Goal: Feedback & Contribution: Leave review/rating

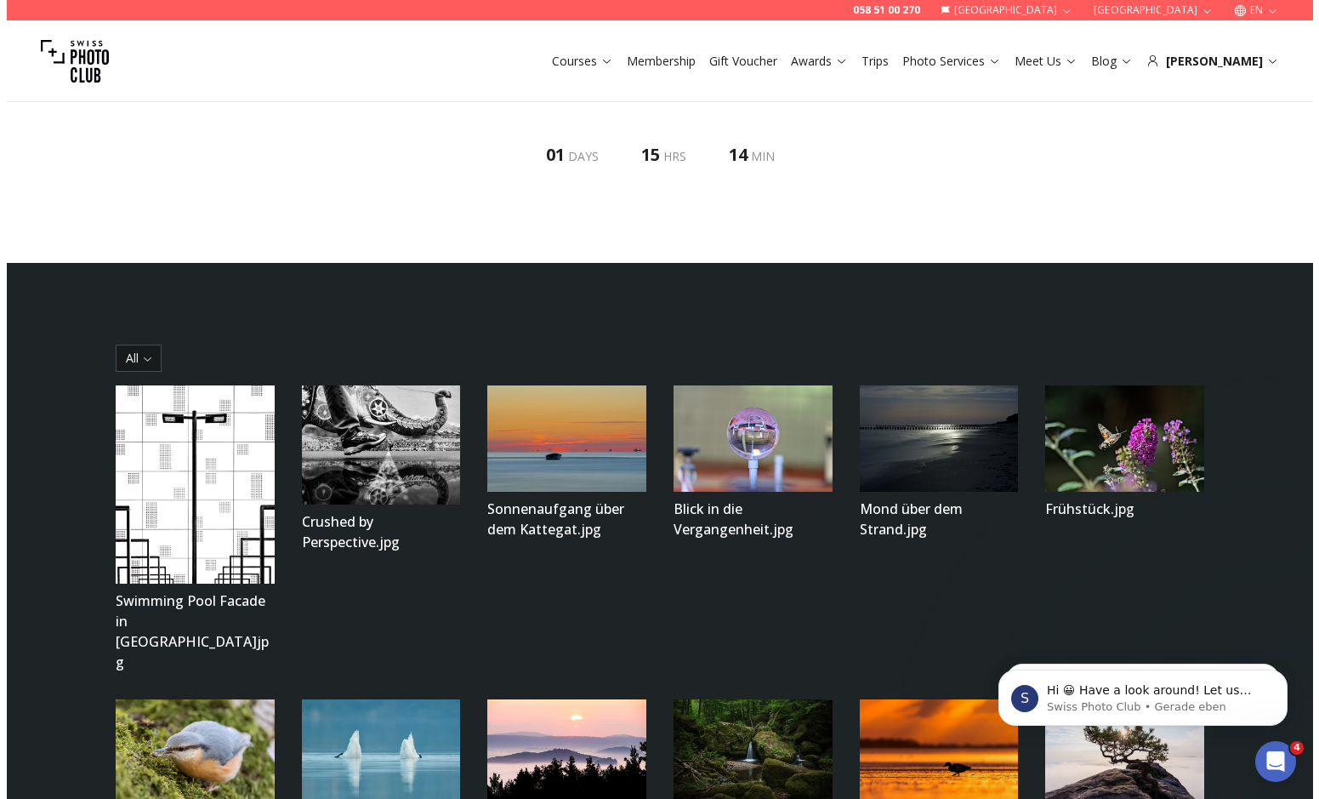
scroll to position [221, 0]
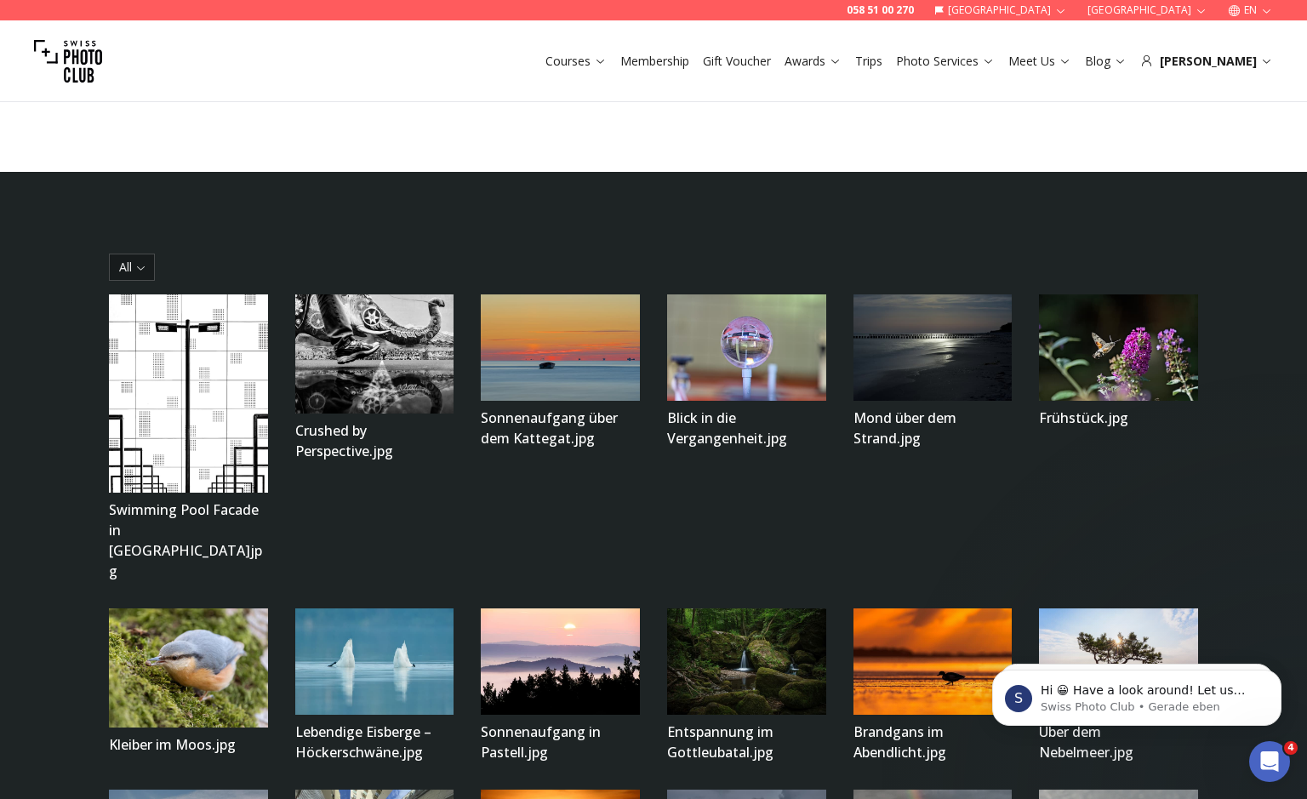
click at [250, 436] on img at bounding box center [188, 393] width 159 height 198
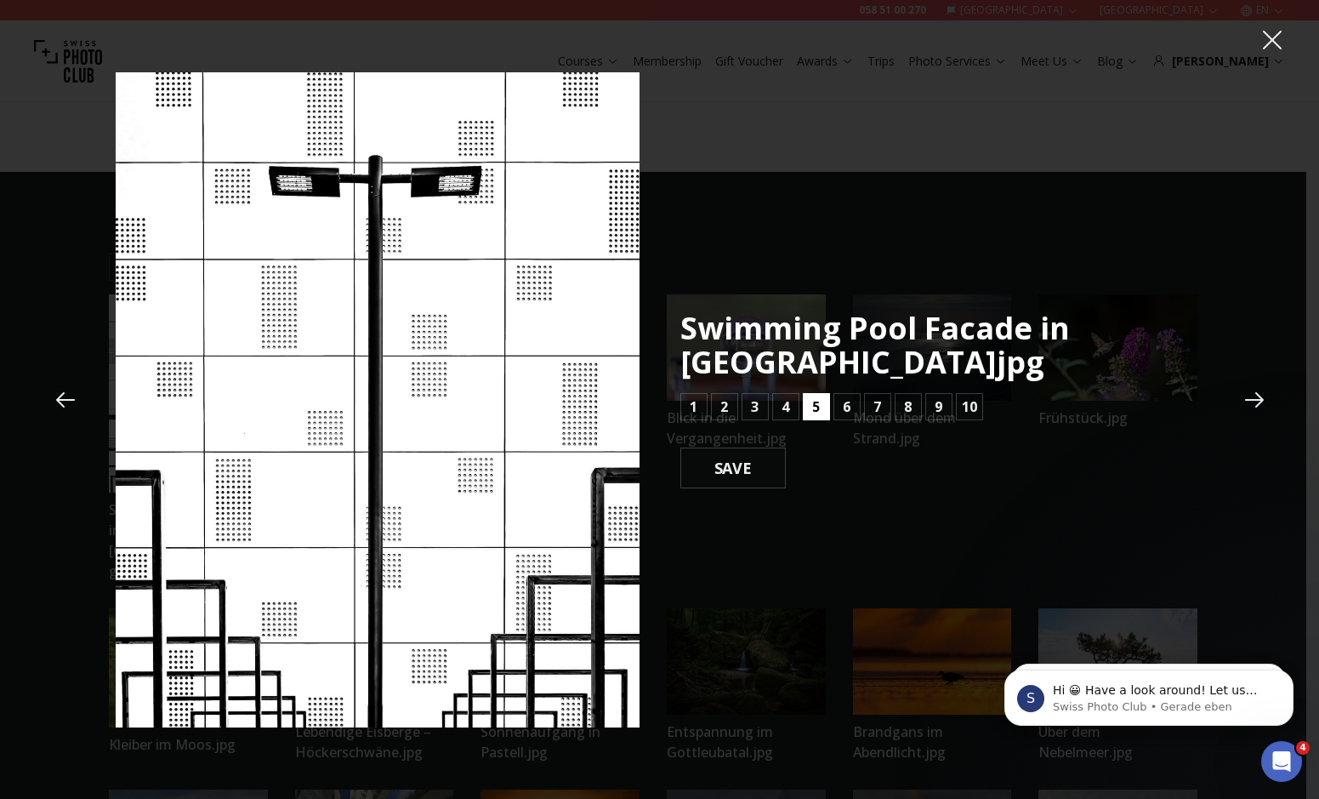
click at [821, 407] on button "5" at bounding box center [816, 406] width 27 height 27
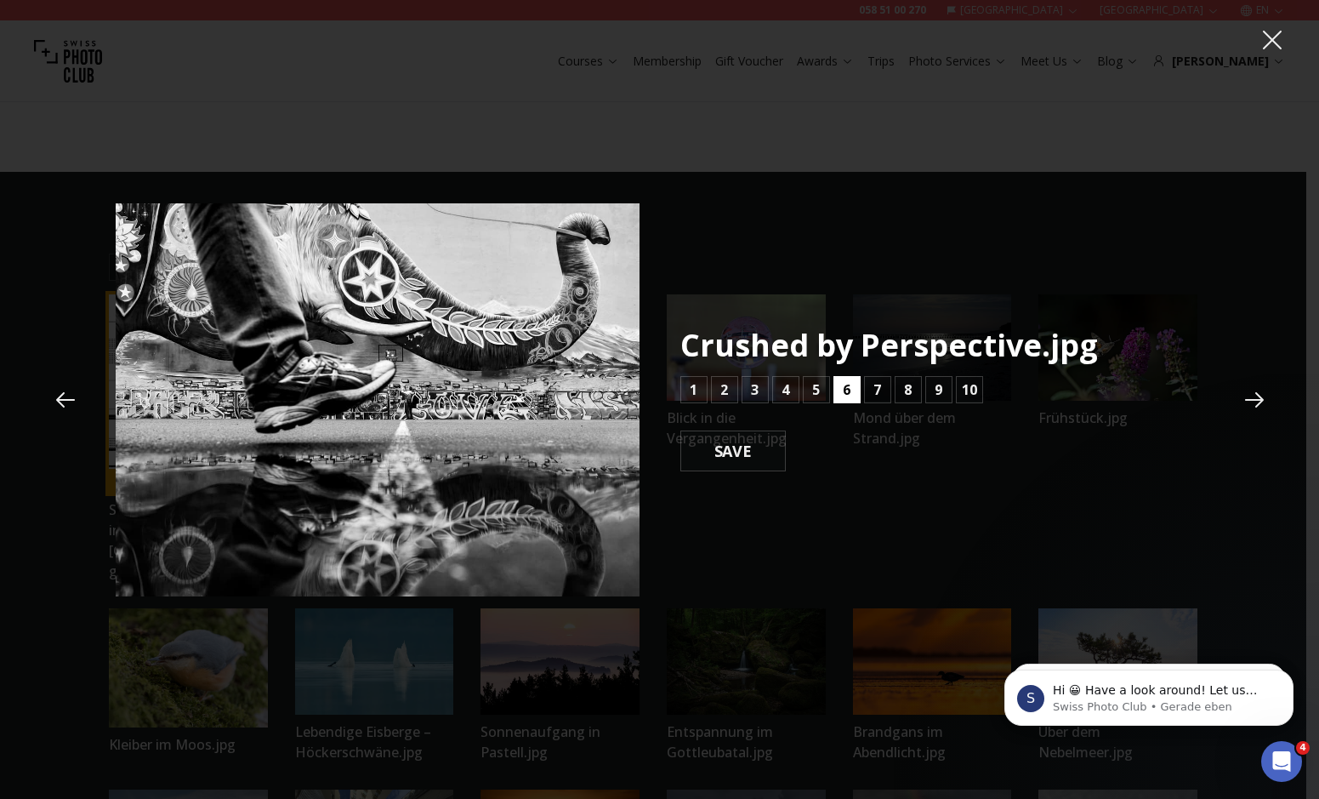
click at [856, 384] on button "6" at bounding box center [847, 389] width 27 height 27
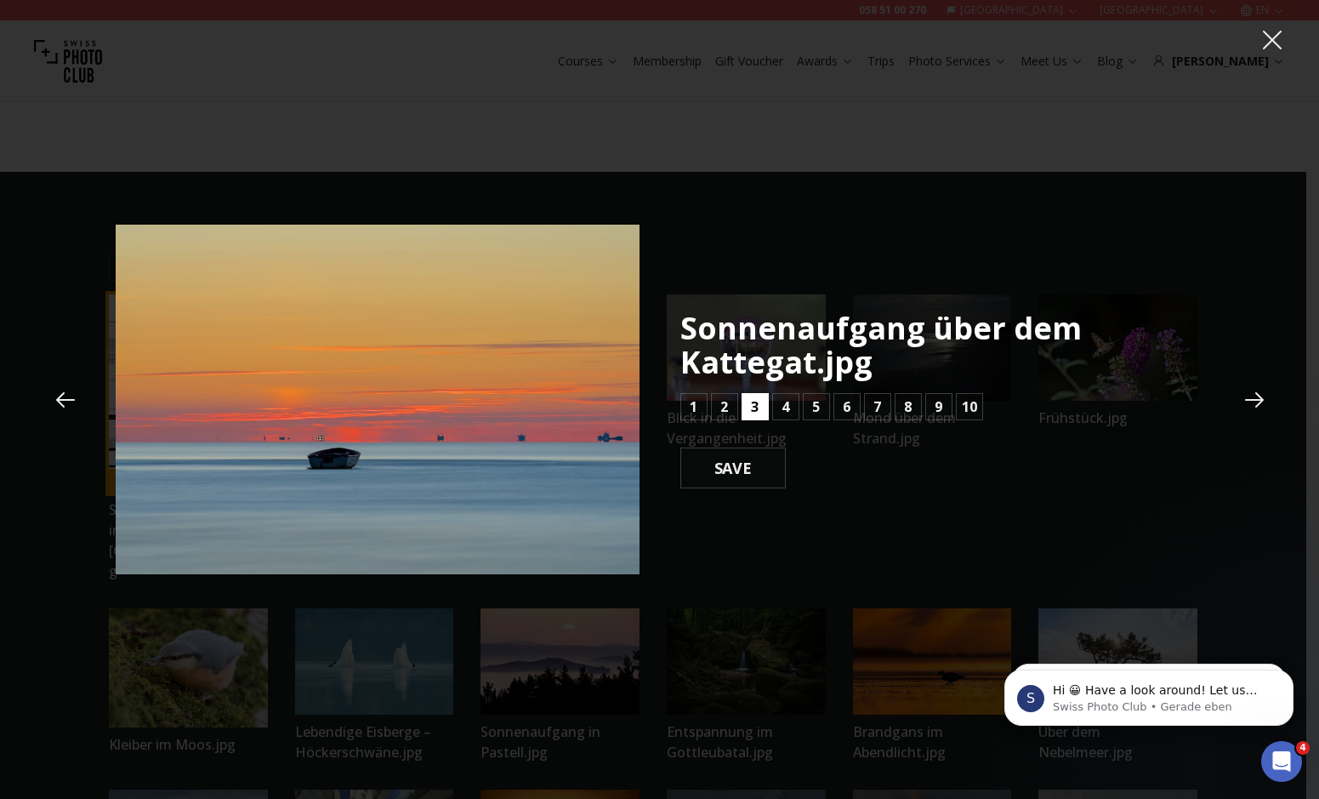
click at [750, 404] on button "3" at bounding box center [755, 406] width 27 height 27
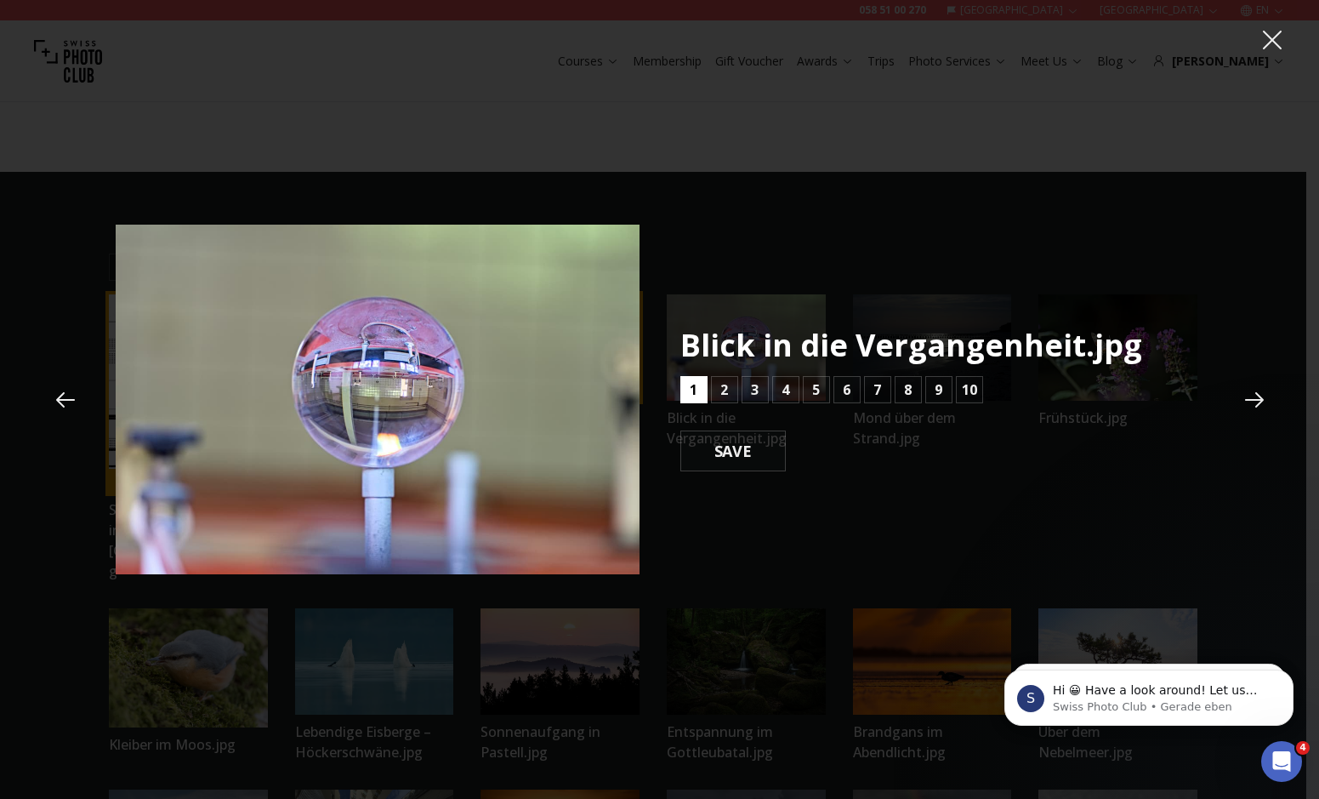
click at [692, 387] on b "1" at bounding box center [694, 389] width 8 height 20
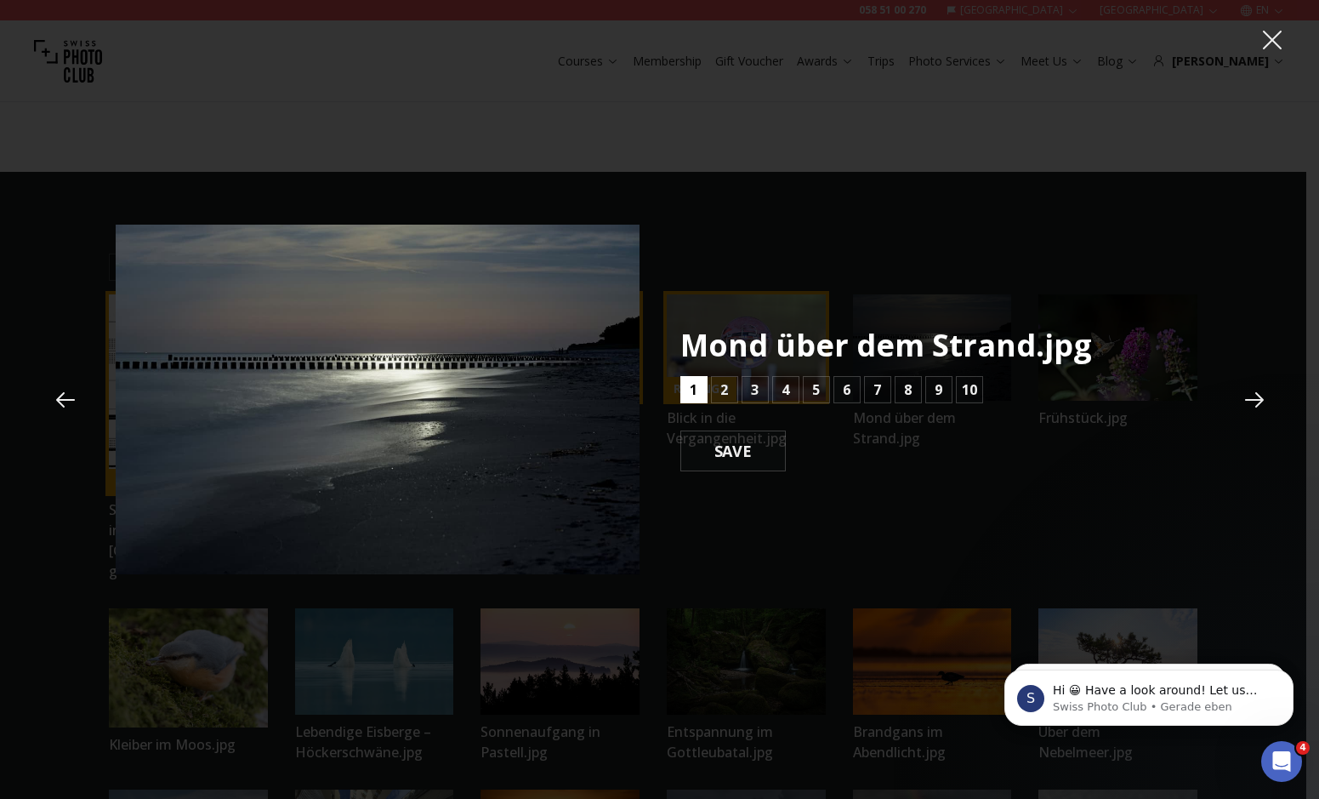
click at [692, 387] on b "1" at bounding box center [694, 389] width 8 height 20
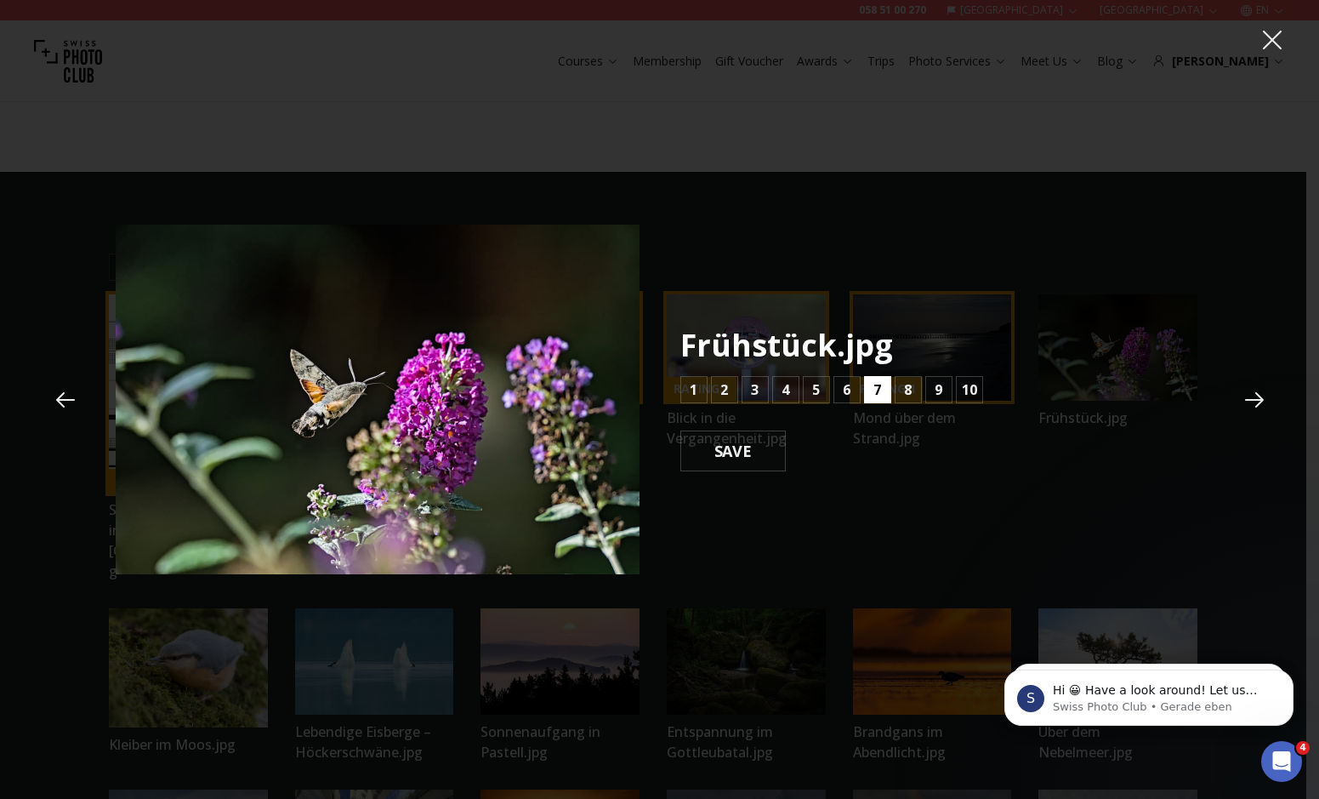
click at [884, 390] on button "7" at bounding box center [877, 389] width 27 height 27
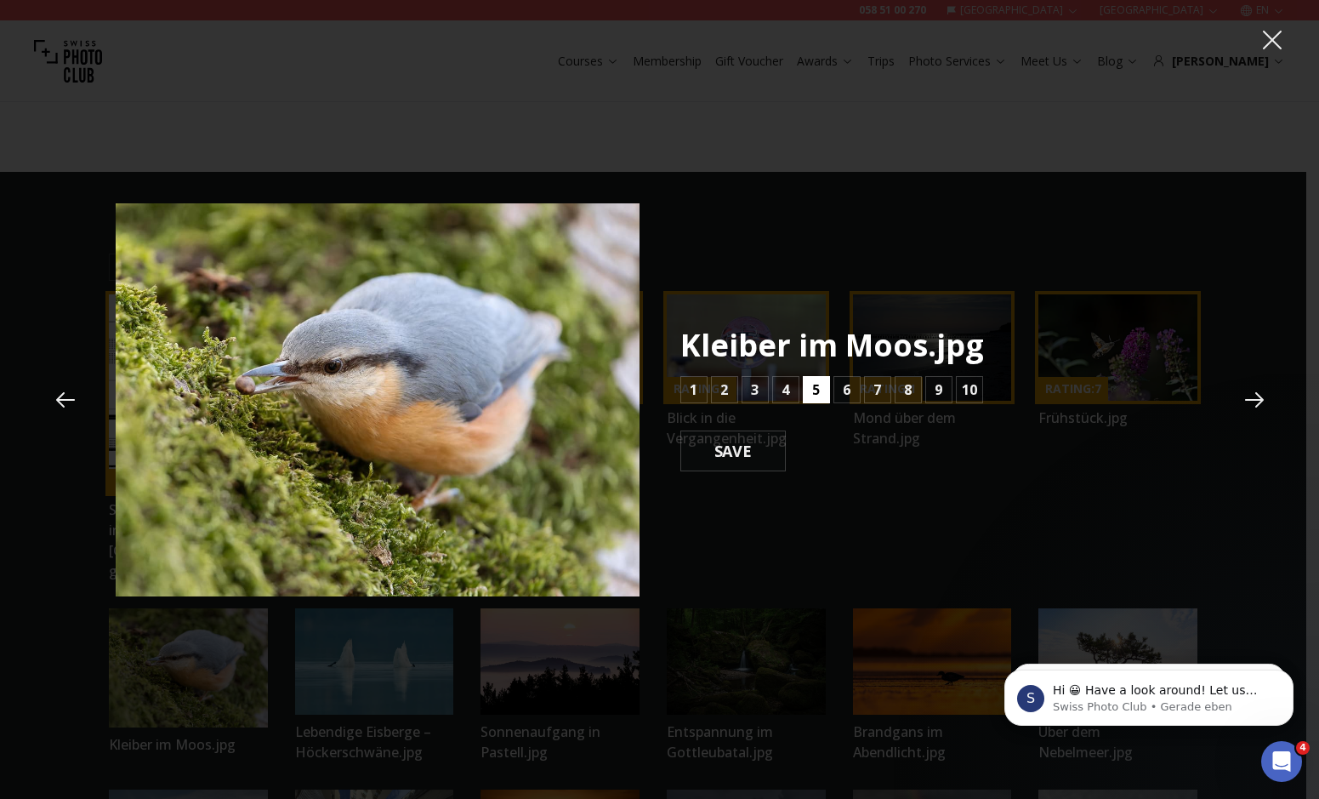
click at [821, 389] on button "5" at bounding box center [816, 389] width 27 height 27
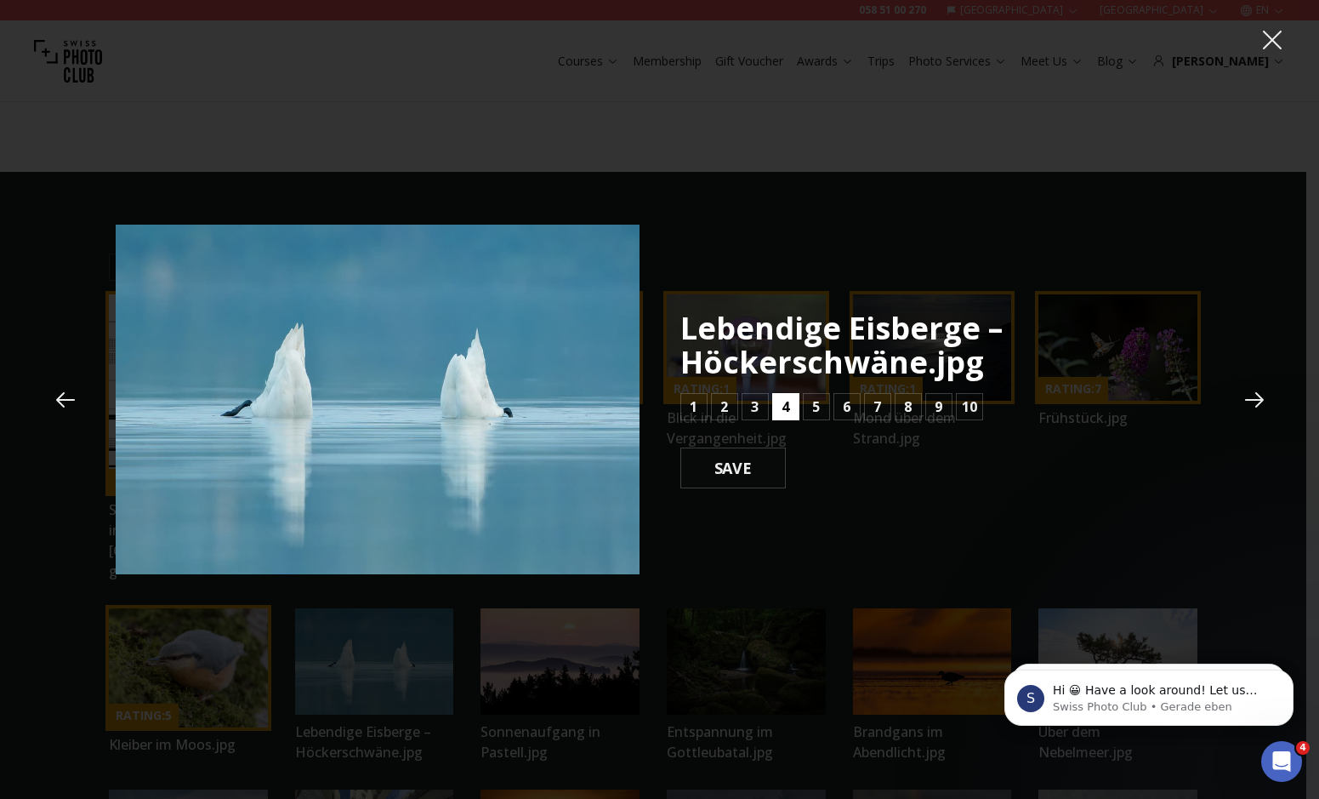
click at [791, 408] on button "4" at bounding box center [785, 406] width 27 height 27
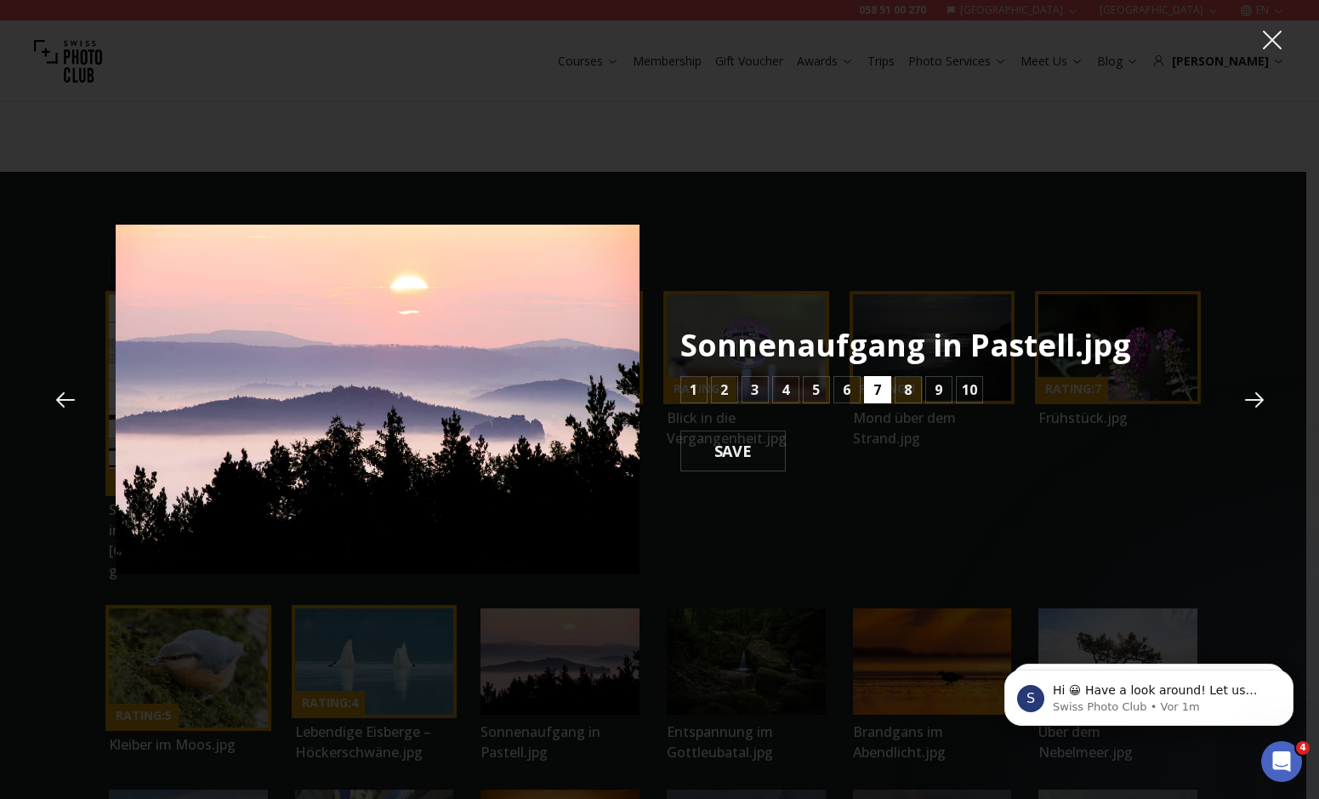
click at [881, 386] on button "7" at bounding box center [877, 389] width 27 height 27
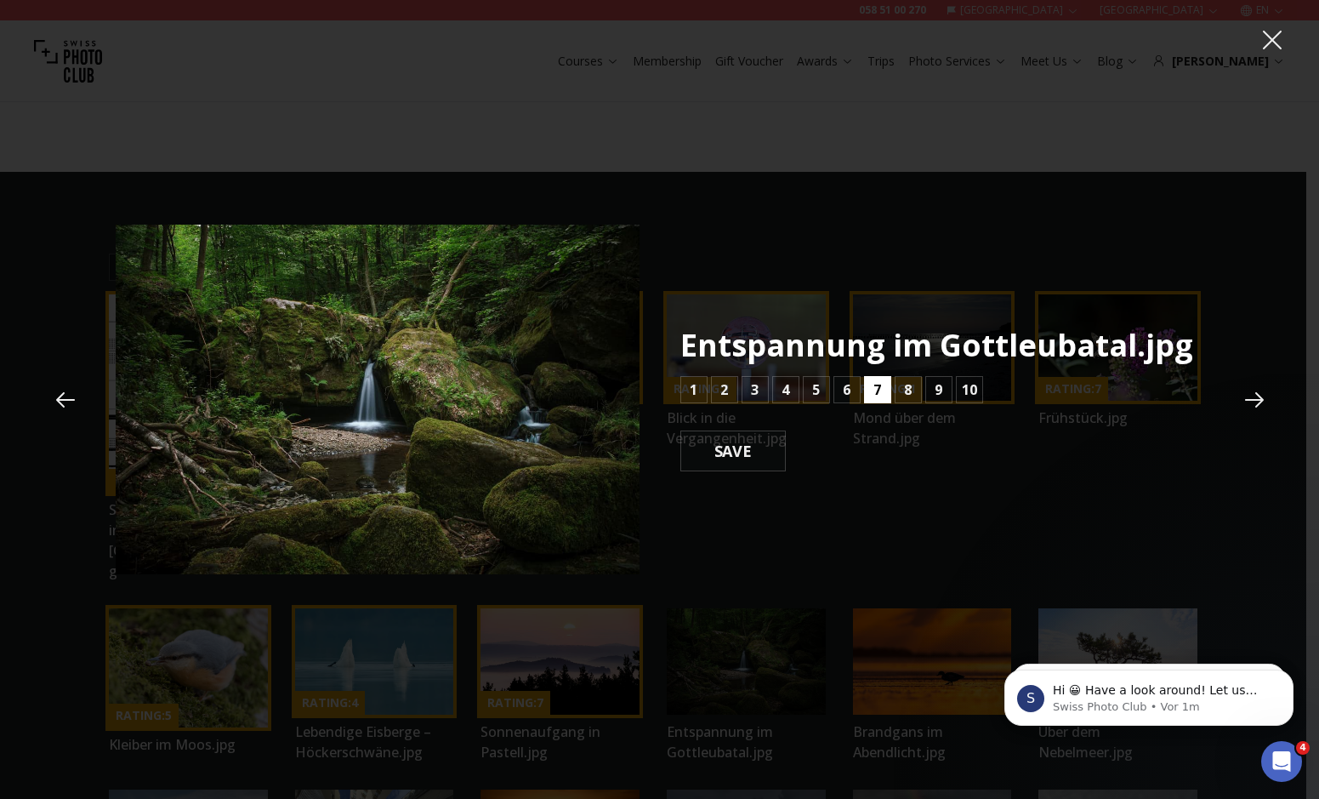
click at [881, 386] on button "7" at bounding box center [877, 389] width 27 height 27
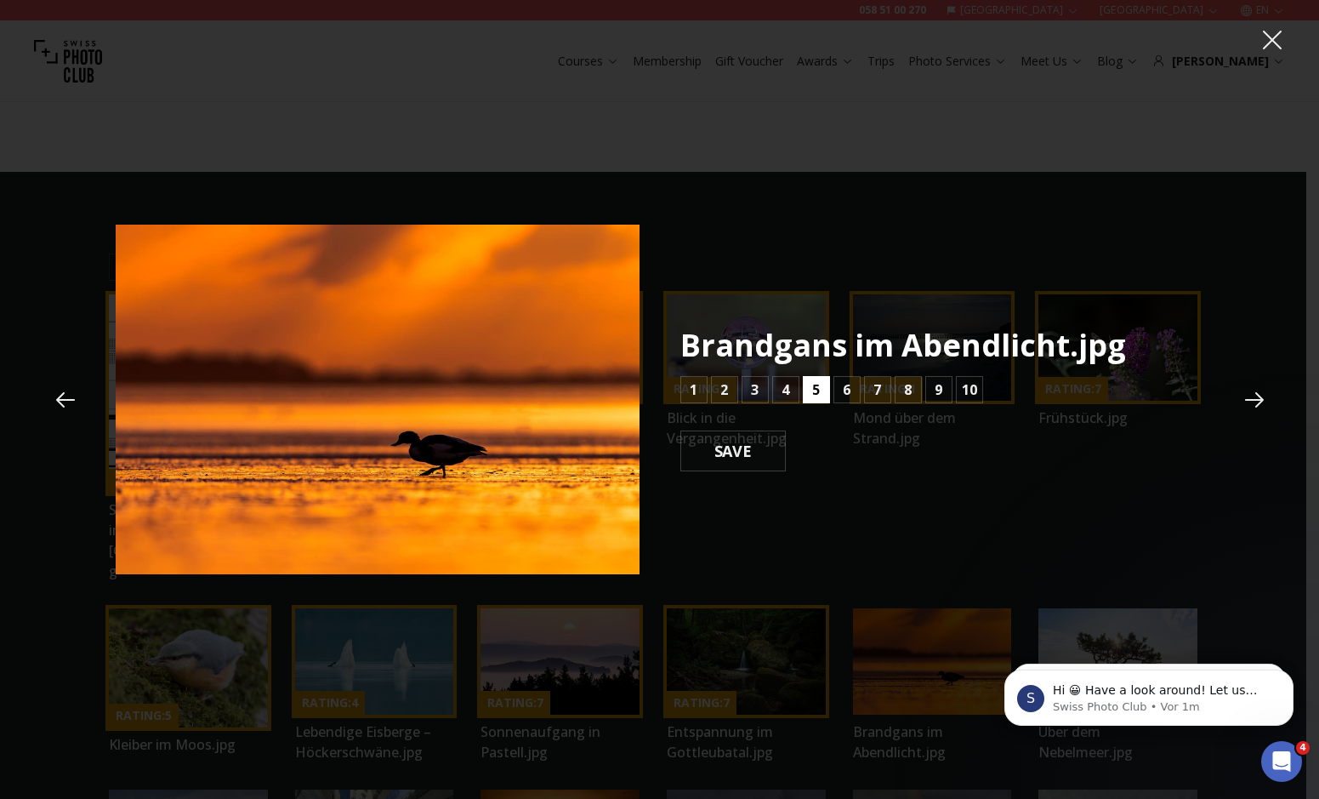
click at [806, 391] on button "5" at bounding box center [816, 389] width 27 height 27
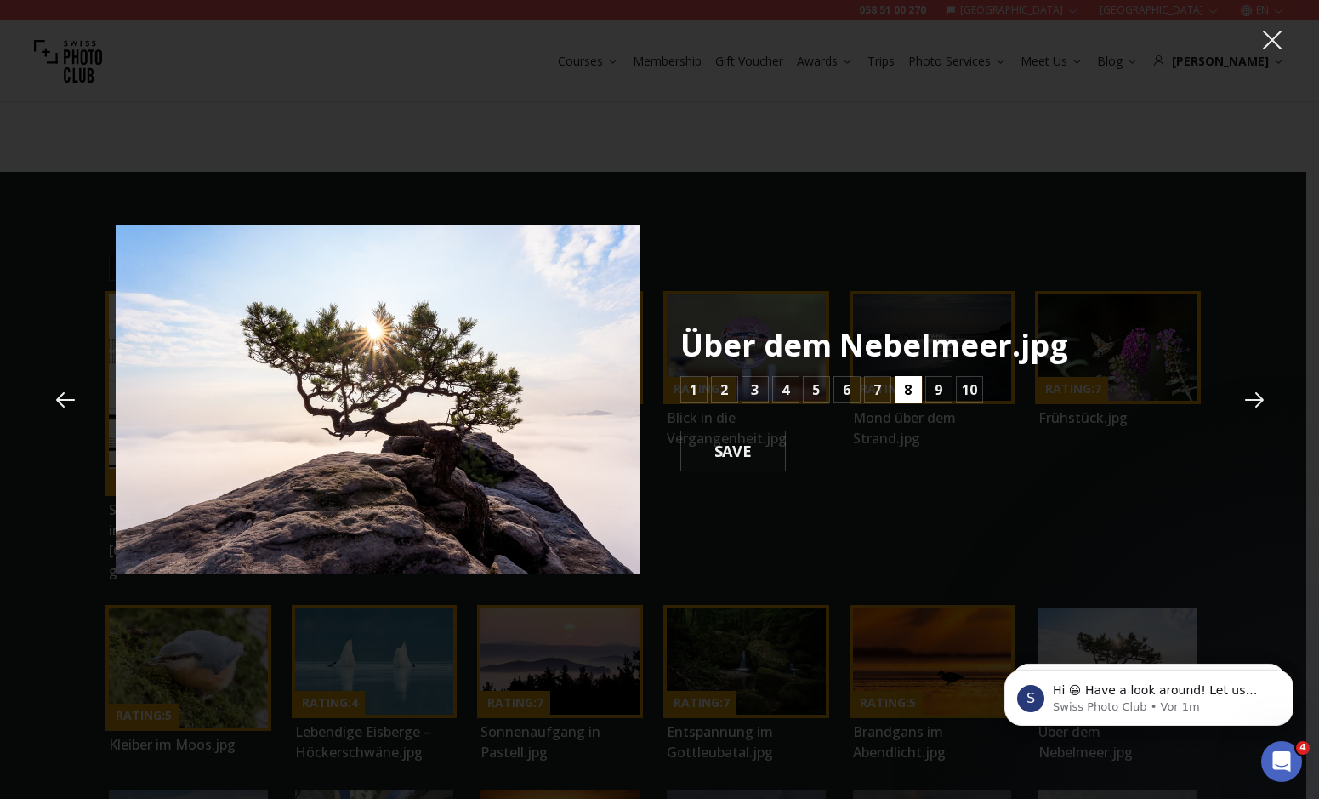
click at [913, 390] on button "8" at bounding box center [908, 389] width 27 height 27
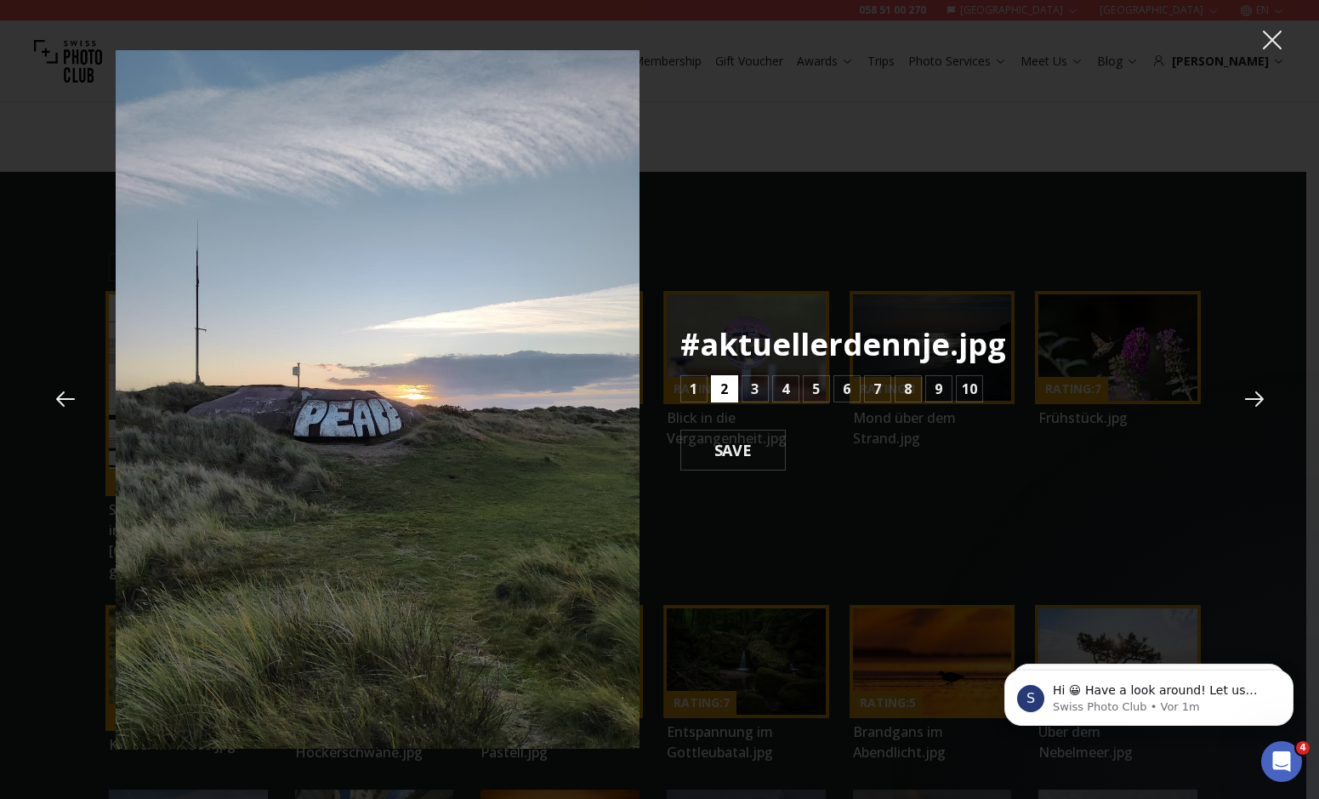
click at [718, 390] on button "2" at bounding box center [724, 388] width 27 height 27
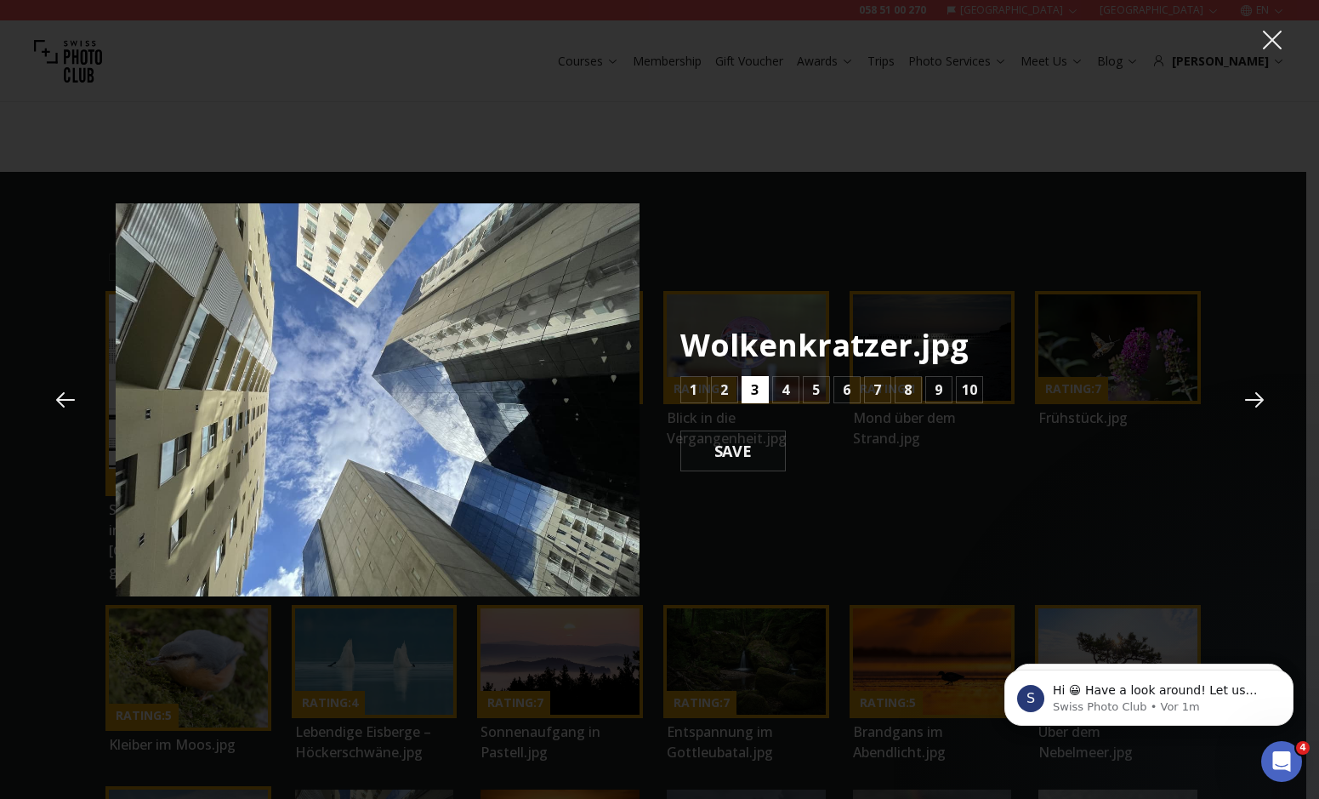
click at [752, 390] on b "3" at bounding box center [755, 389] width 8 height 20
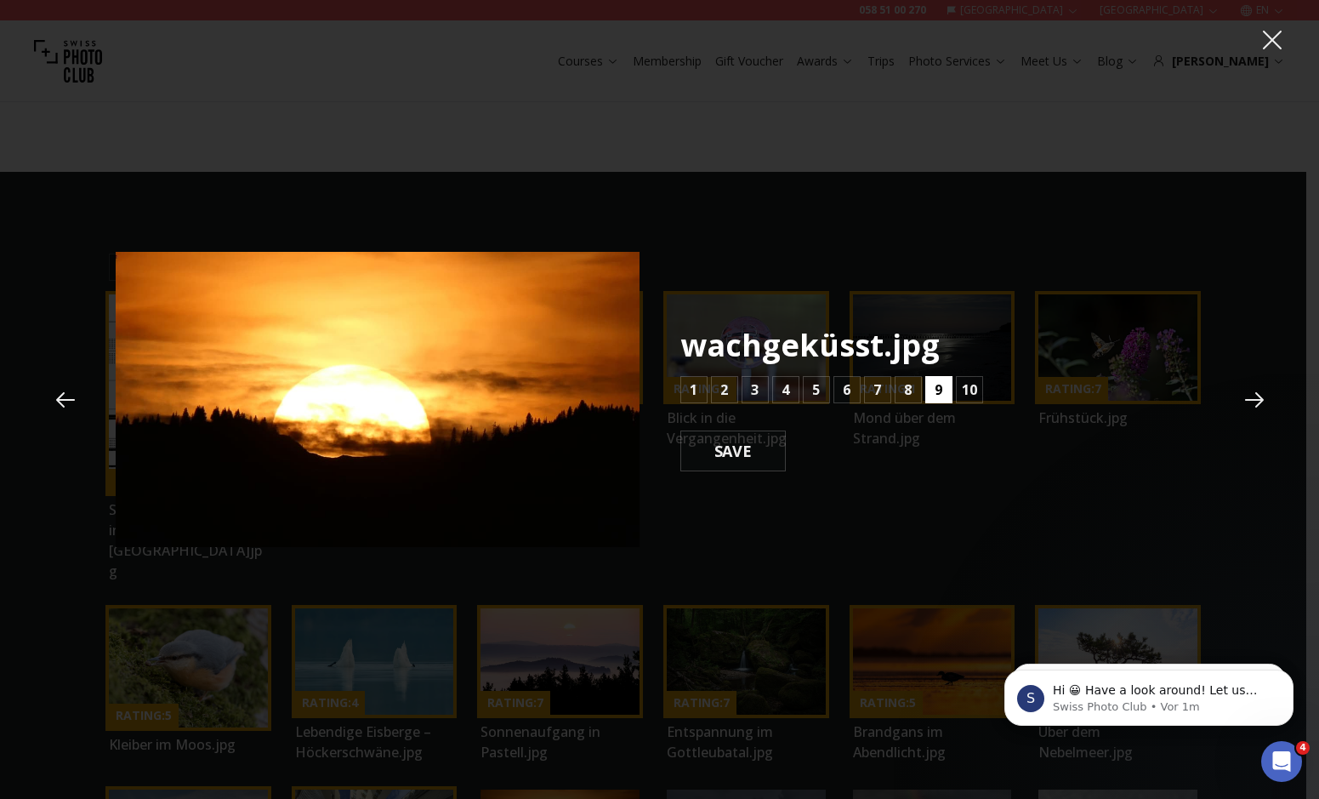
click at [935, 389] on b "9" at bounding box center [939, 389] width 8 height 20
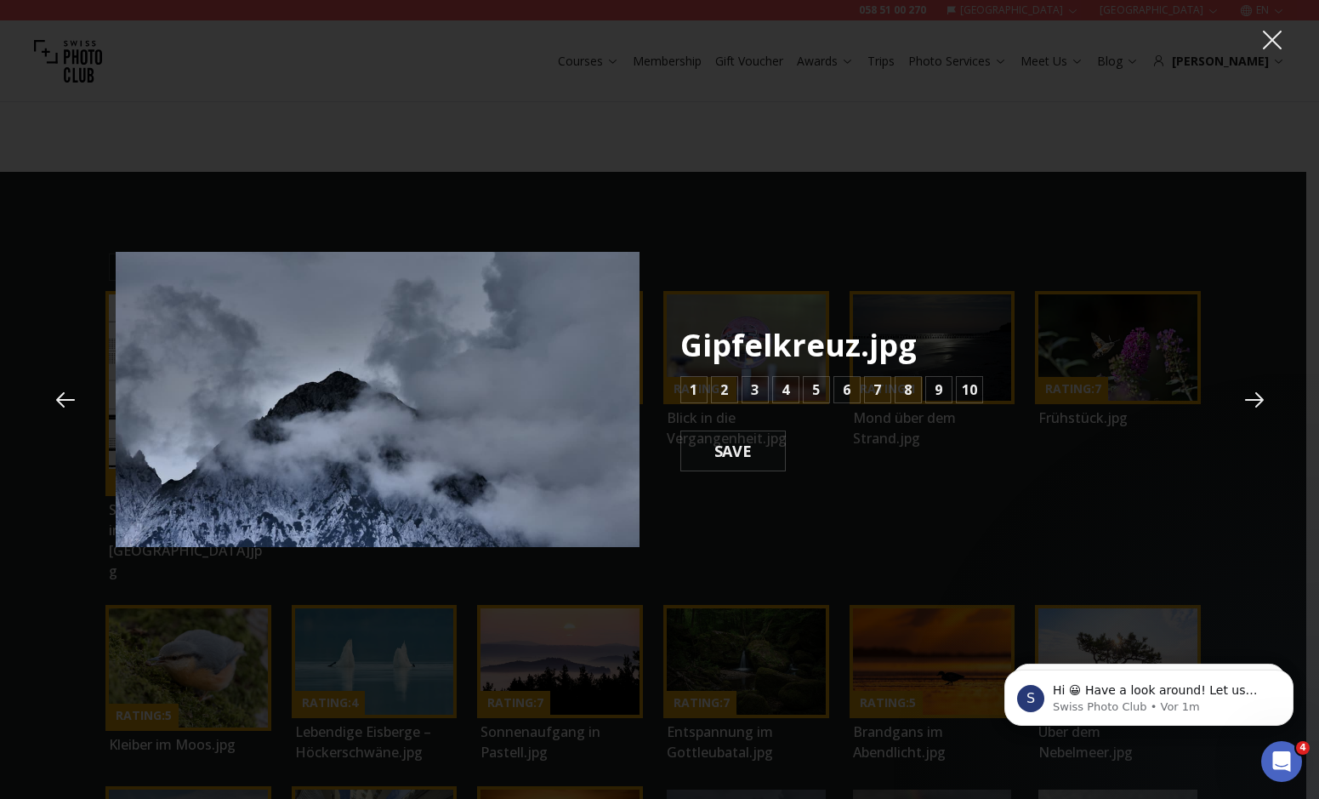
click at [800, 387] on div "1 2 3 4 5 6 7 8 9 10" at bounding box center [831, 389] width 303 height 27
click at [805, 387] on button "5" at bounding box center [816, 389] width 27 height 27
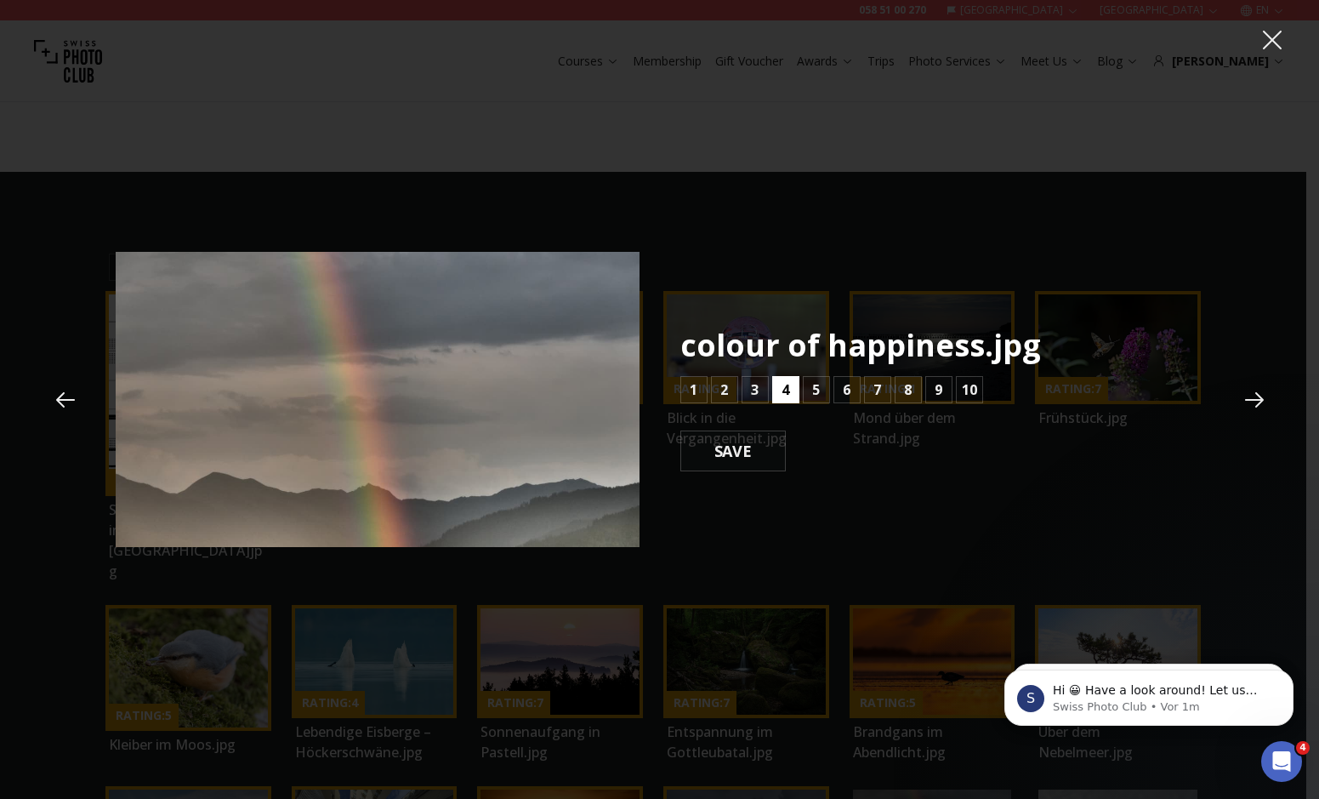
click at [787, 388] on b "4" at bounding box center [786, 389] width 8 height 20
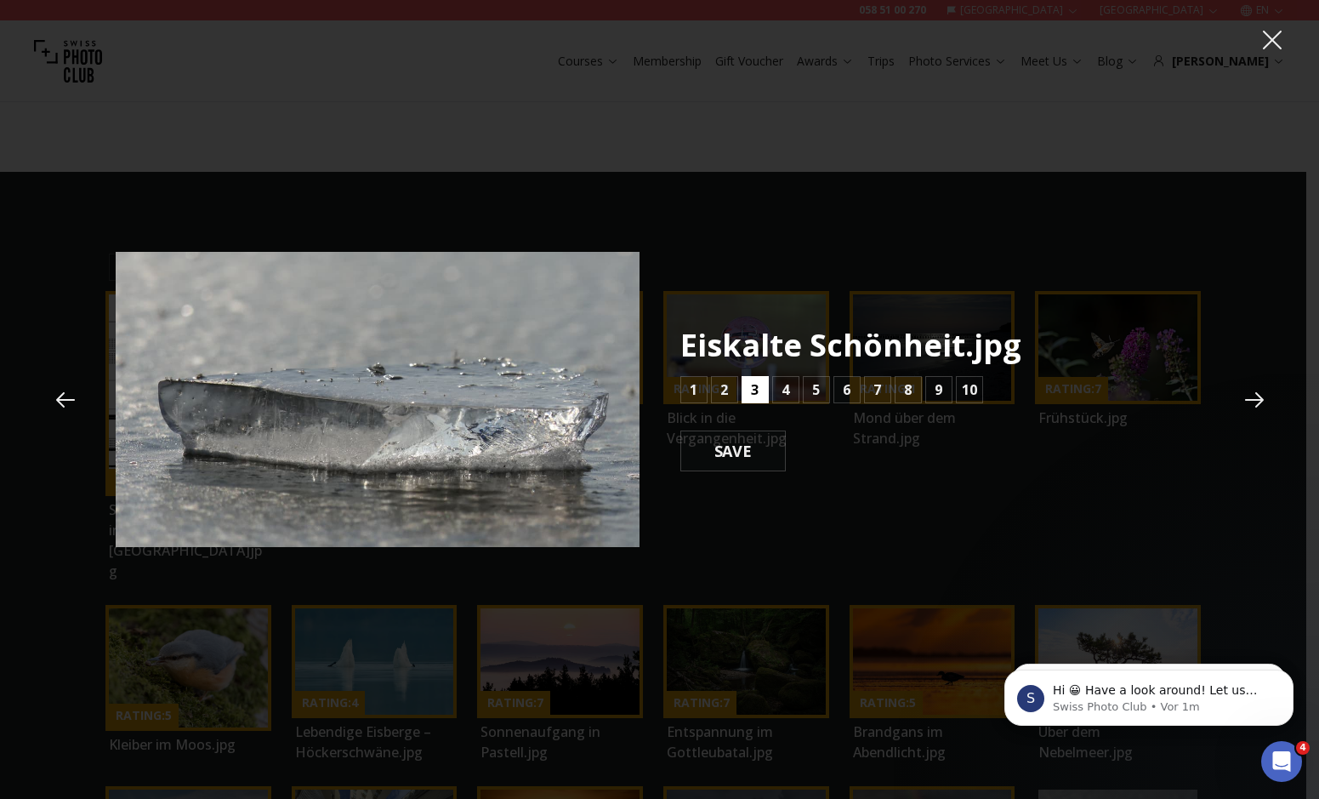
click at [764, 392] on button "3" at bounding box center [755, 389] width 27 height 27
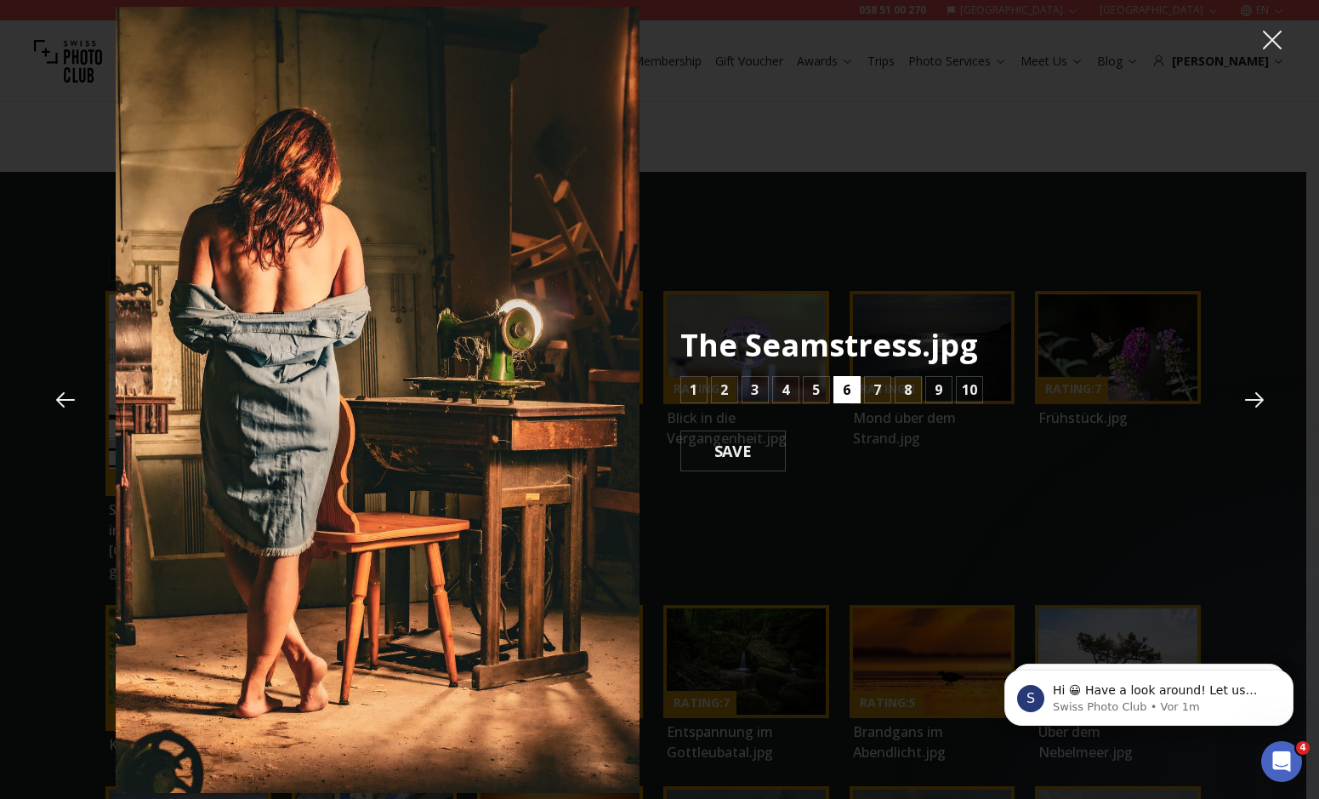
click at [857, 387] on button "6" at bounding box center [847, 389] width 27 height 27
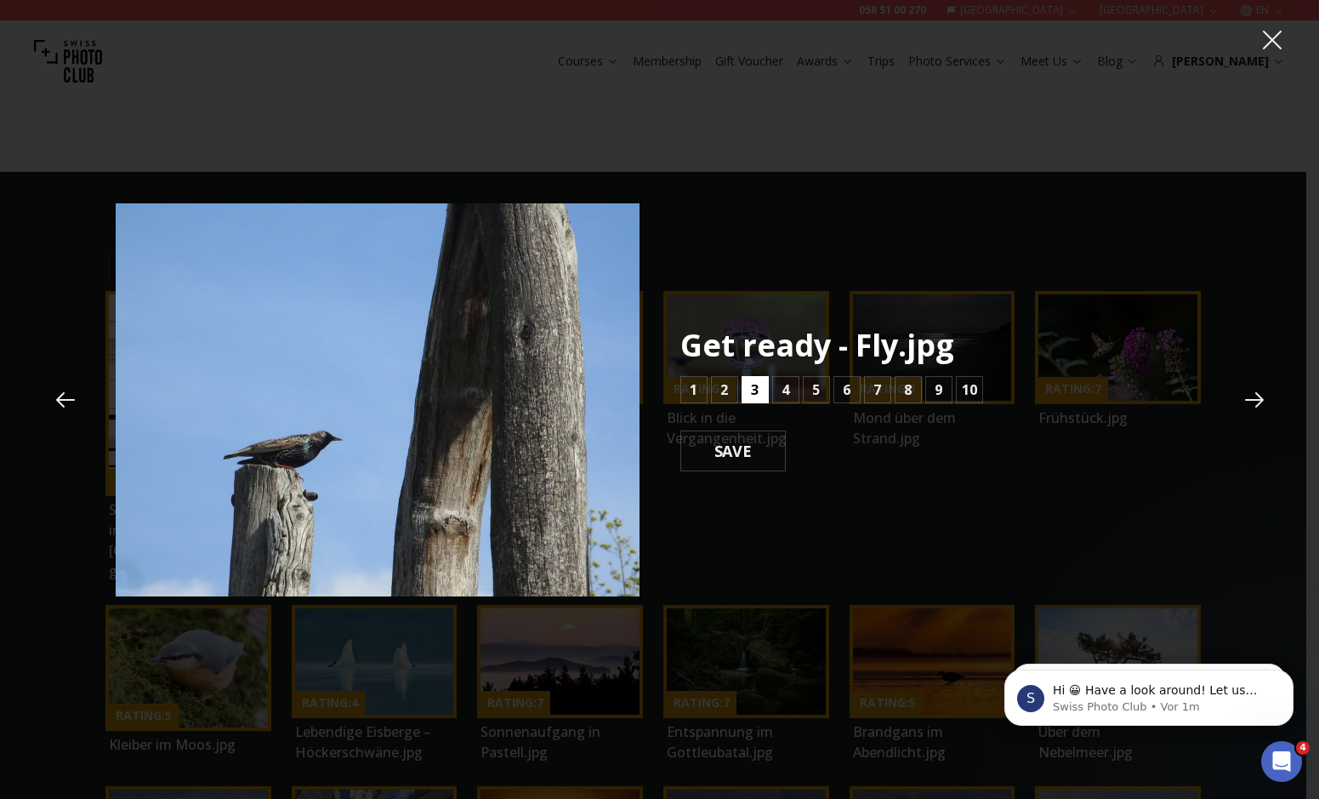
click at [762, 390] on button "3" at bounding box center [755, 389] width 27 height 27
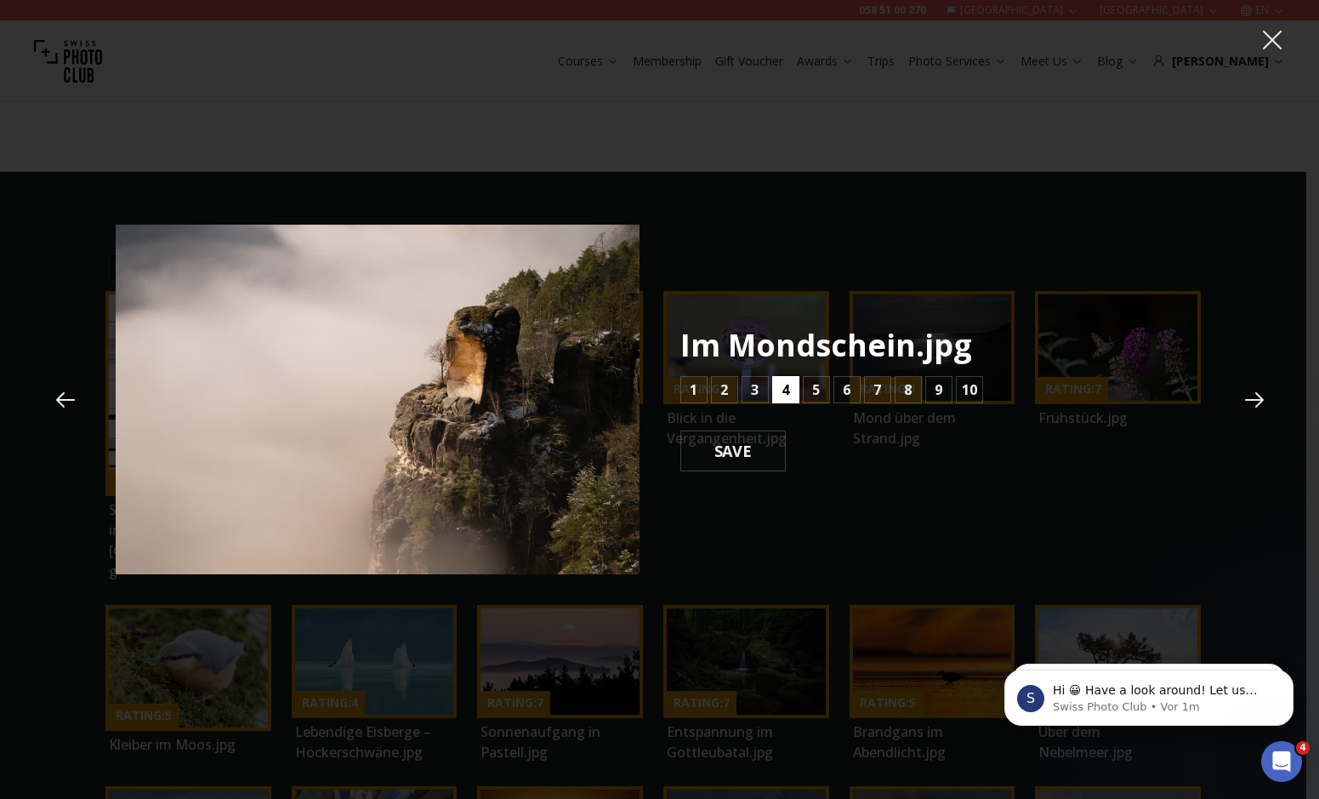
click at [783, 390] on b "4" at bounding box center [786, 389] width 8 height 20
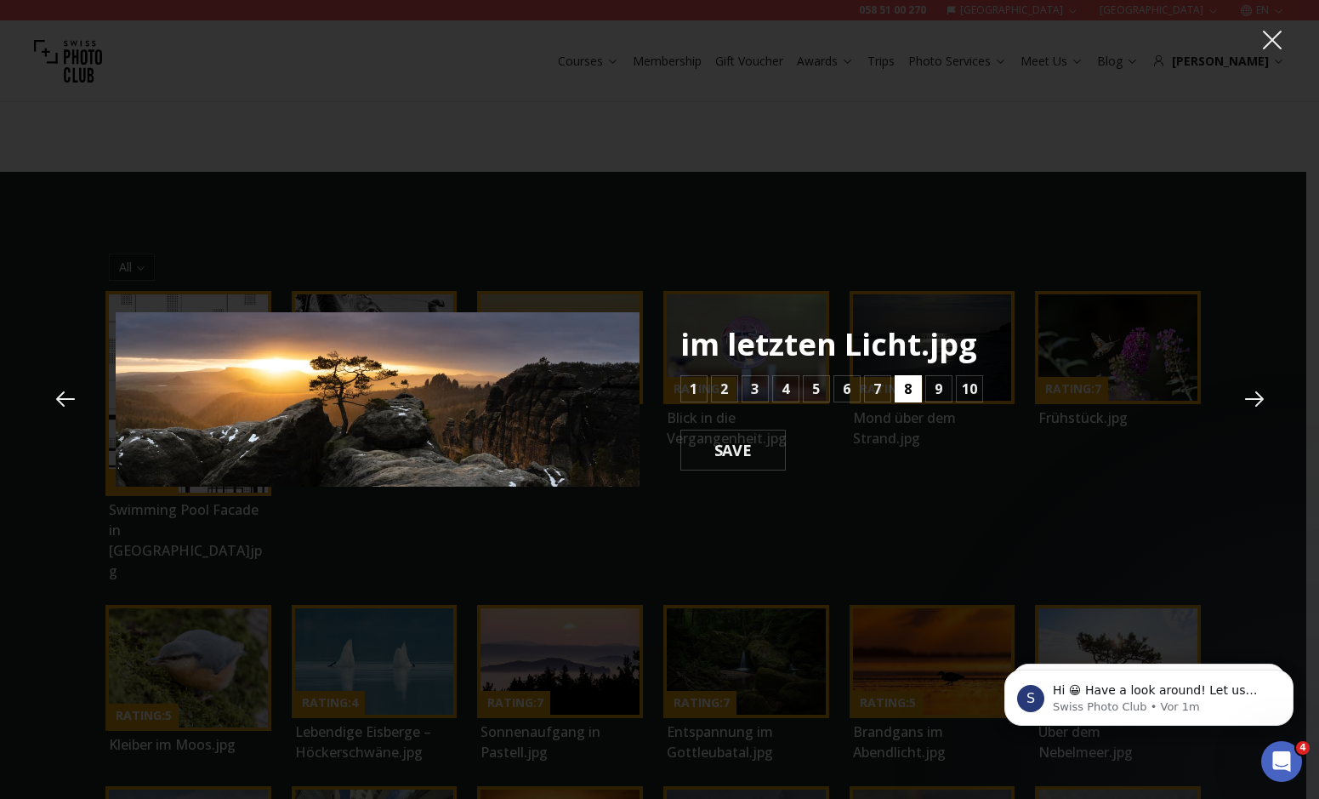
click at [908, 393] on b "8" at bounding box center [908, 389] width 8 height 20
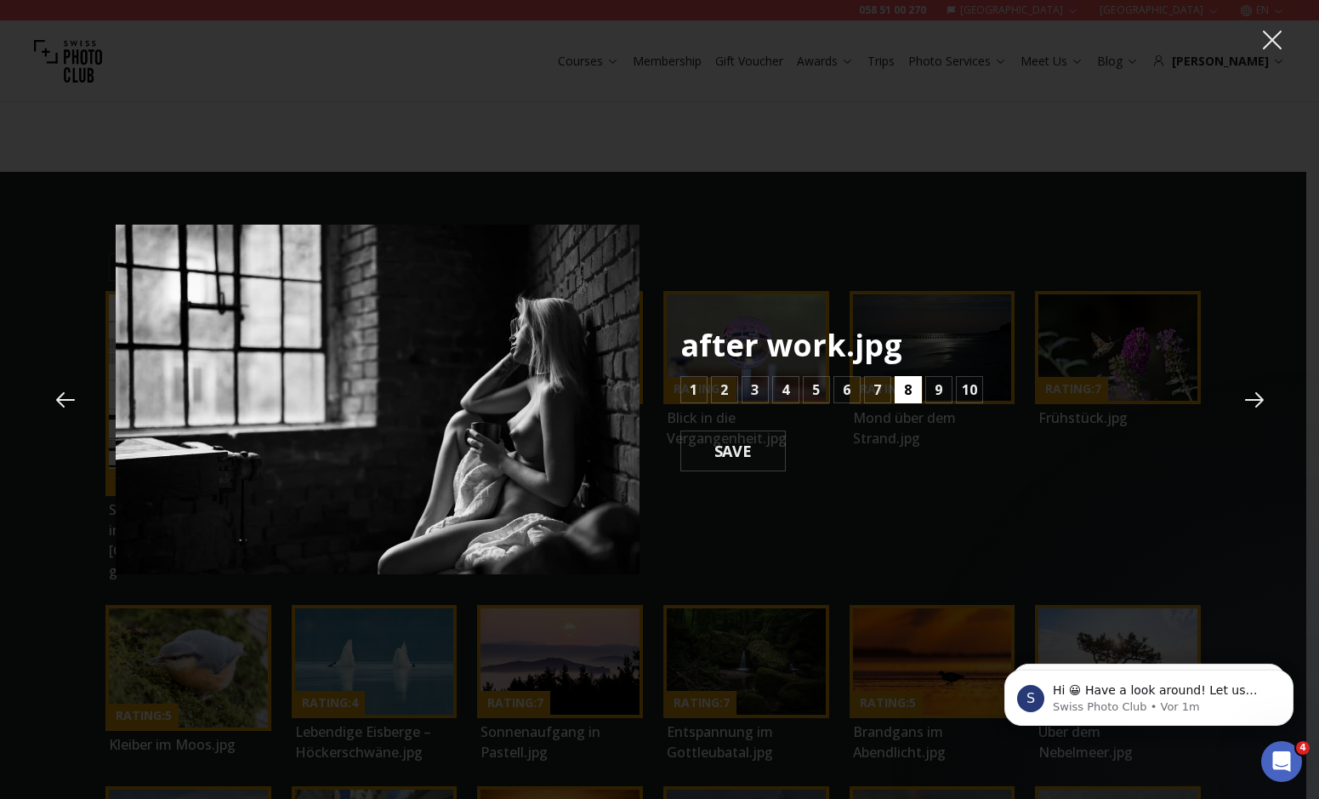
click at [908, 393] on b "8" at bounding box center [908, 389] width 8 height 20
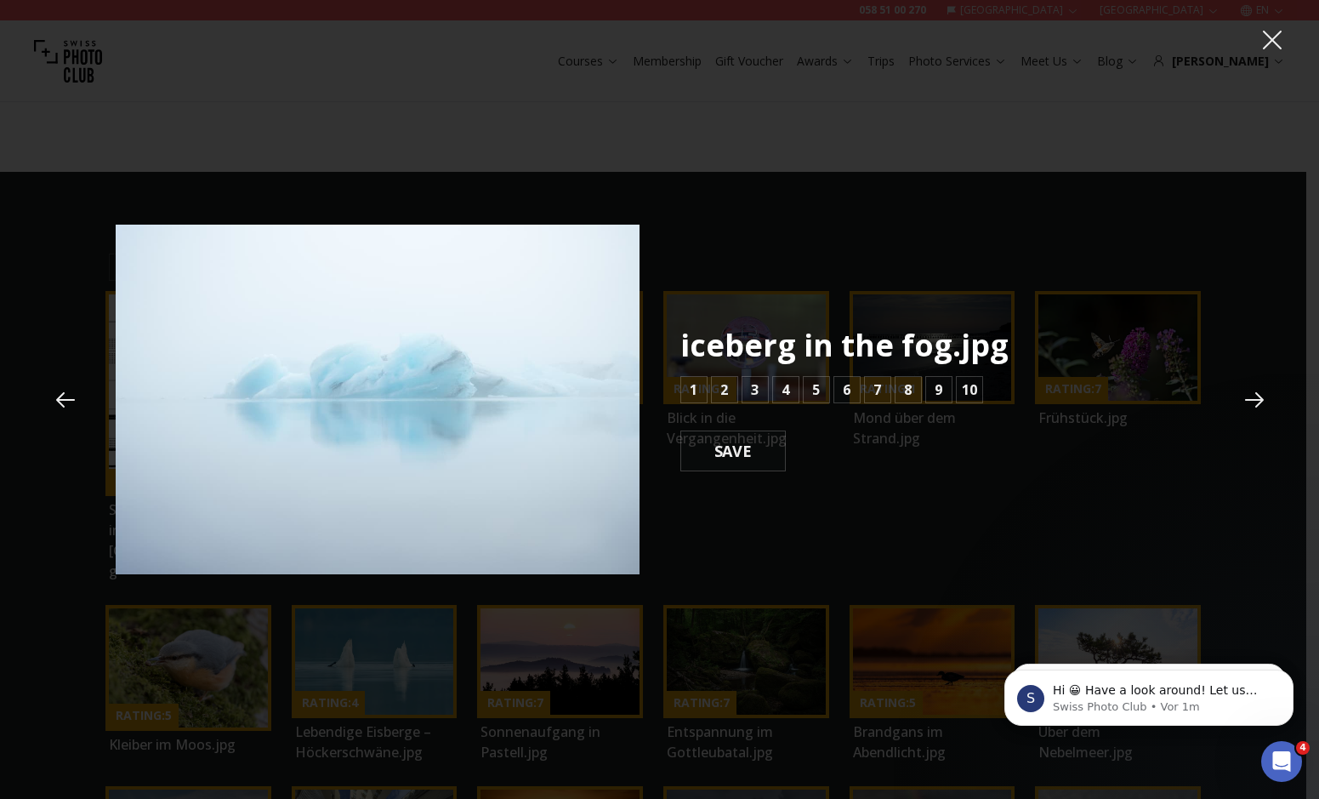
click at [73, 393] on icon at bounding box center [66, 400] width 26 height 26
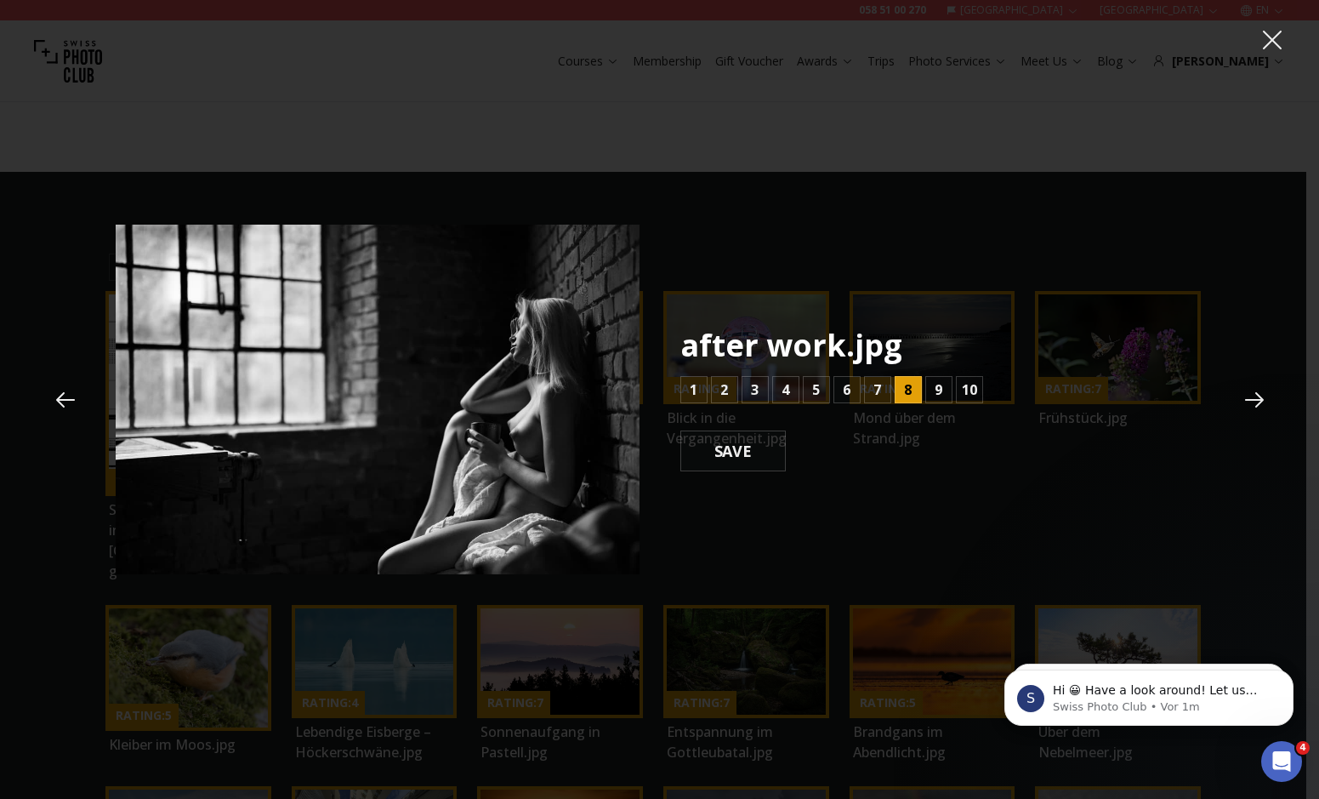
click at [73, 393] on icon at bounding box center [66, 400] width 26 height 26
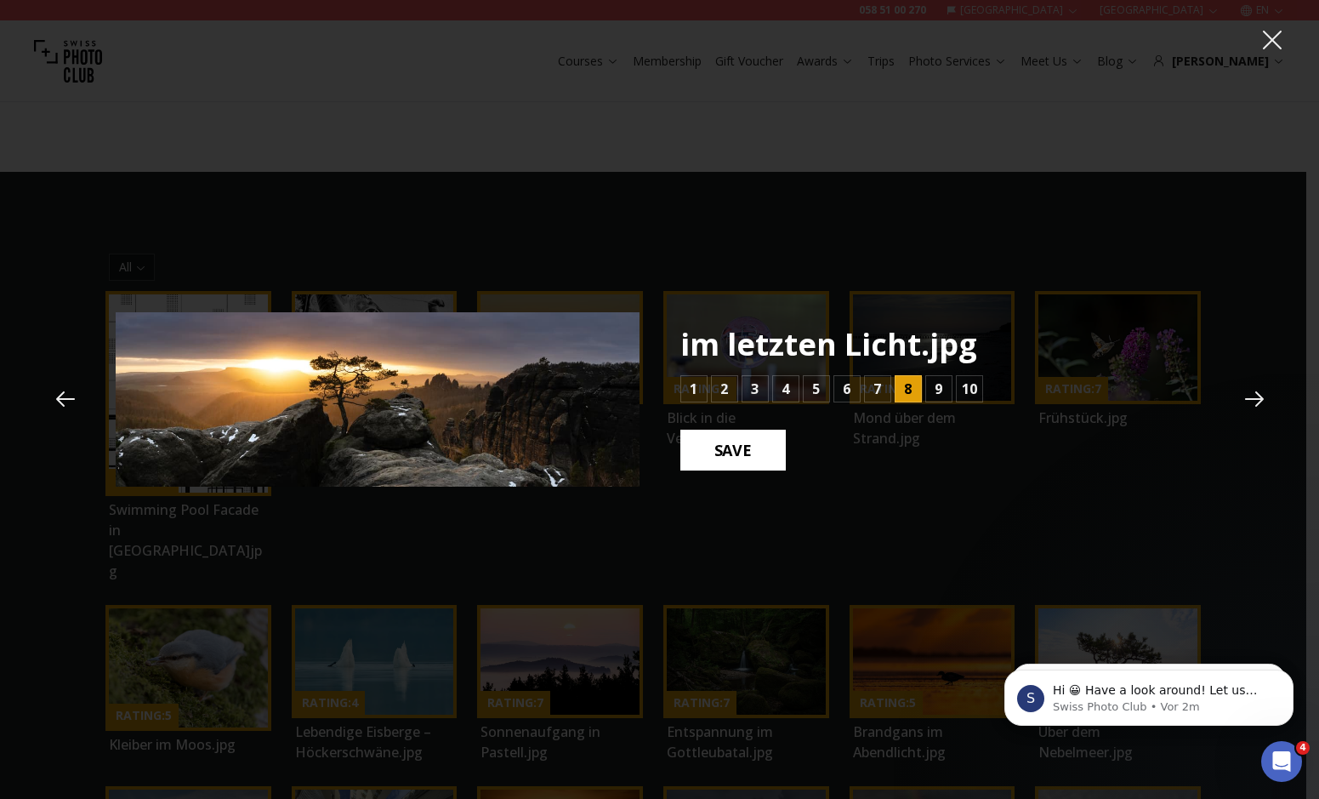
click at [749, 458] on b "SAVE" at bounding box center [733, 450] width 65 height 22
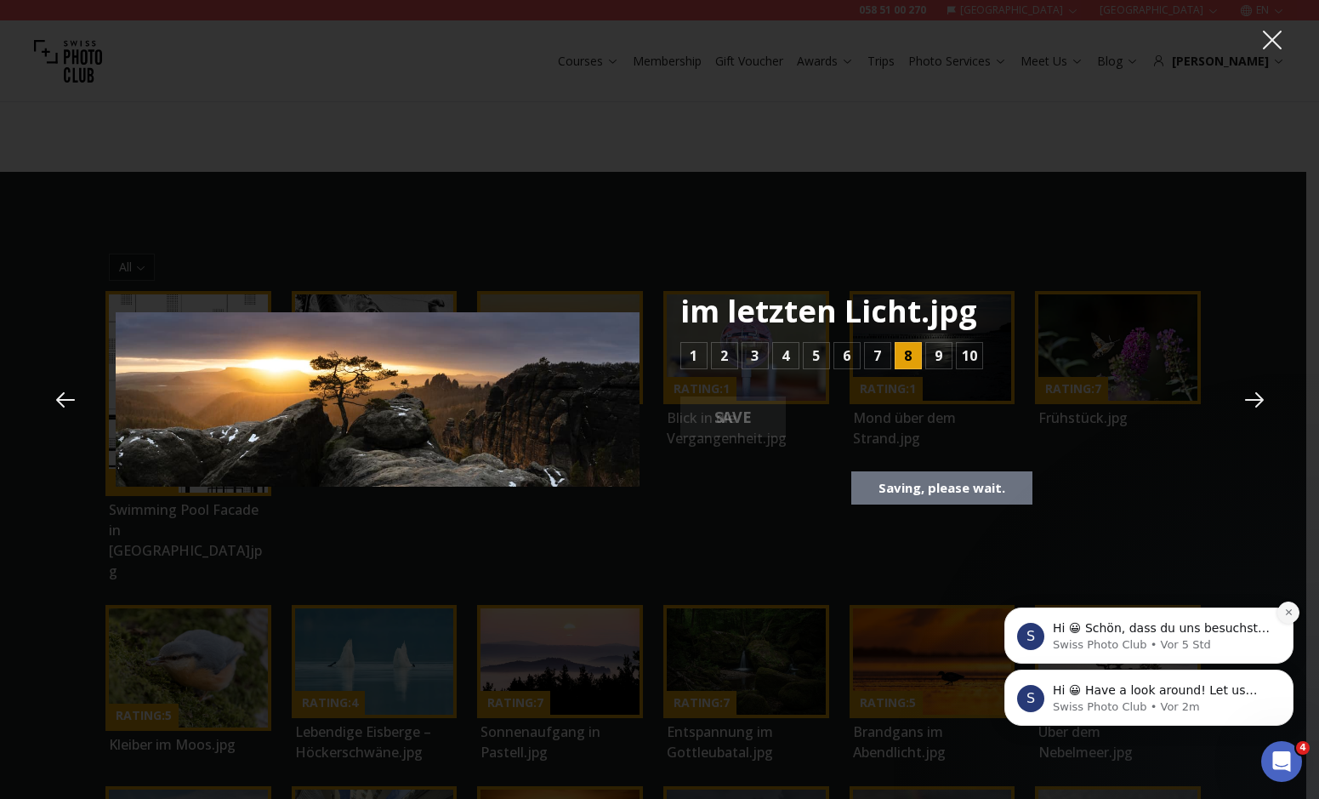
click at [1290, 618] on button "Dismiss notification" at bounding box center [1289, 612] width 22 height 22
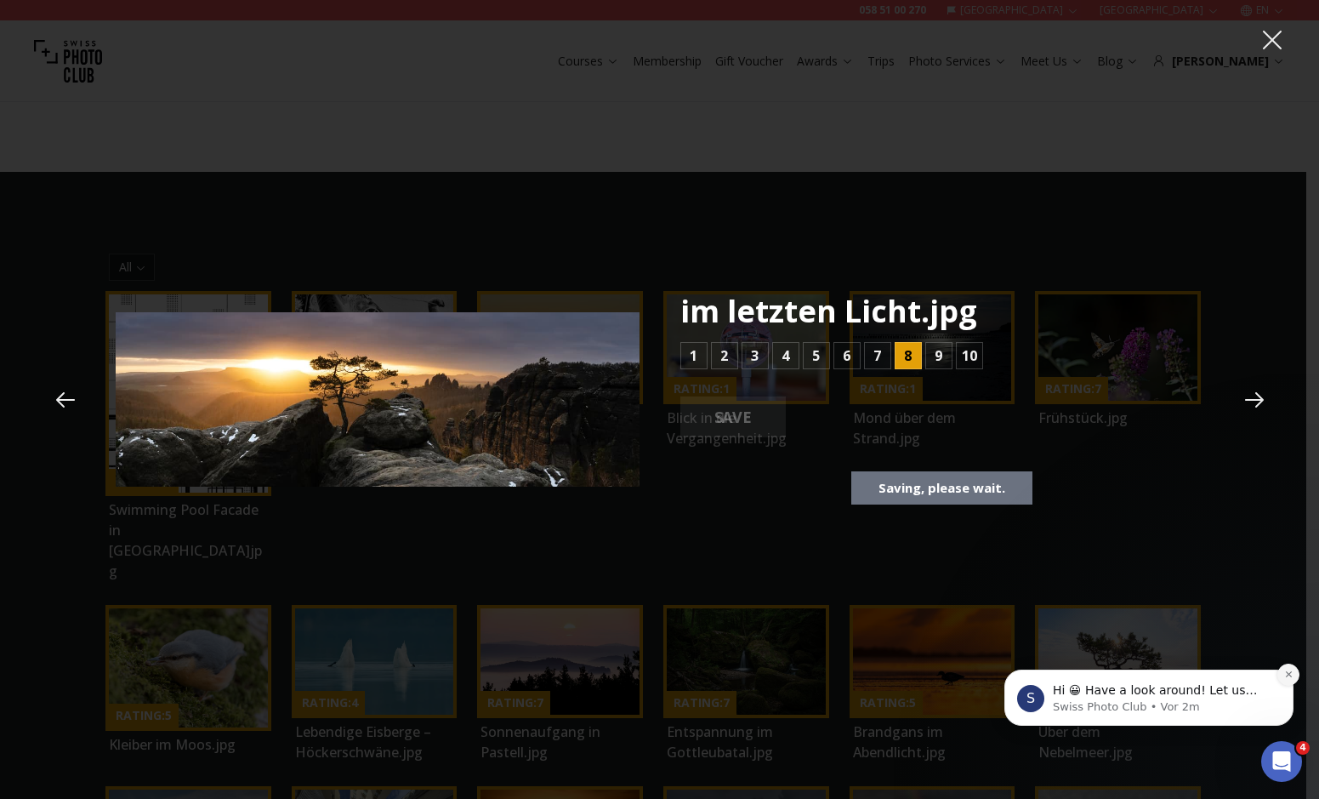
click at [1286, 675] on icon "Dismiss notification" at bounding box center [1288, 673] width 9 height 9
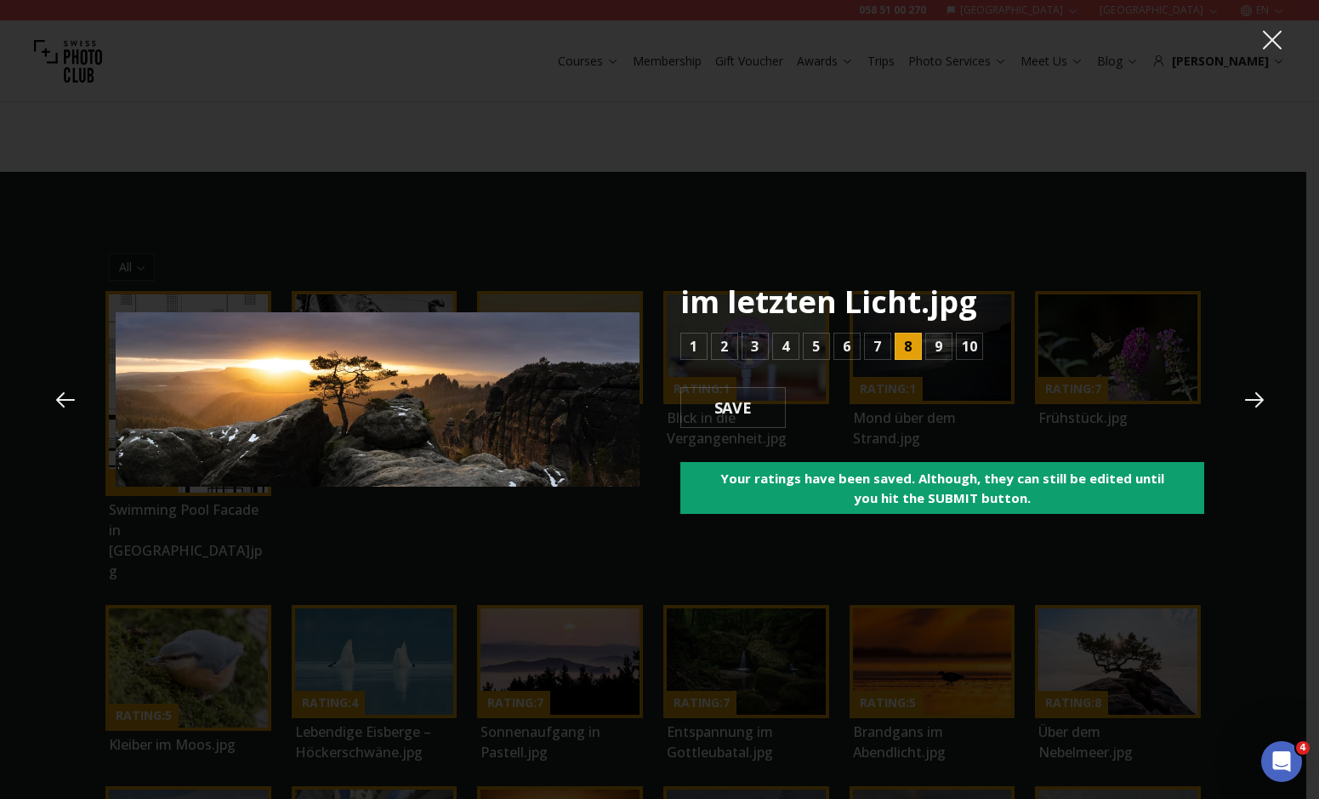
click at [1238, 407] on button at bounding box center [1255, 400] width 46 height 46
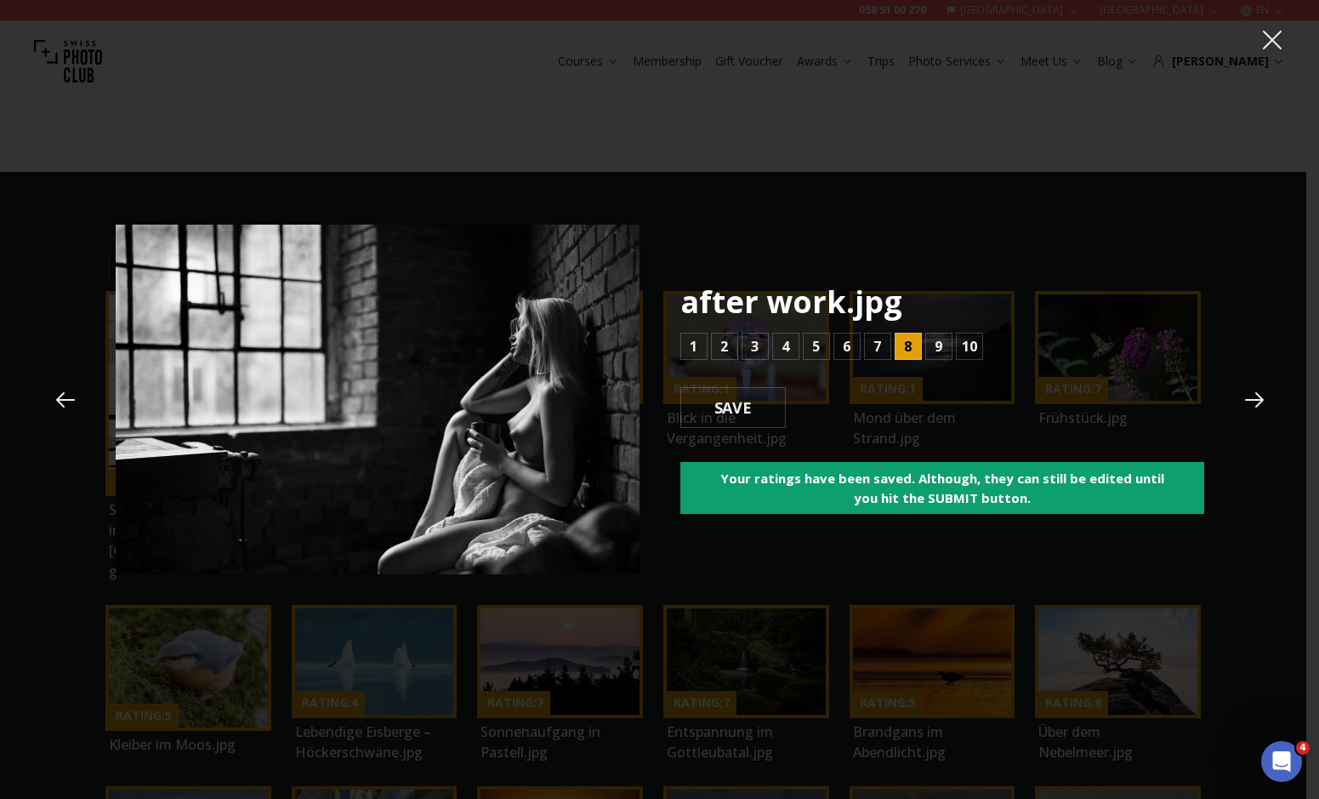
click at [1258, 387] on icon at bounding box center [1255, 400] width 26 height 26
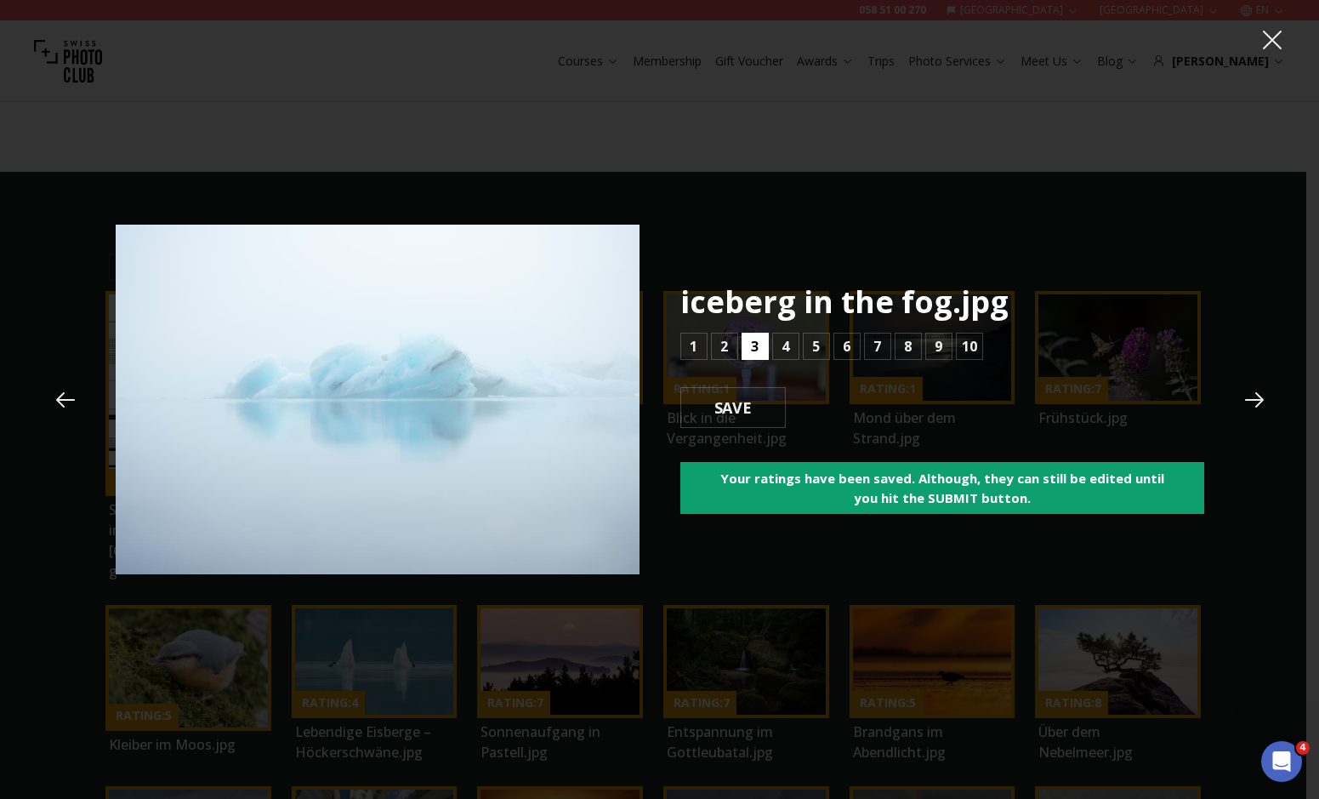
click at [754, 353] on b "3" at bounding box center [755, 346] width 8 height 20
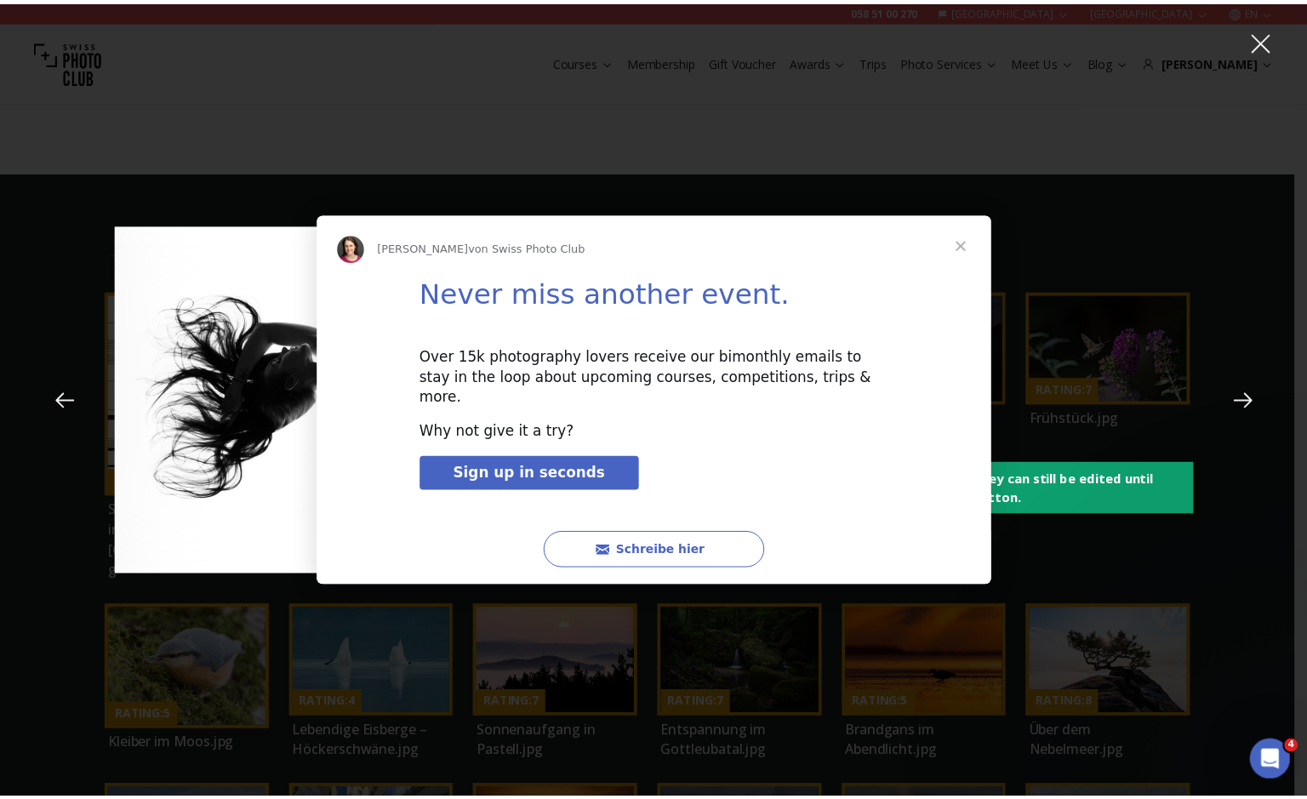
scroll to position [0, 0]
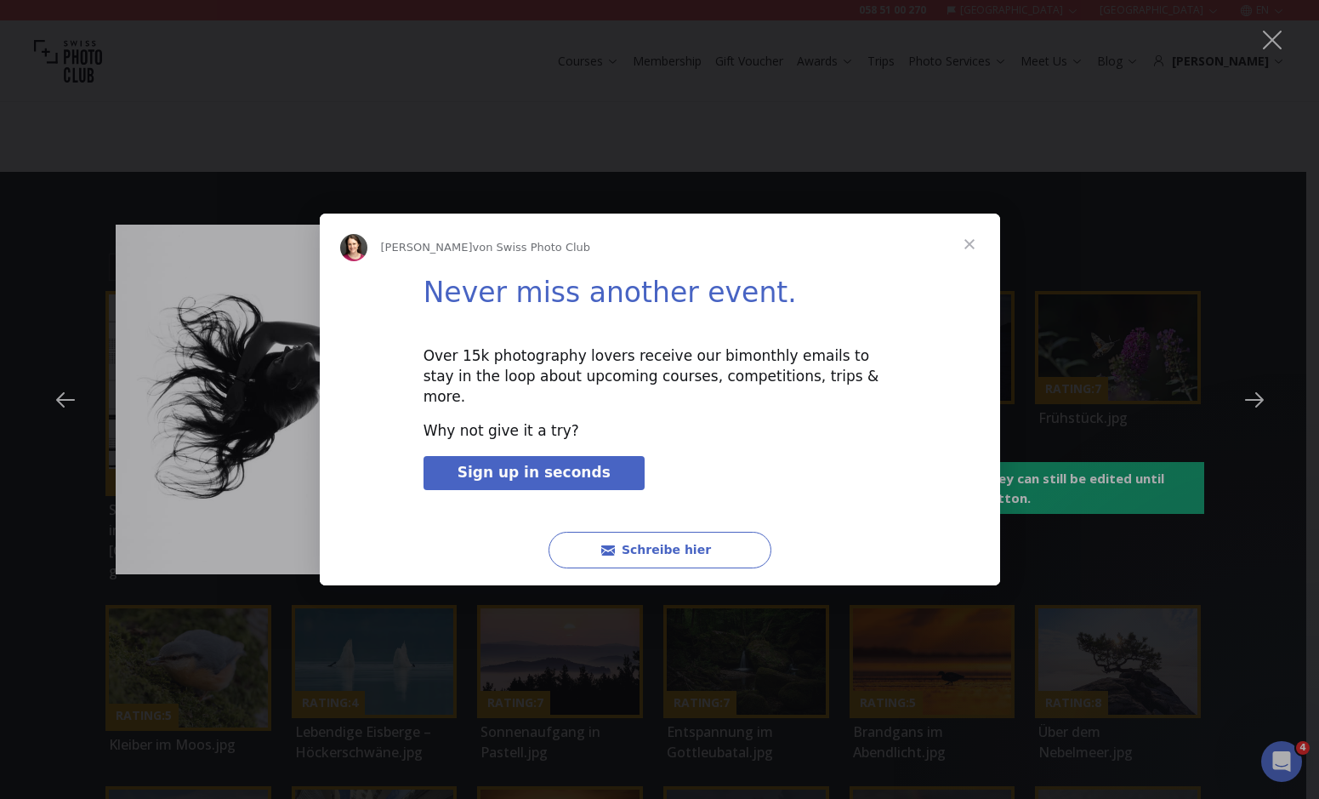
click at [965, 255] on span "Schließen" at bounding box center [969, 244] width 61 height 61
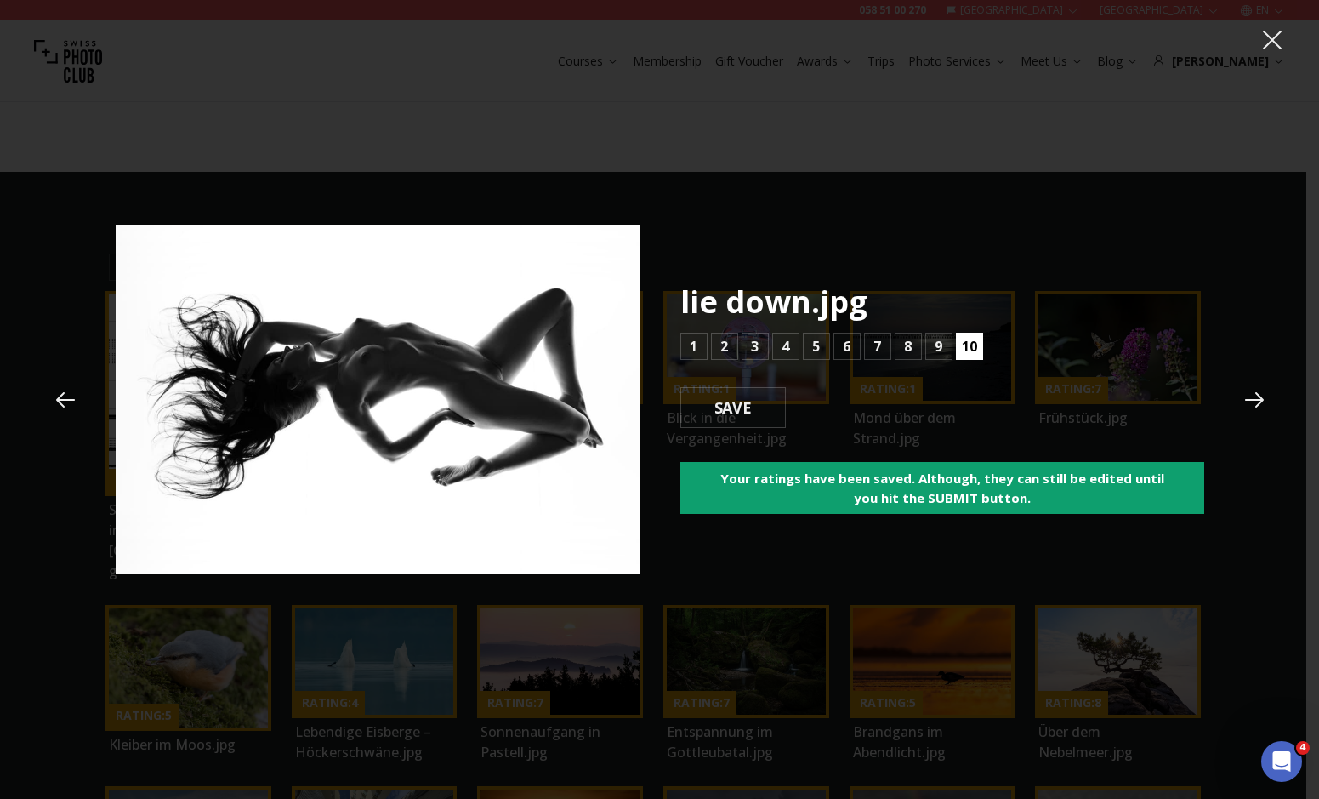
click at [972, 344] on b "10" at bounding box center [969, 346] width 15 height 20
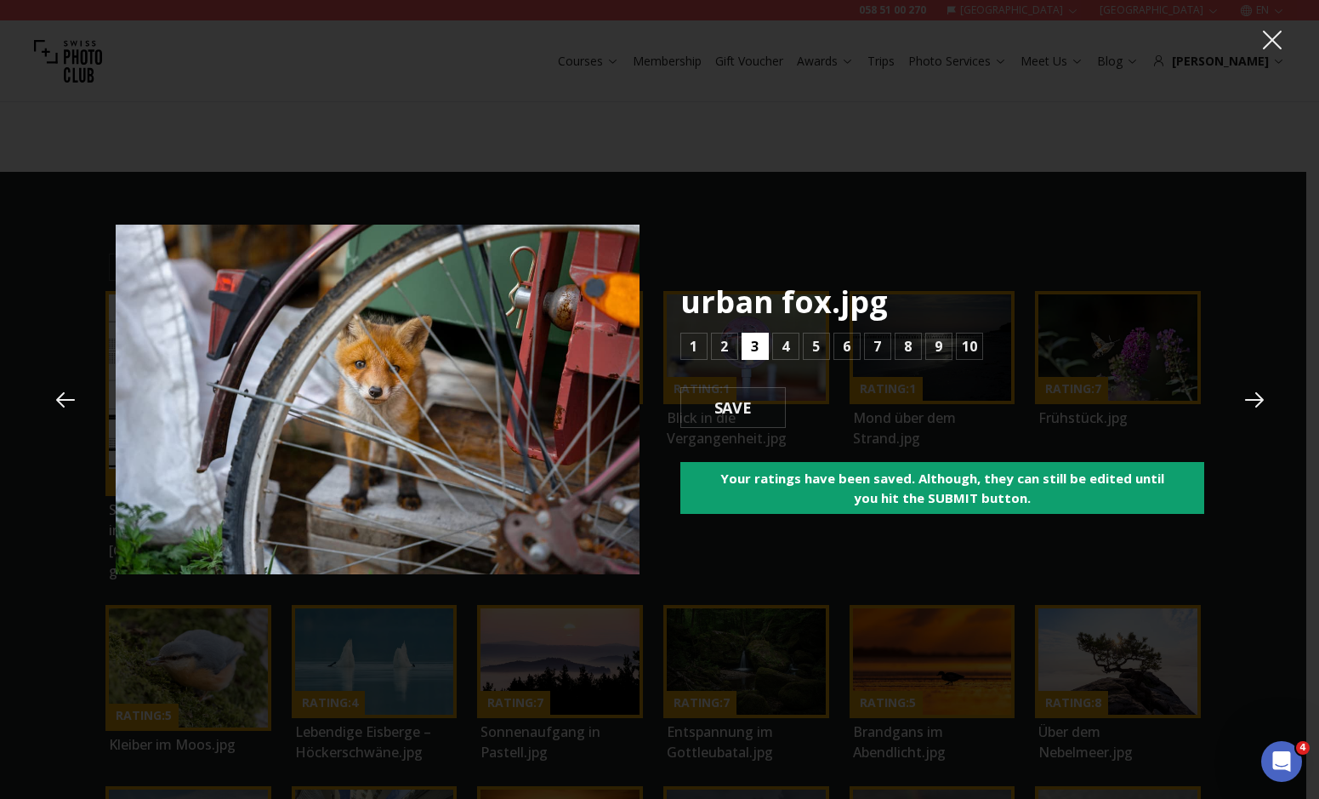
click at [764, 352] on button "3" at bounding box center [755, 346] width 27 height 27
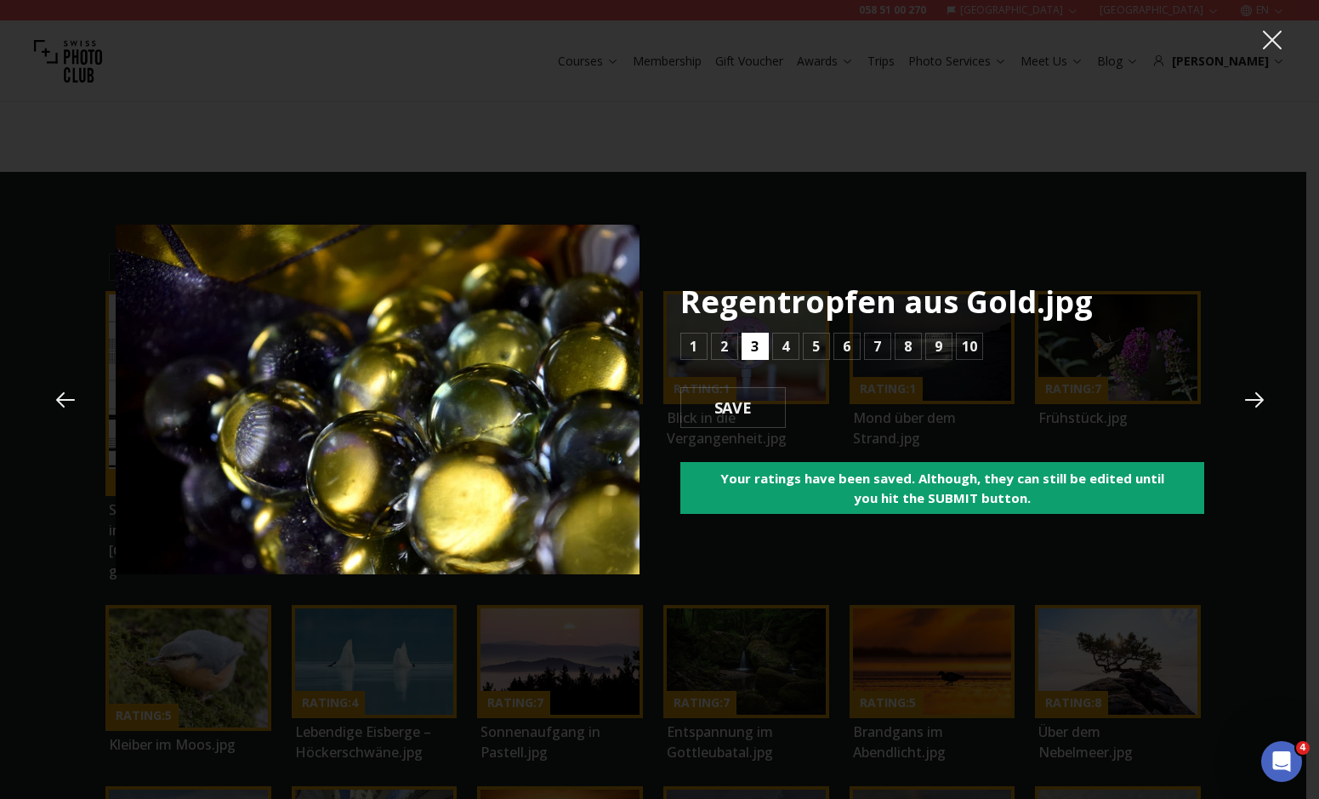
click at [764, 352] on button "3" at bounding box center [755, 346] width 27 height 27
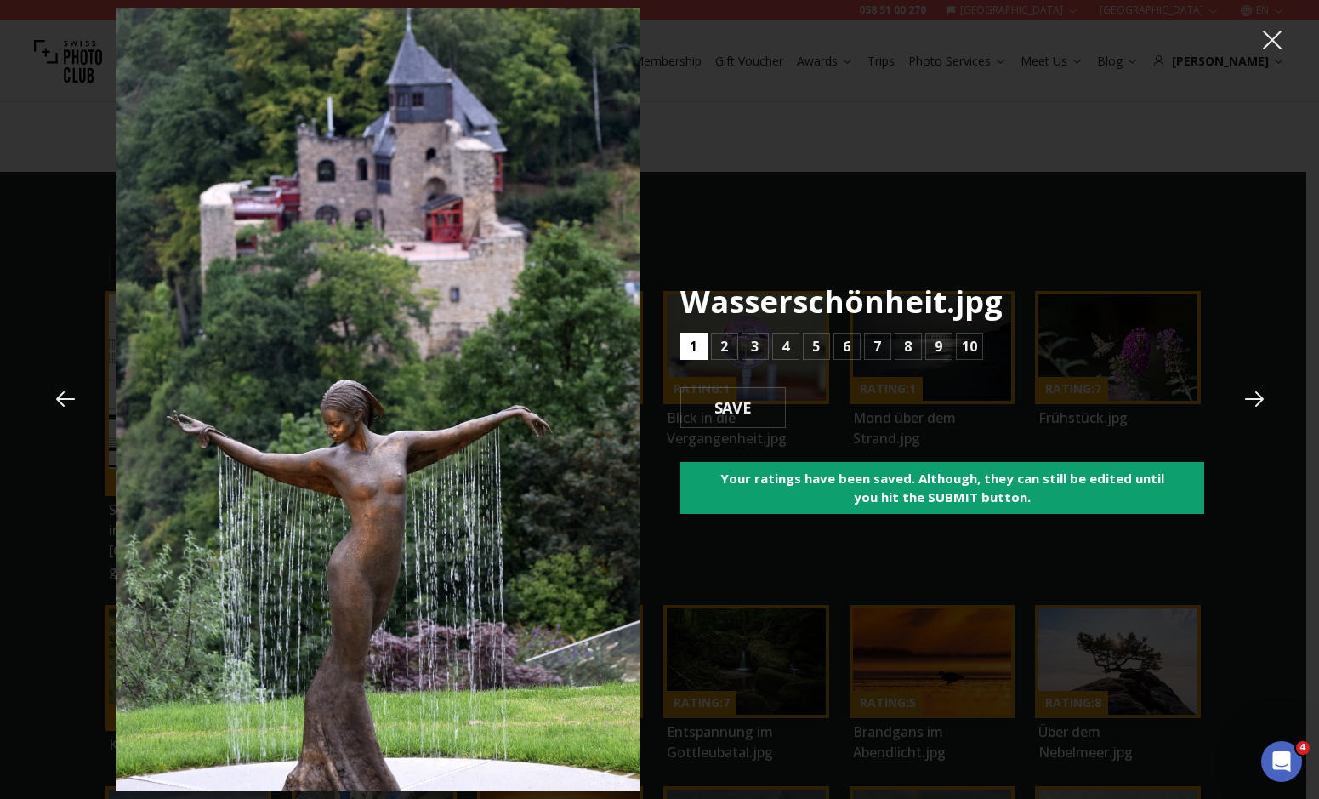
click at [702, 349] on button "1" at bounding box center [693, 346] width 27 height 27
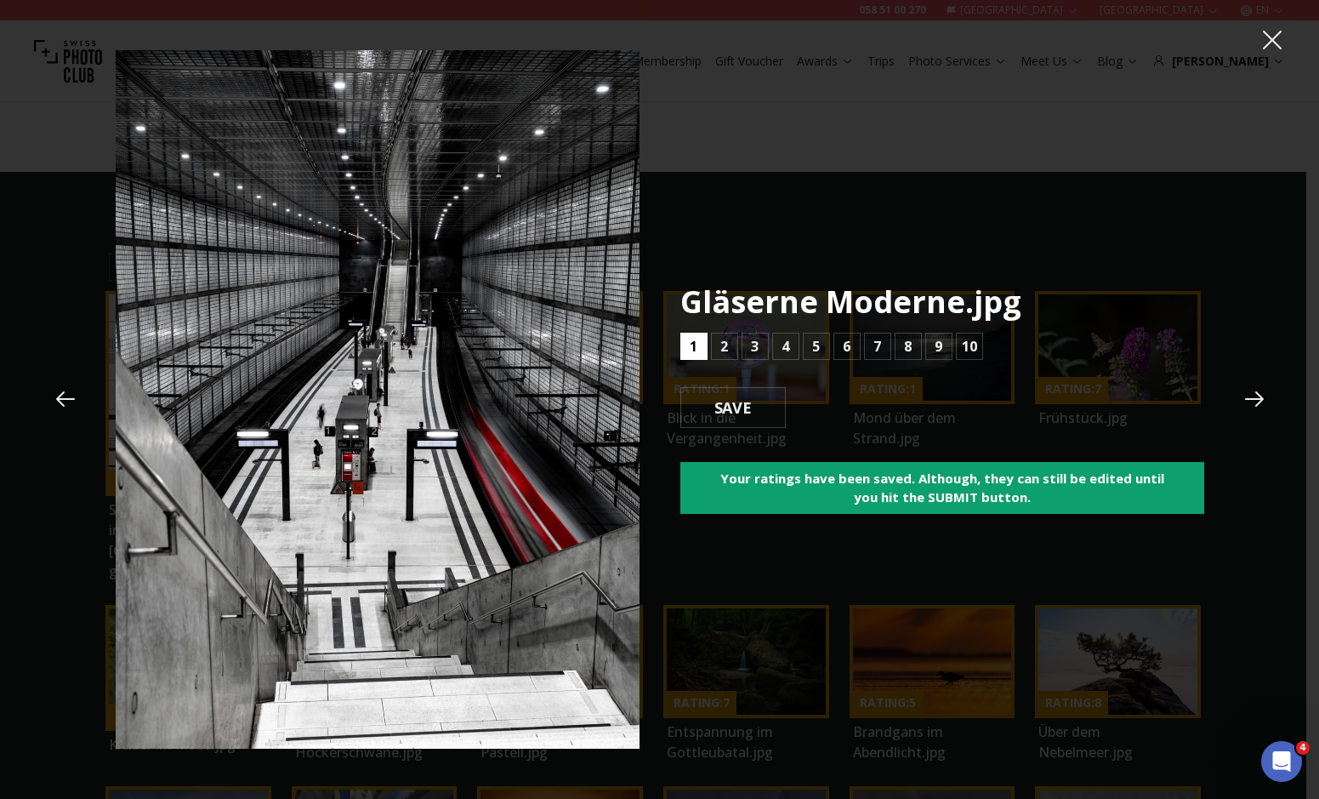
click at [702, 349] on button "1" at bounding box center [693, 346] width 27 height 27
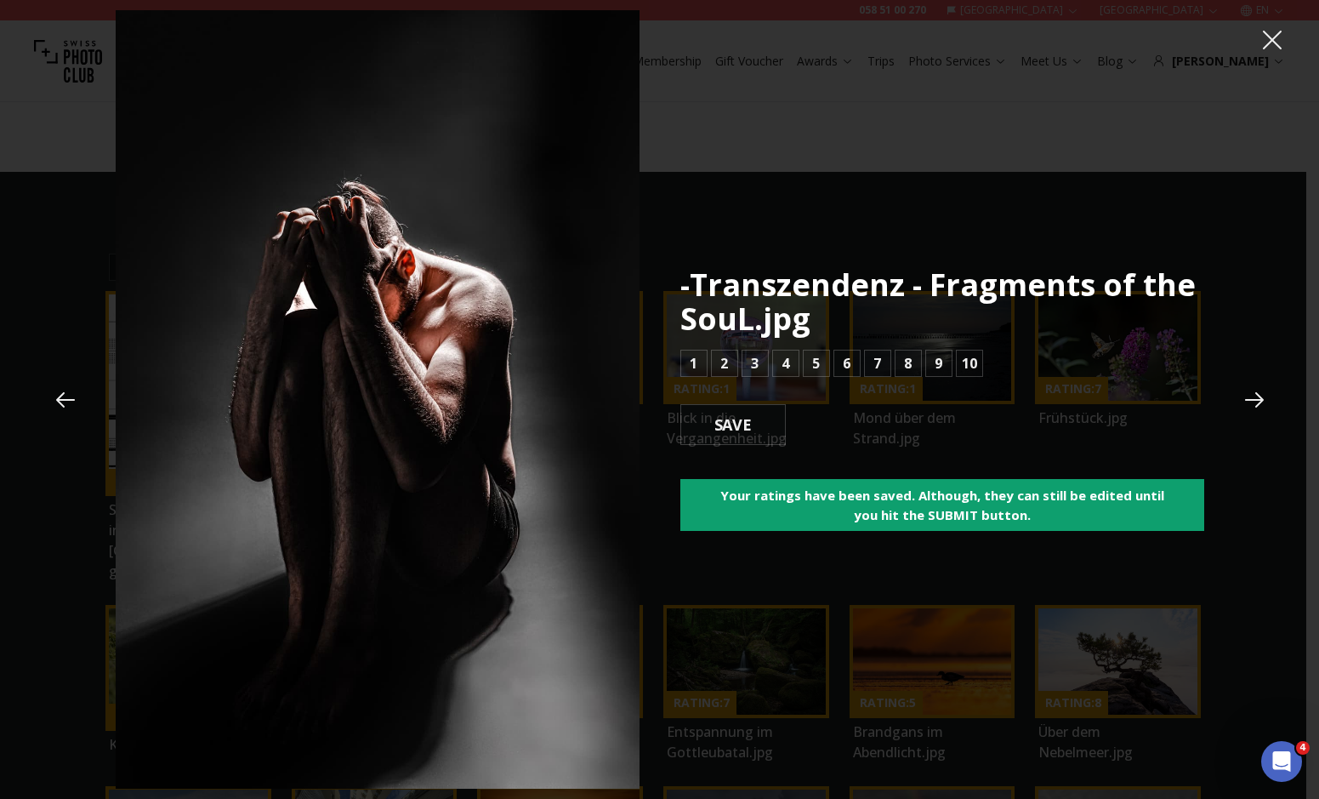
click at [77, 399] on icon at bounding box center [66, 400] width 26 height 26
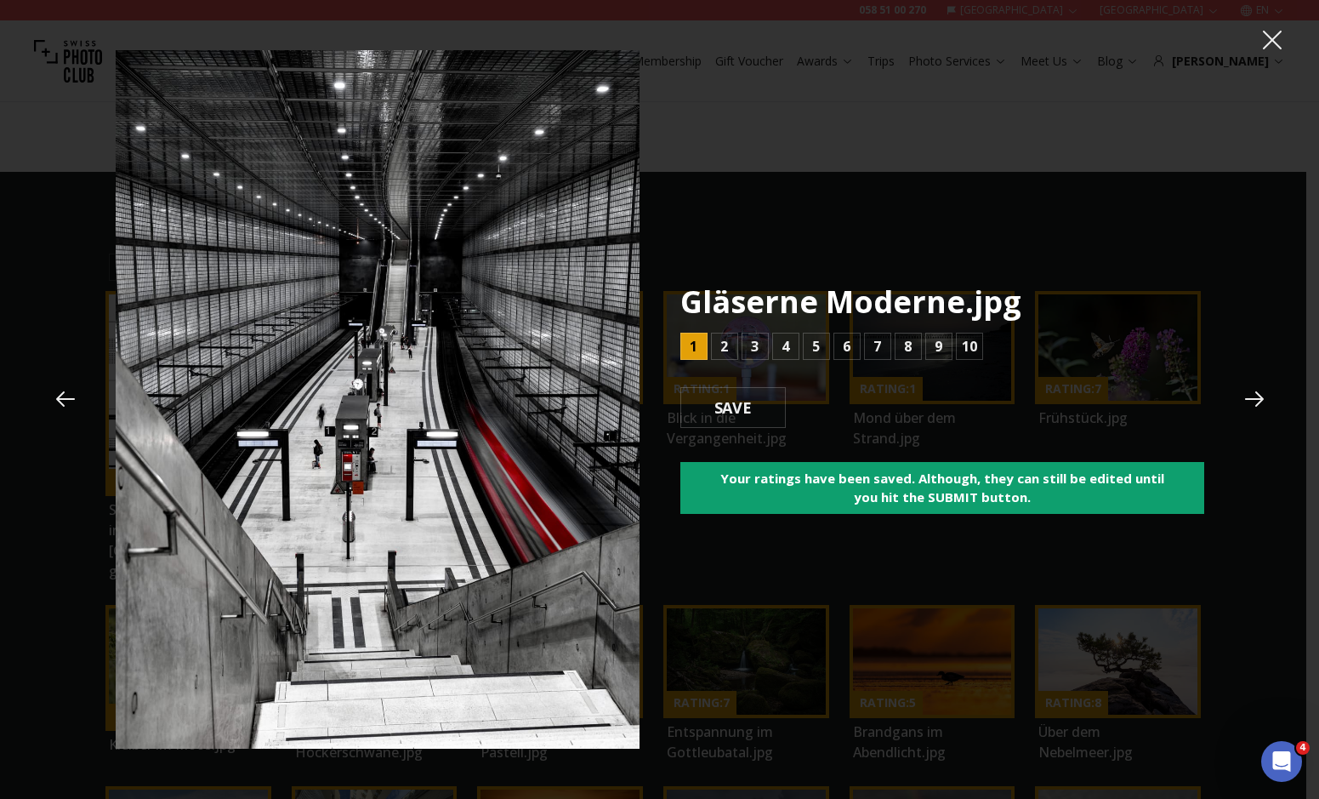
click at [75, 393] on icon at bounding box center [66, 399] width 26 height 26
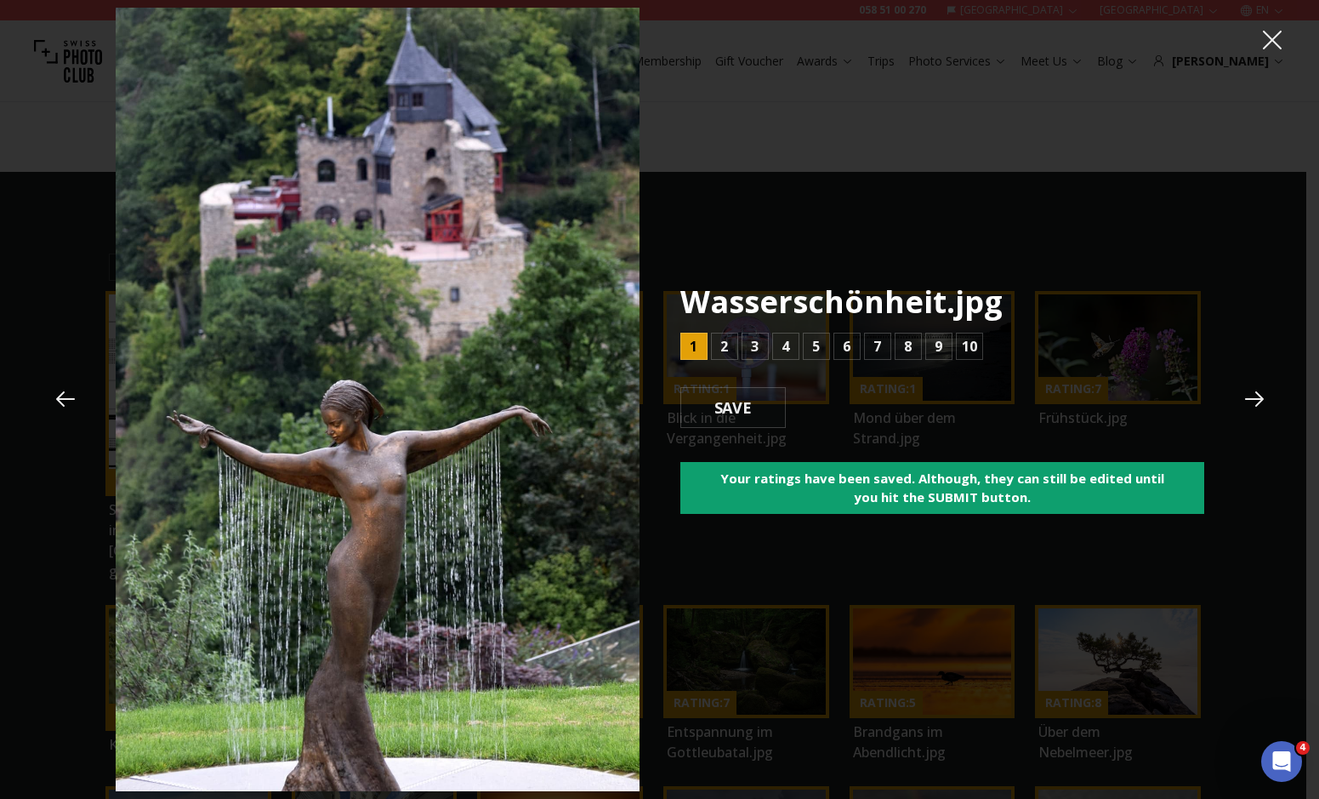
click at [76, 401] on icon at bounding box center [66, 399] width 26 height 26
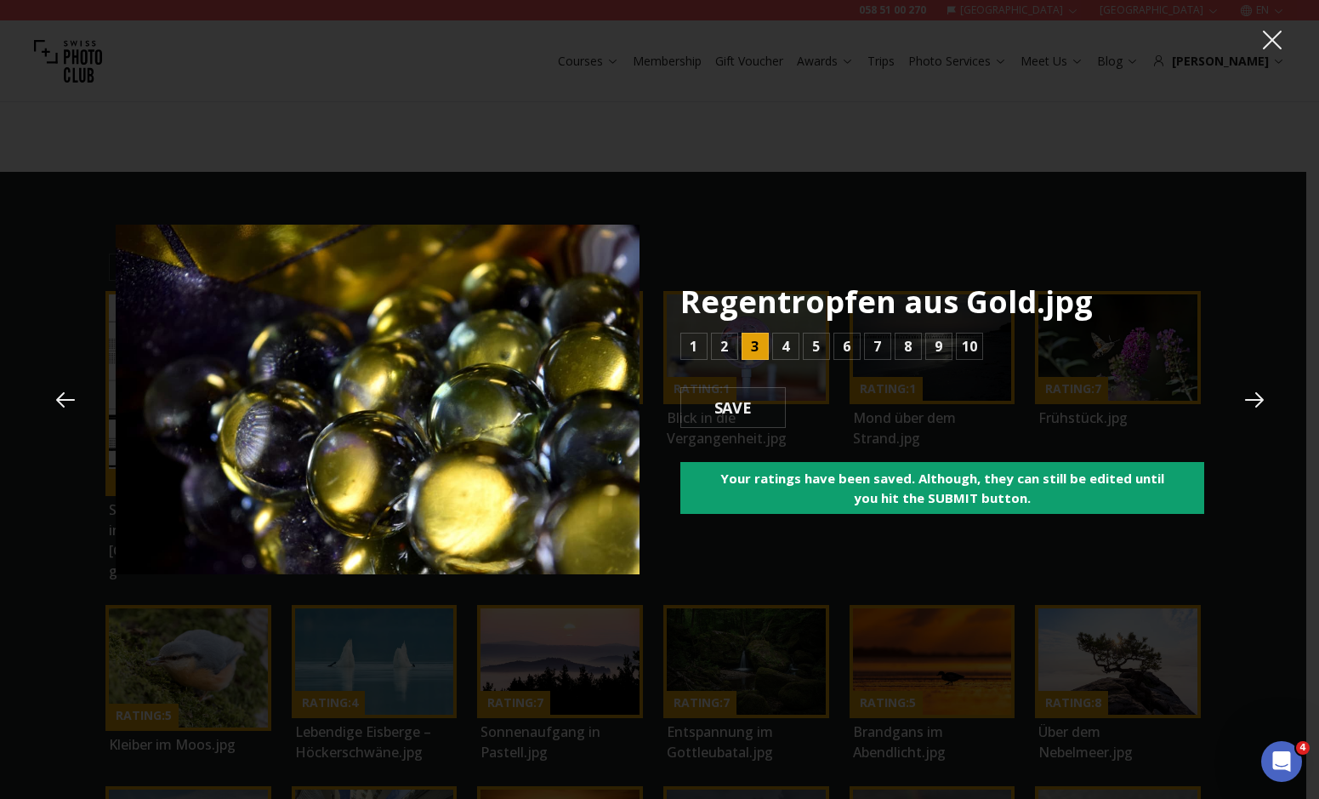
click at [1262, 399] on icon at bounding box center [1254, 399] width 19 height 15
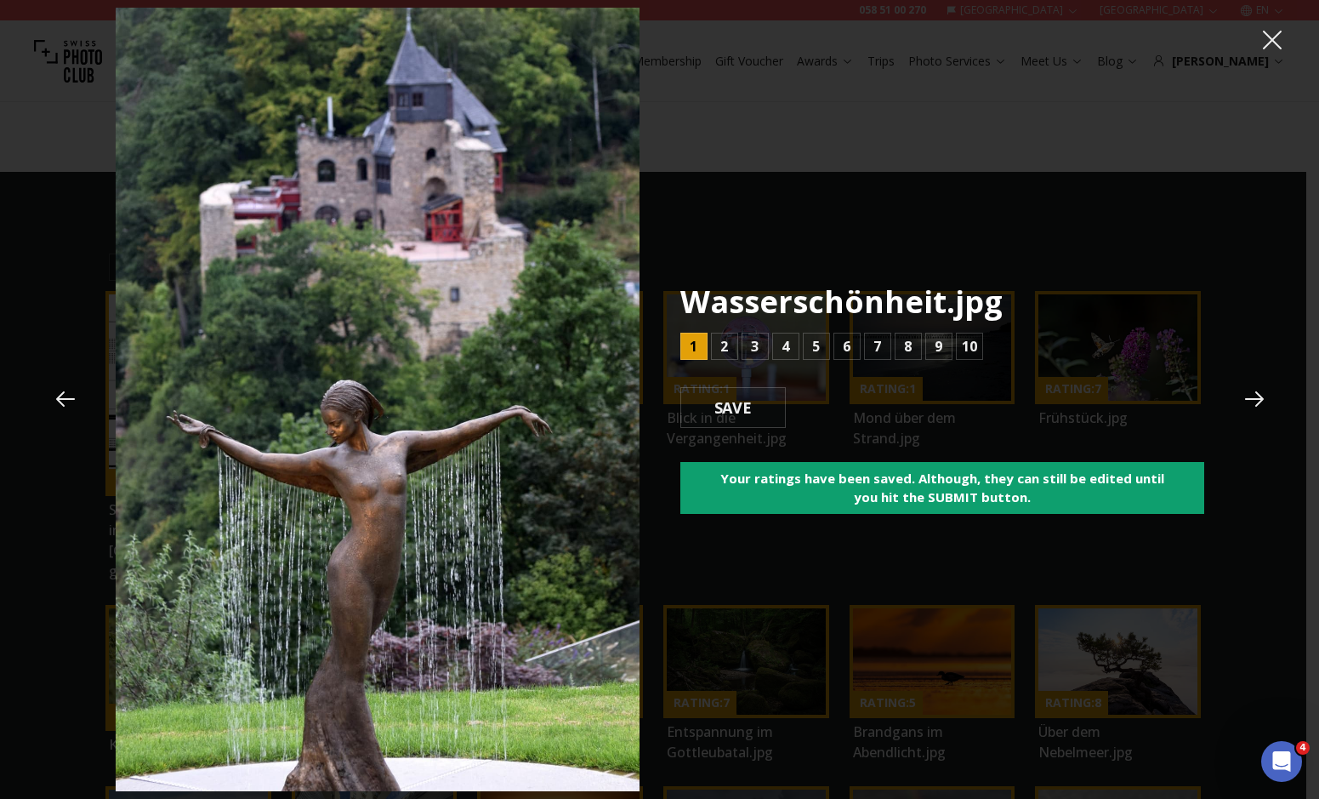
click at [1242, 396] on icon at bounding box center [1255, 399] width 26 height 26
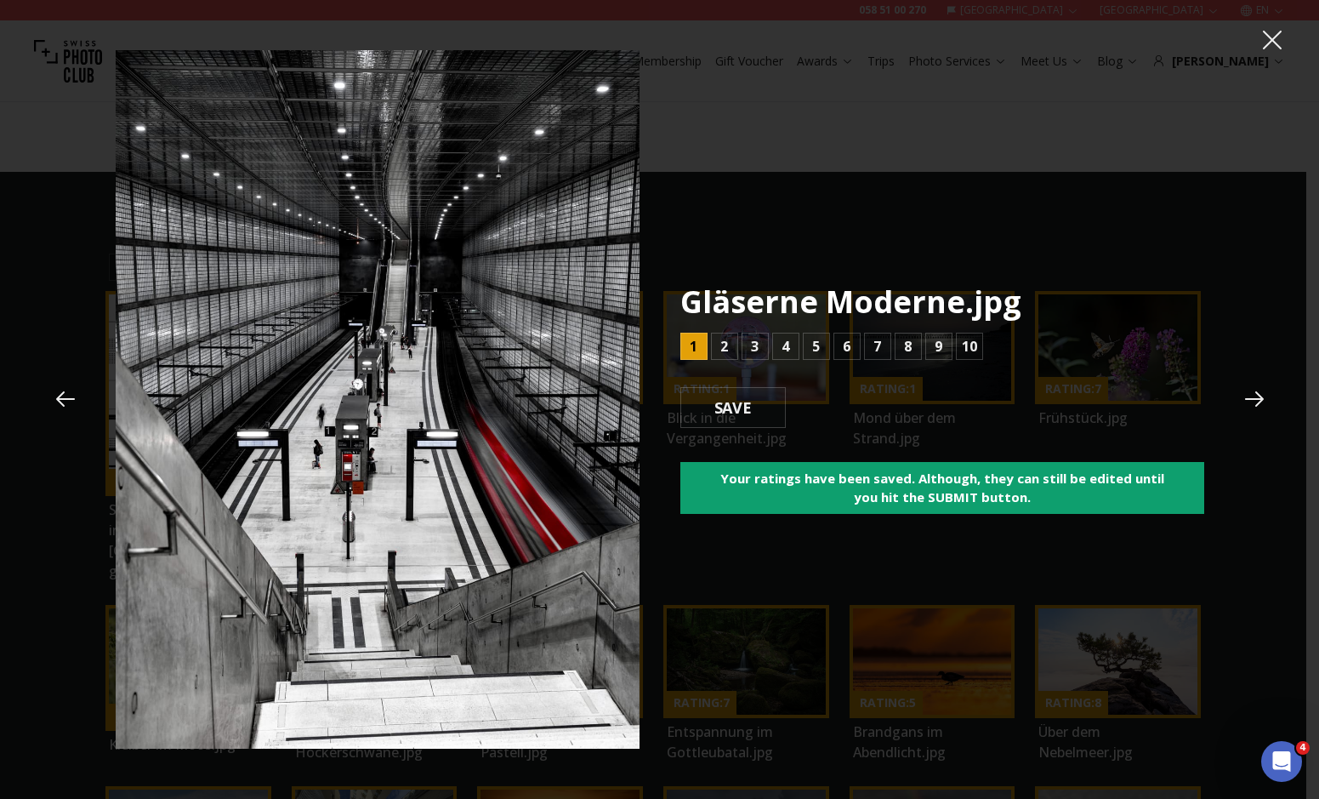
click at [62, 394] on icon at bounding box center [66, 399] width 26 height 26
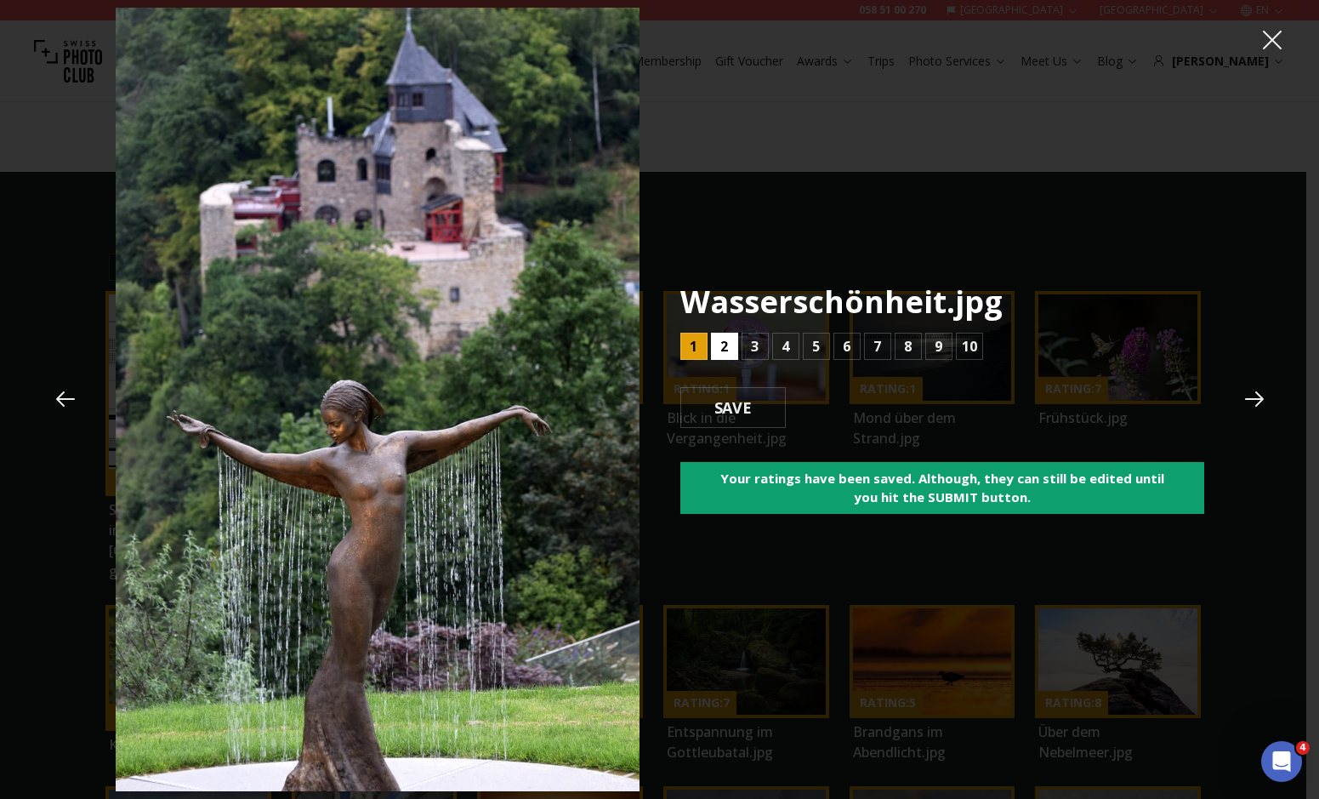
click at [727, 341] on b "2" at bounding box center [724, 346] width 8 height 20
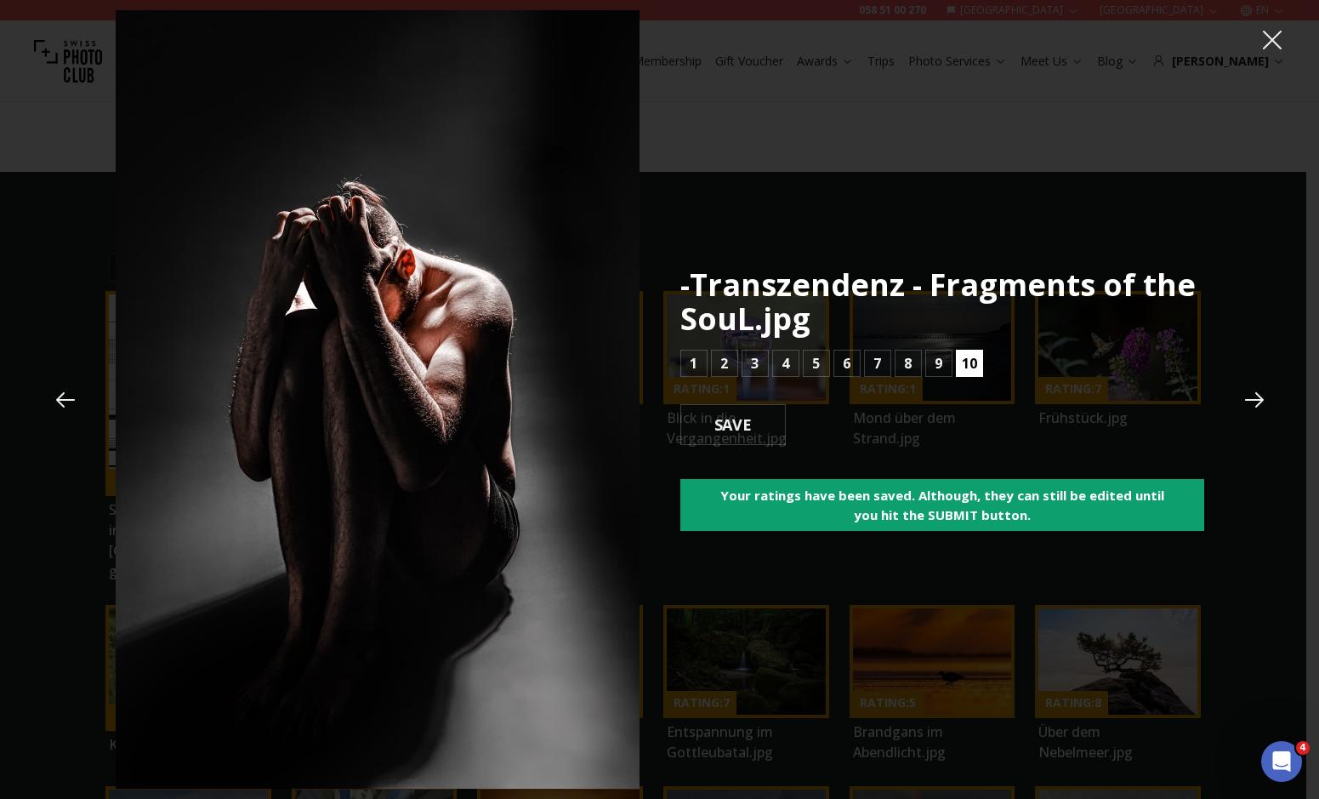
click at [977, 362] on button "10" at bounding box center [969, 363] width 27 height 27
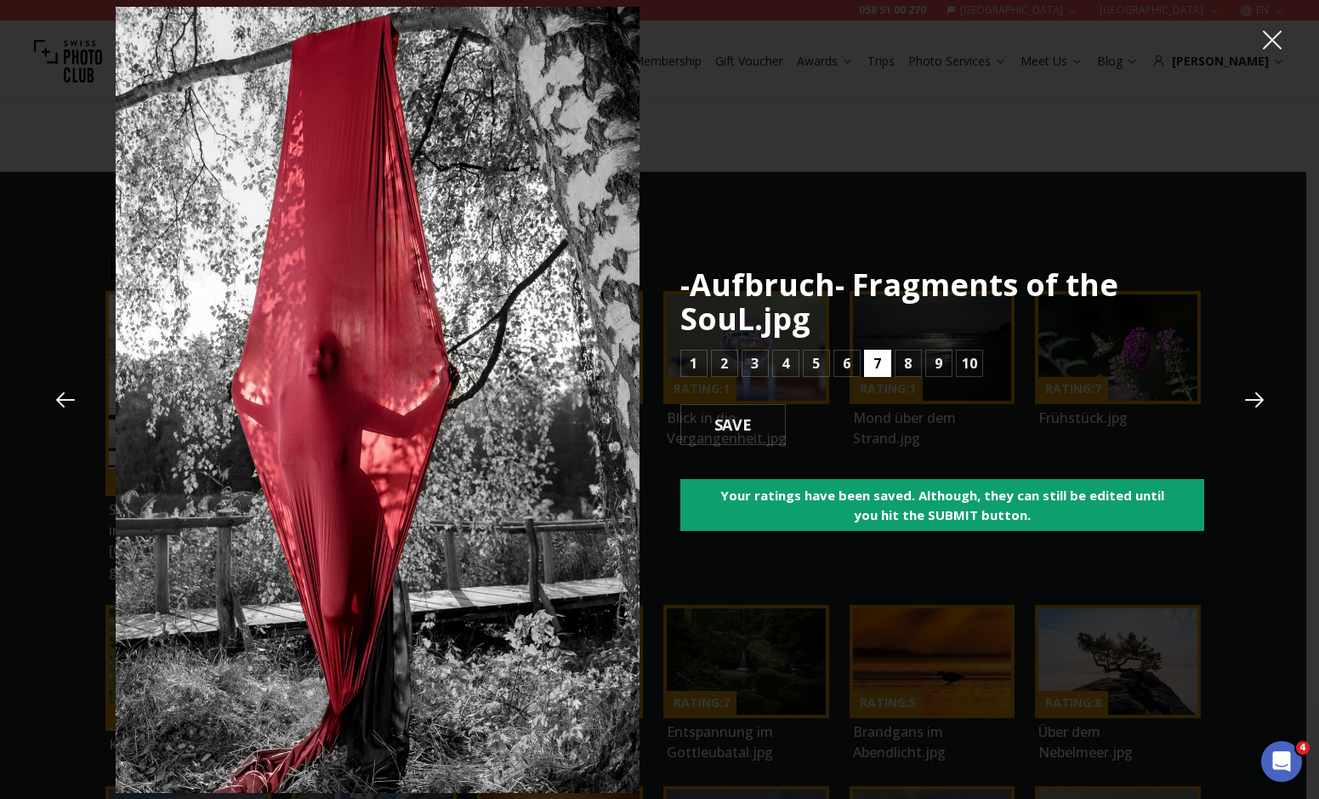
click at [868, 356] on button "7" at bounding box center [877, 363] width 27 height 27
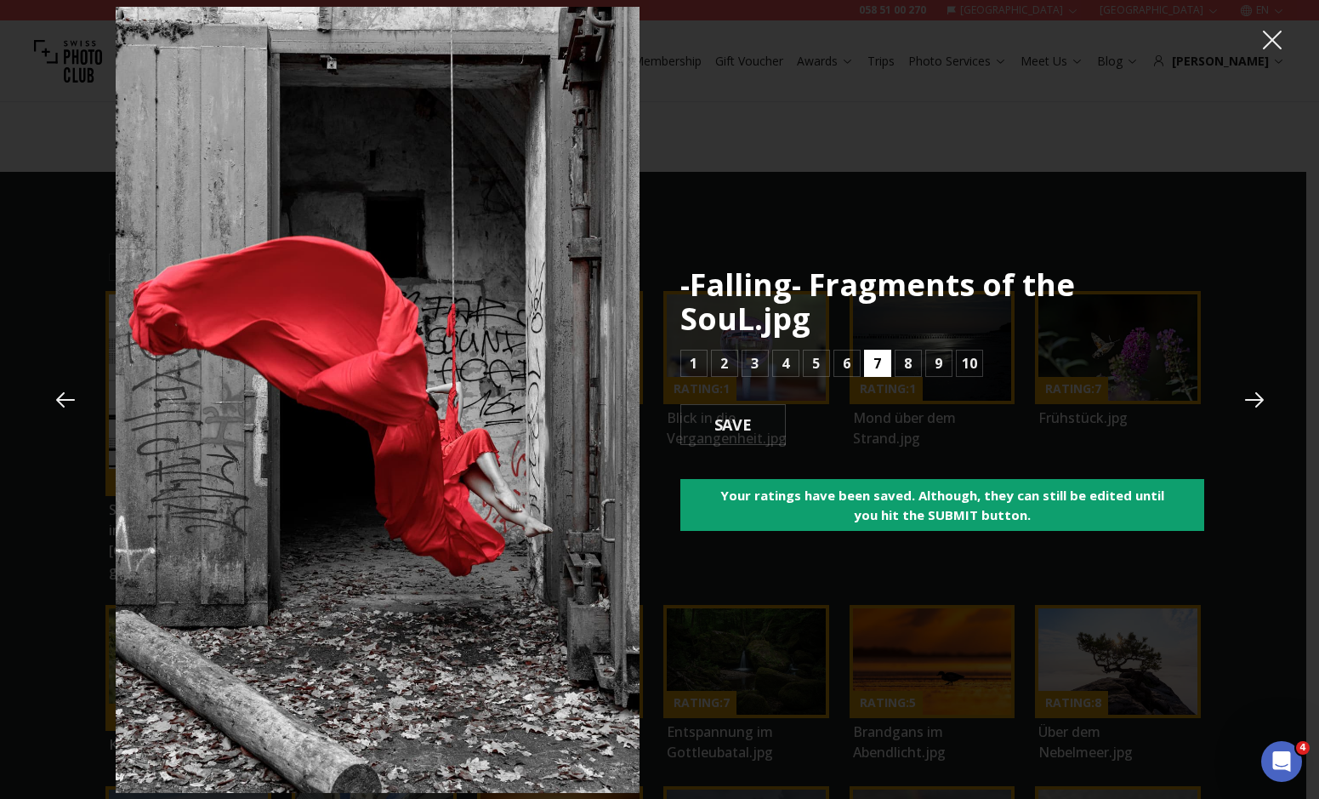
click at [868, 356] on button "7" at bounding box center [877, 363] width 27 height 27
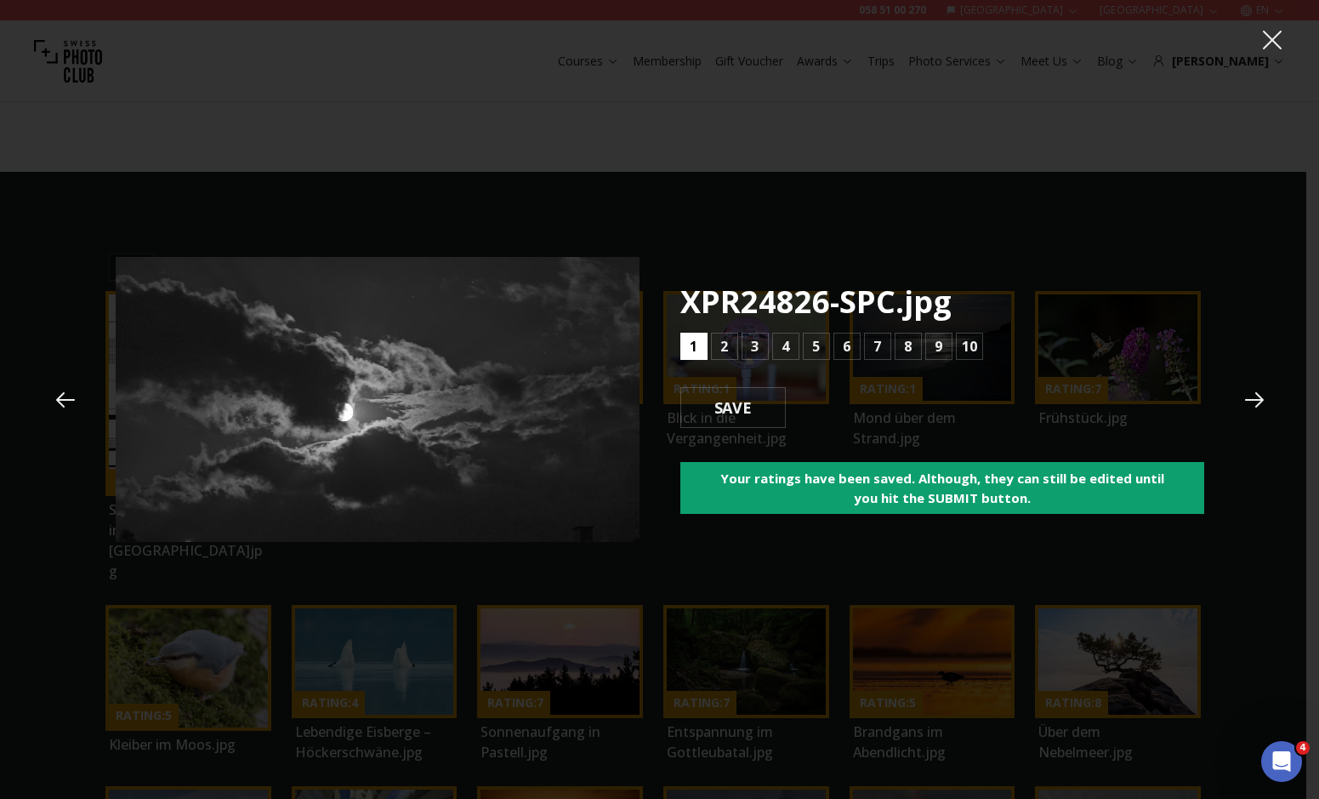
click at [691, 345] on b "1" at bounding box center [694, 346] width 8 height 20
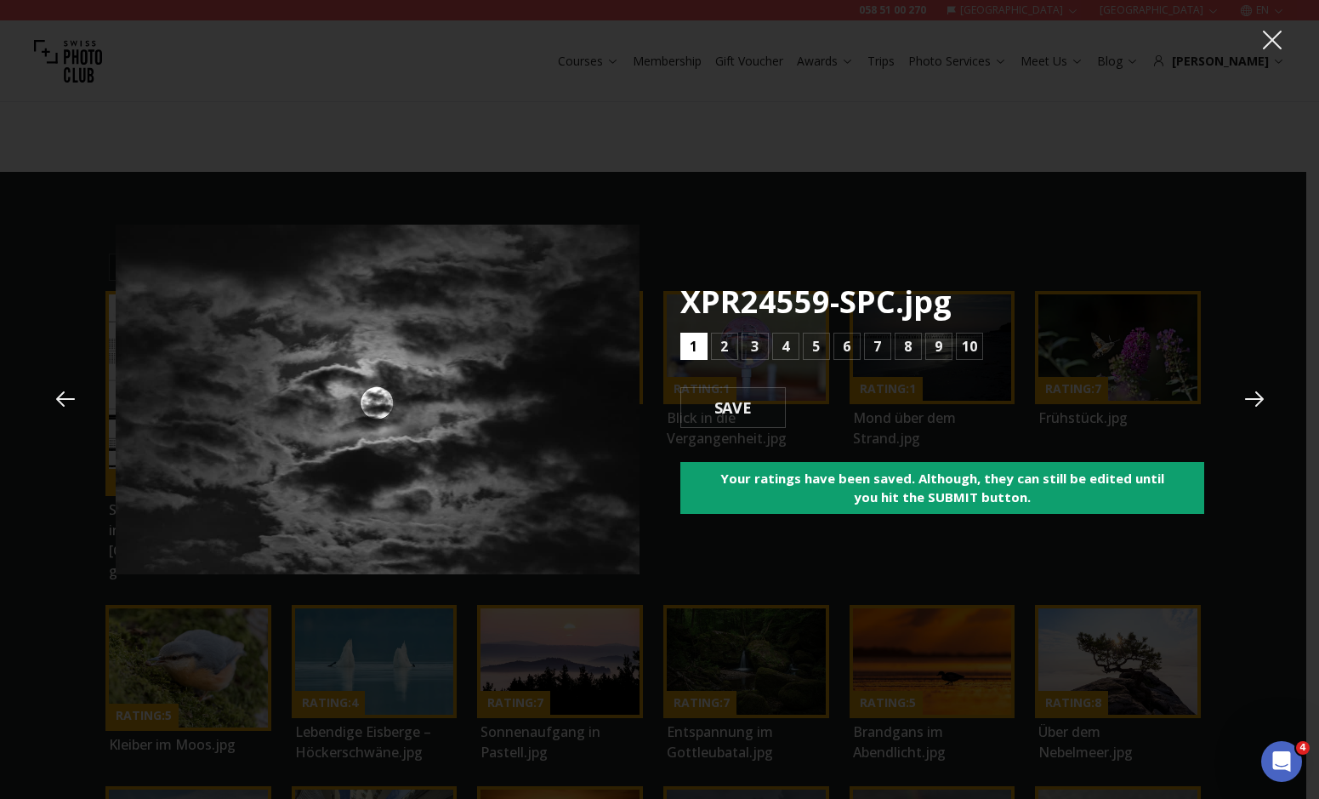
click at [691, 345] on b "1" at bounding box center [694, 346] width 8 height 20
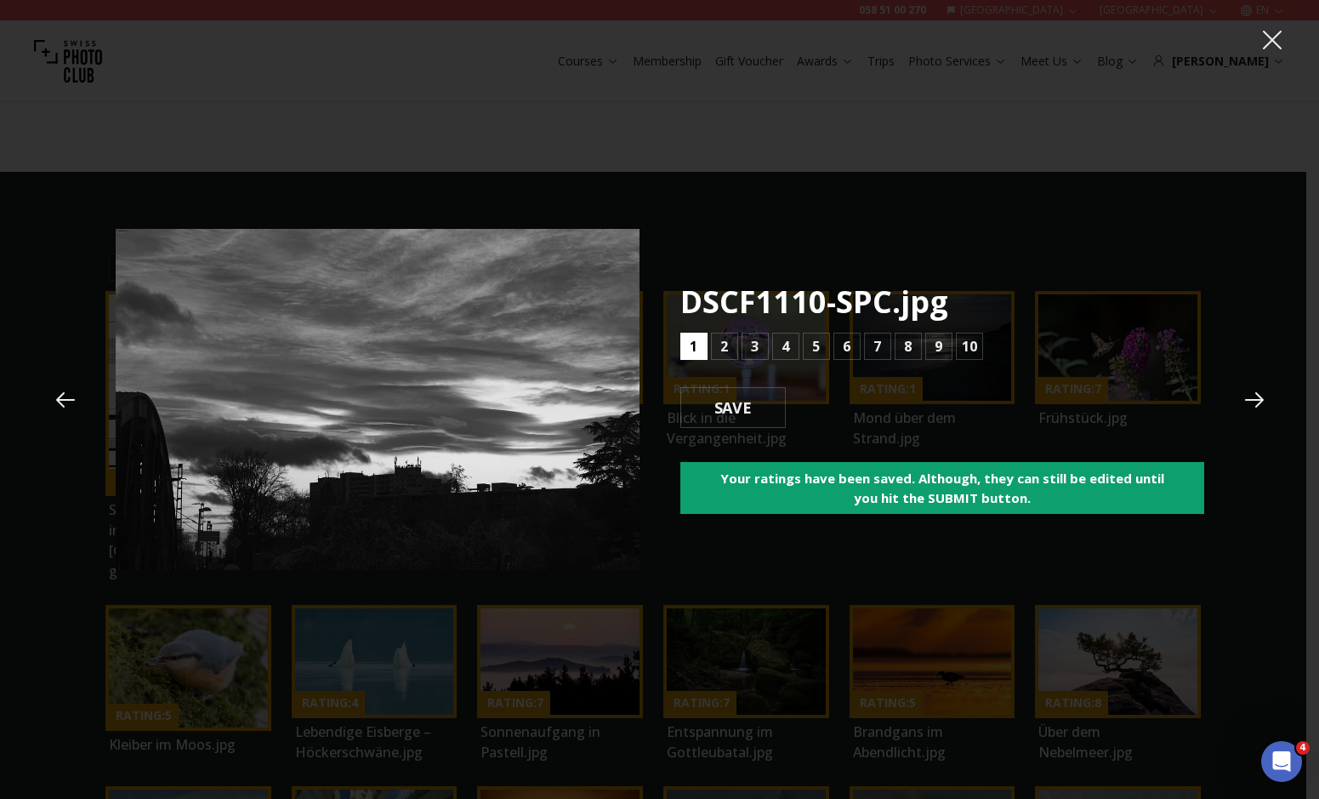
click at [691, 345] on b "1" at bounding box center [694, 346] width 8 height 20
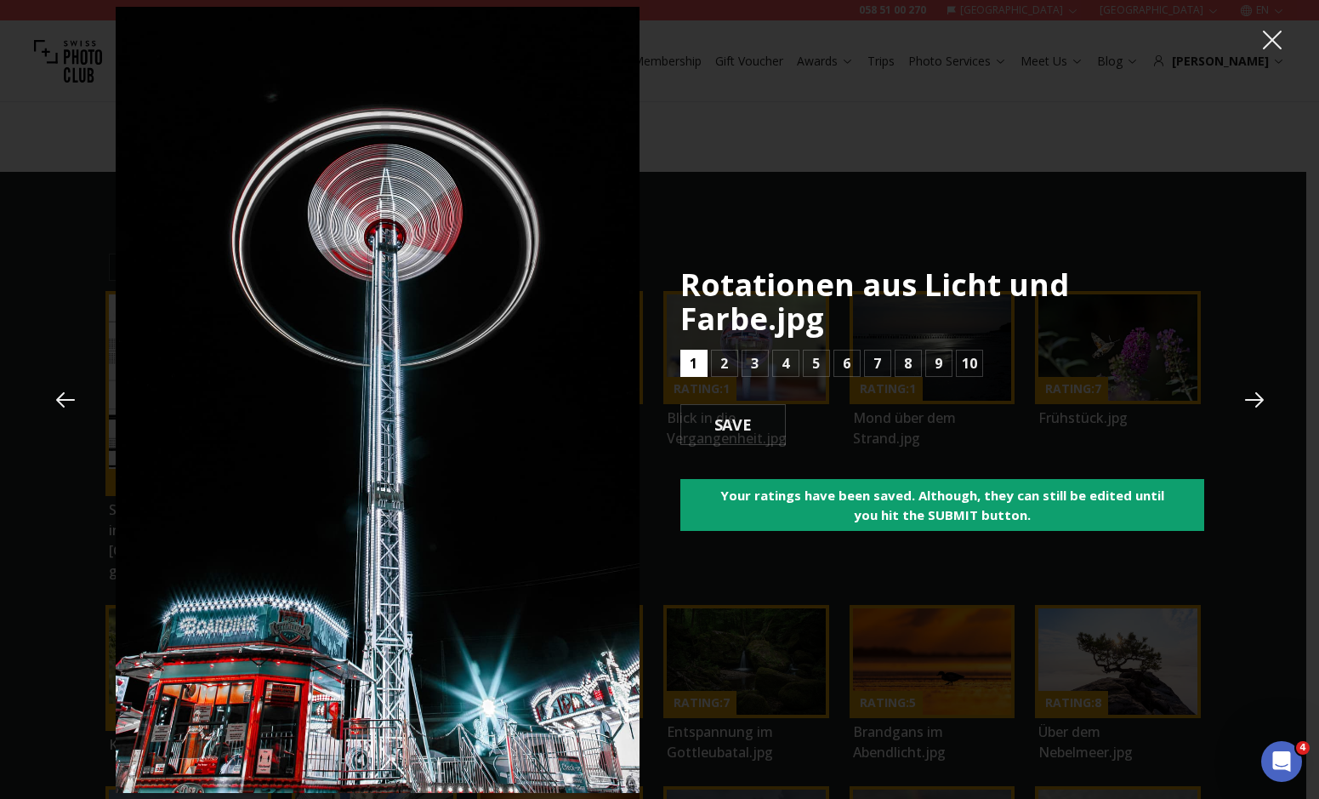
click at [692, 356] on b "1" at bounding box center [694, 363] width 8 height 20
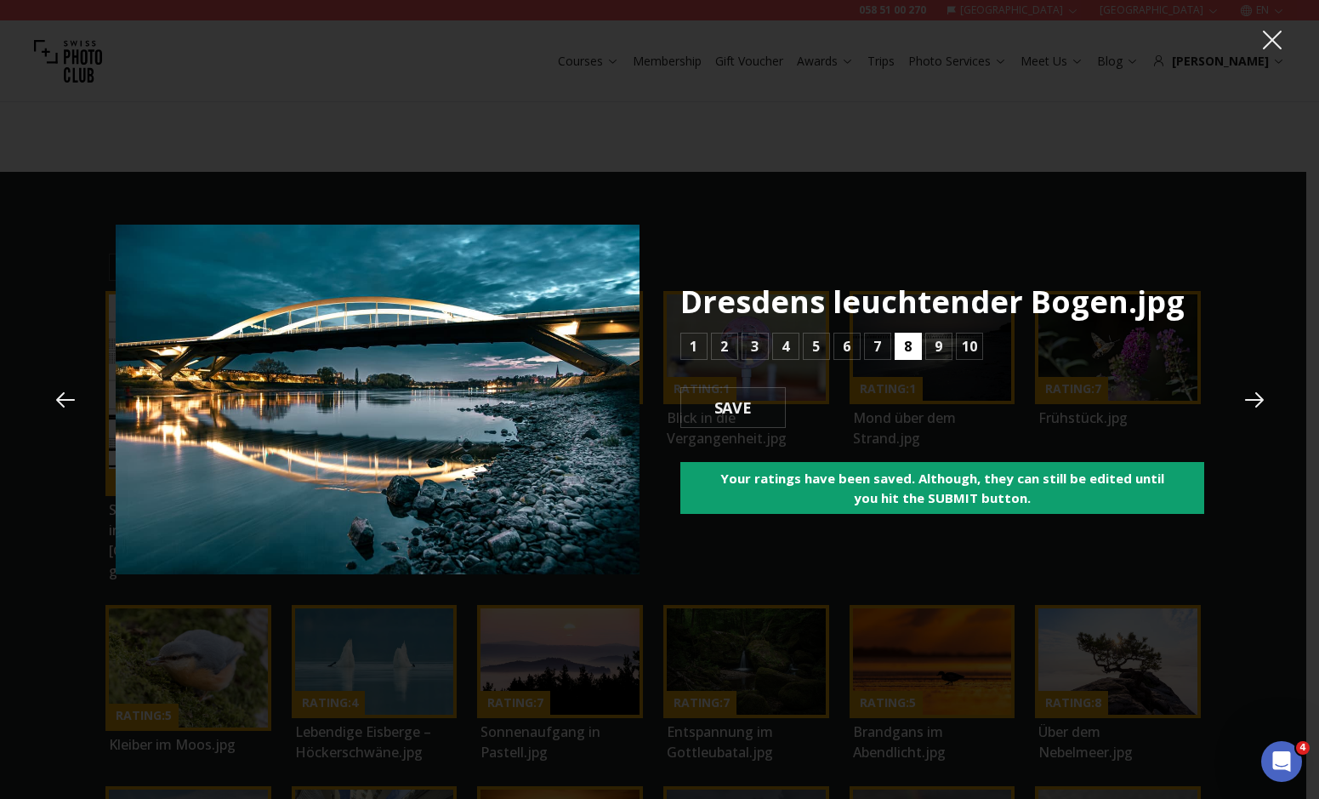
click at [909, 337] on b "8" at bounding box center [908, 346] width 8 height 20
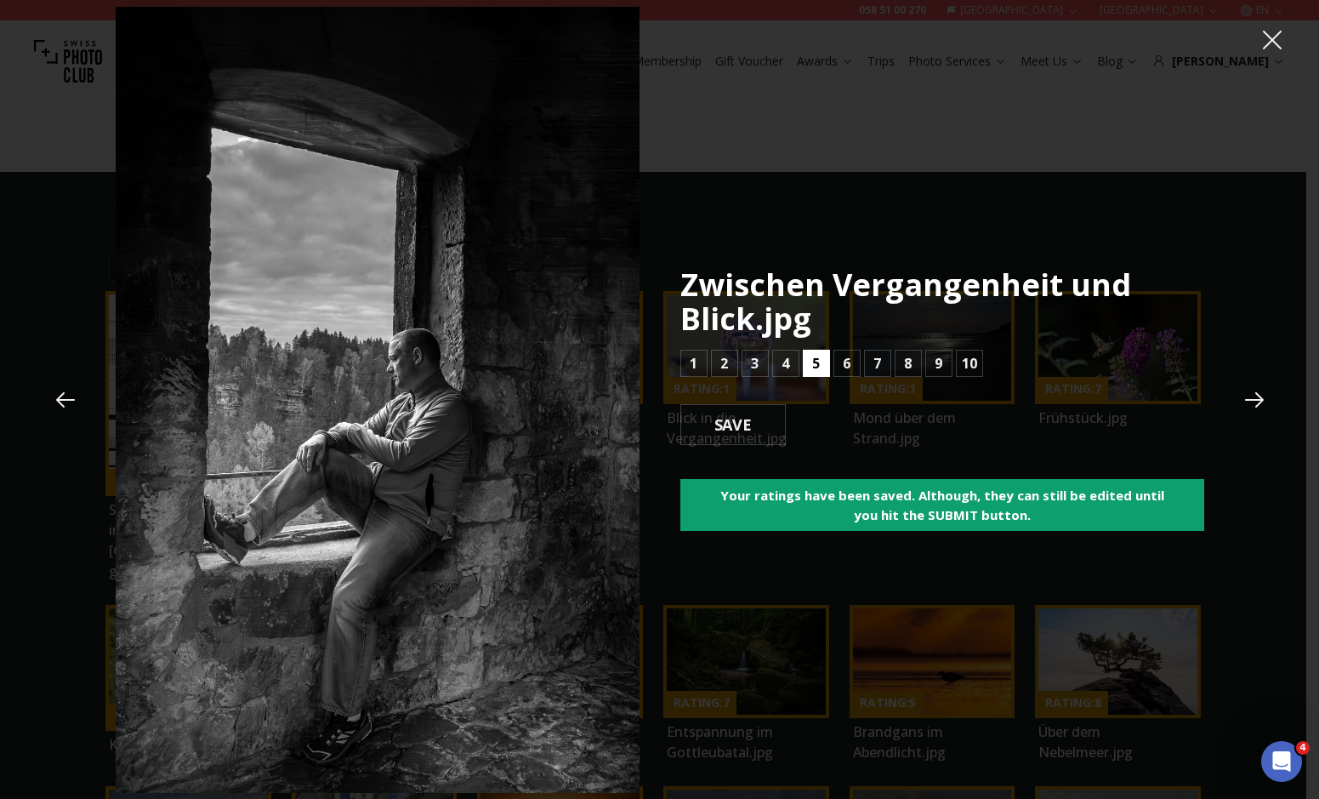
click at [828, 359] on button "5" at bounding box center [816, 363] width 27 height 27
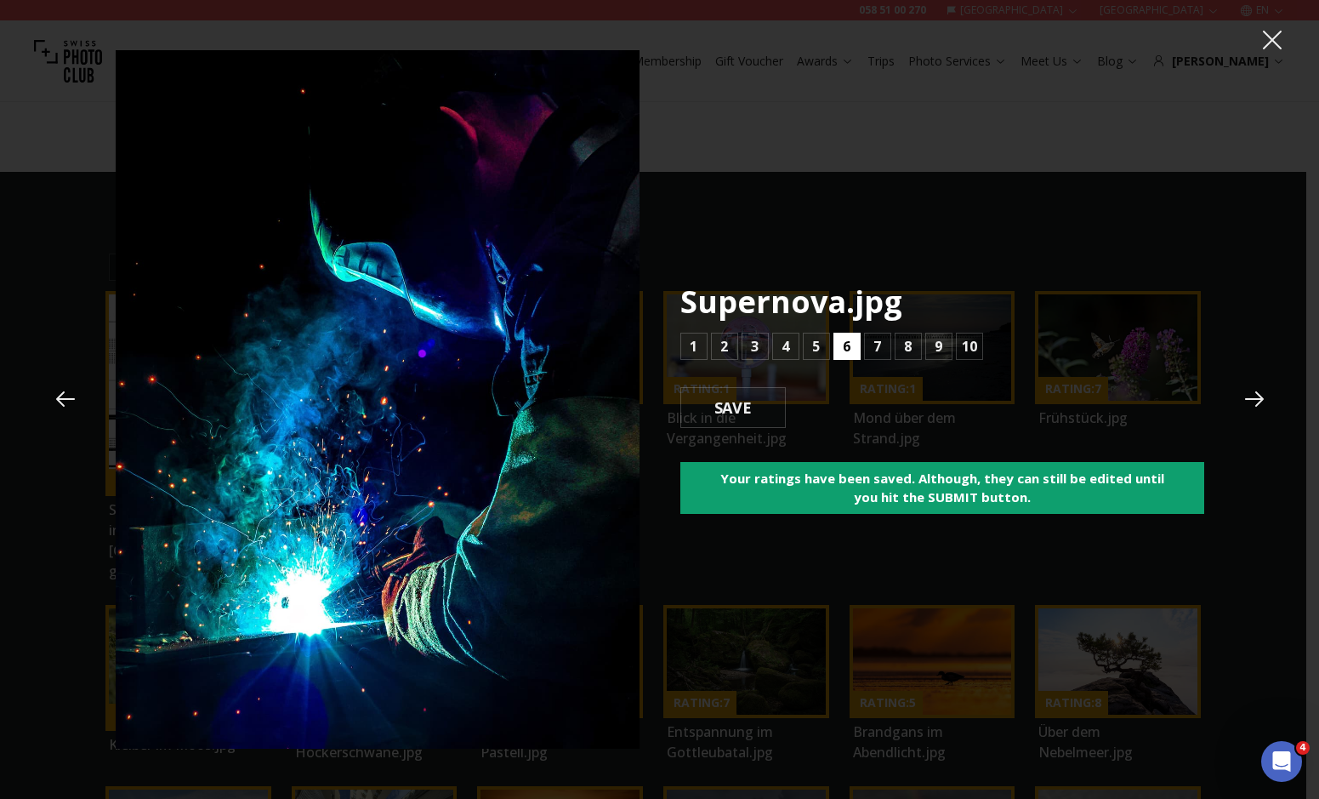
click at [842, 357] on button "6" at bounding box center [847, 346] width 27 height 27
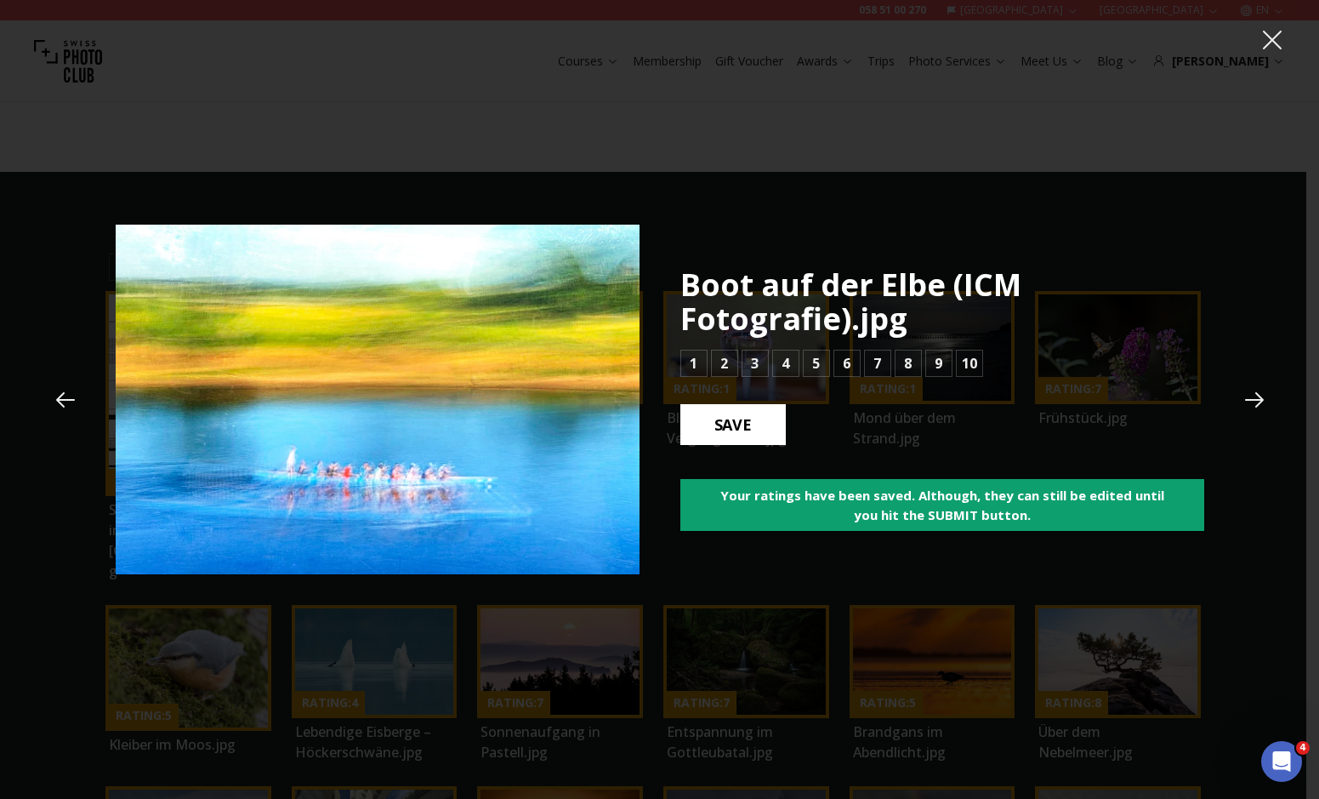
click at [754, 430] on b "SAVE" at bounding box center [733, 424] width 65 height 22
click at [937, 373] on b "9" at bounding box center [939, 363] width 8 height 20
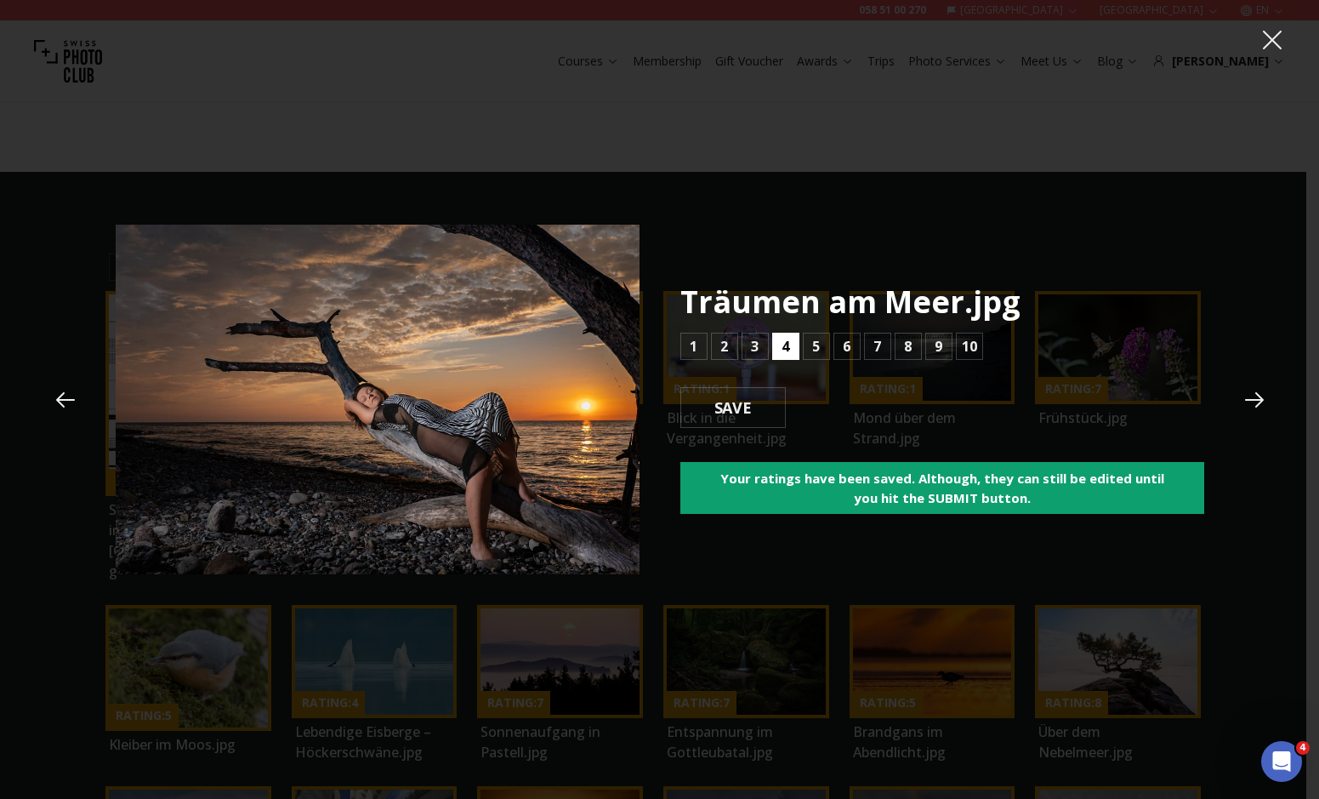
click at [794, 352] on button "4" at bounding box center [785, 346] width 27 height 27
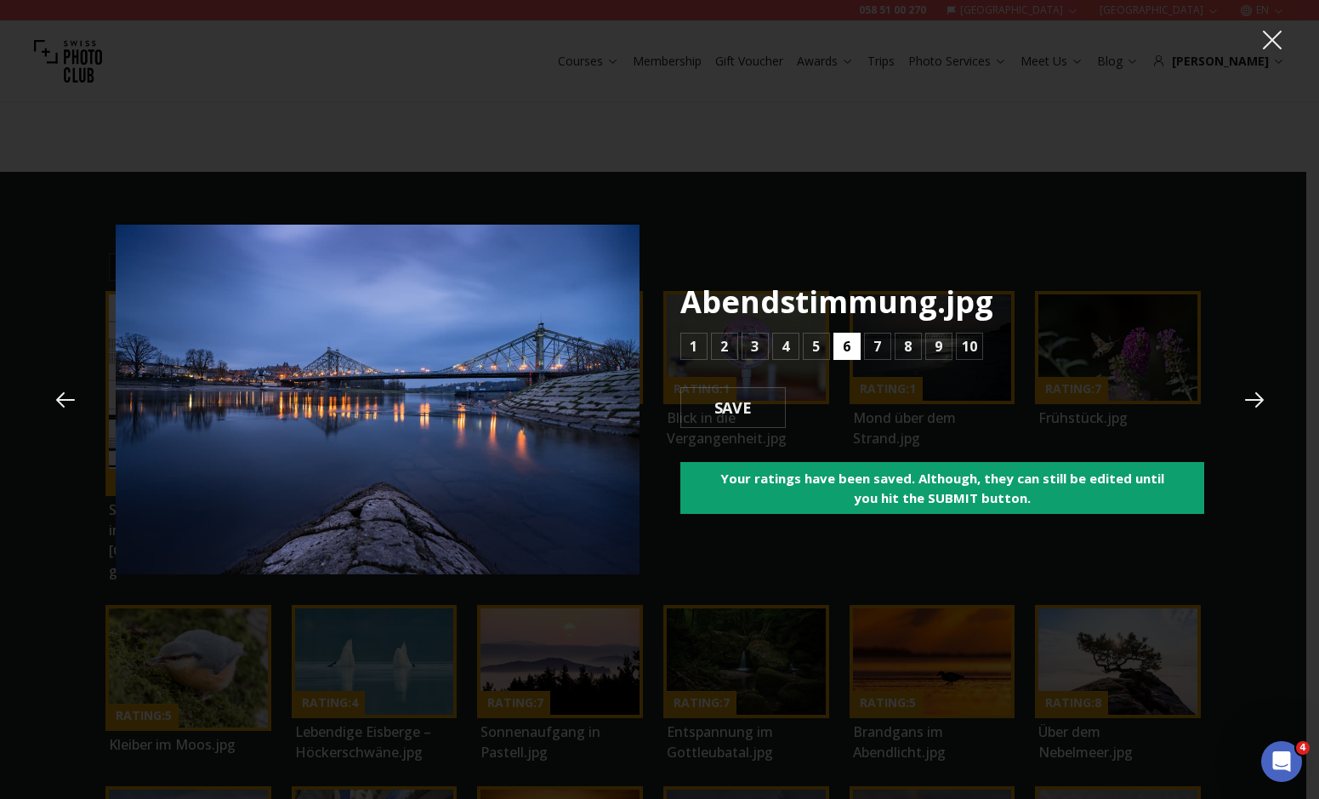
click at [846, 349] on b "6" at bounding box center [847, 346] width 8 height 20
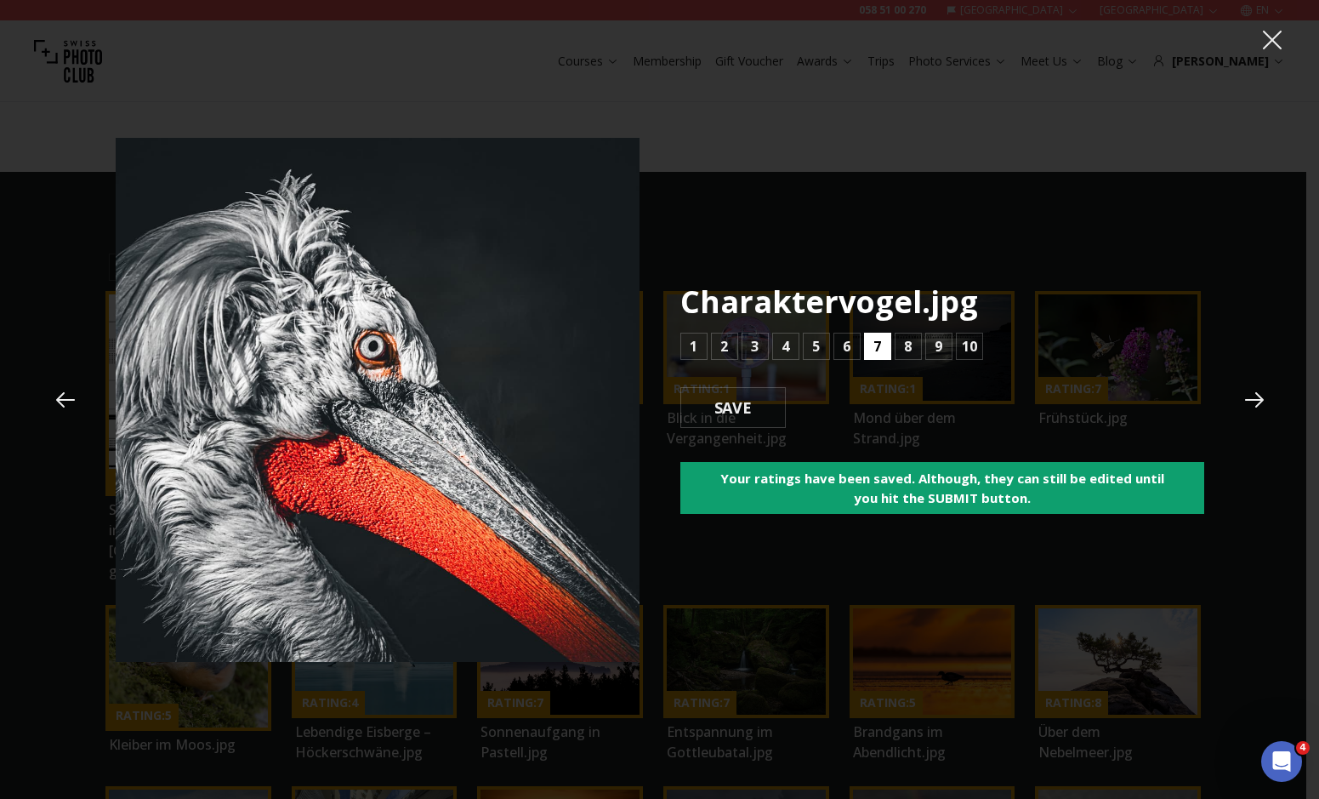
click at [875, 346] on b "7" at bounding box center [878, 346] width 8 height 20
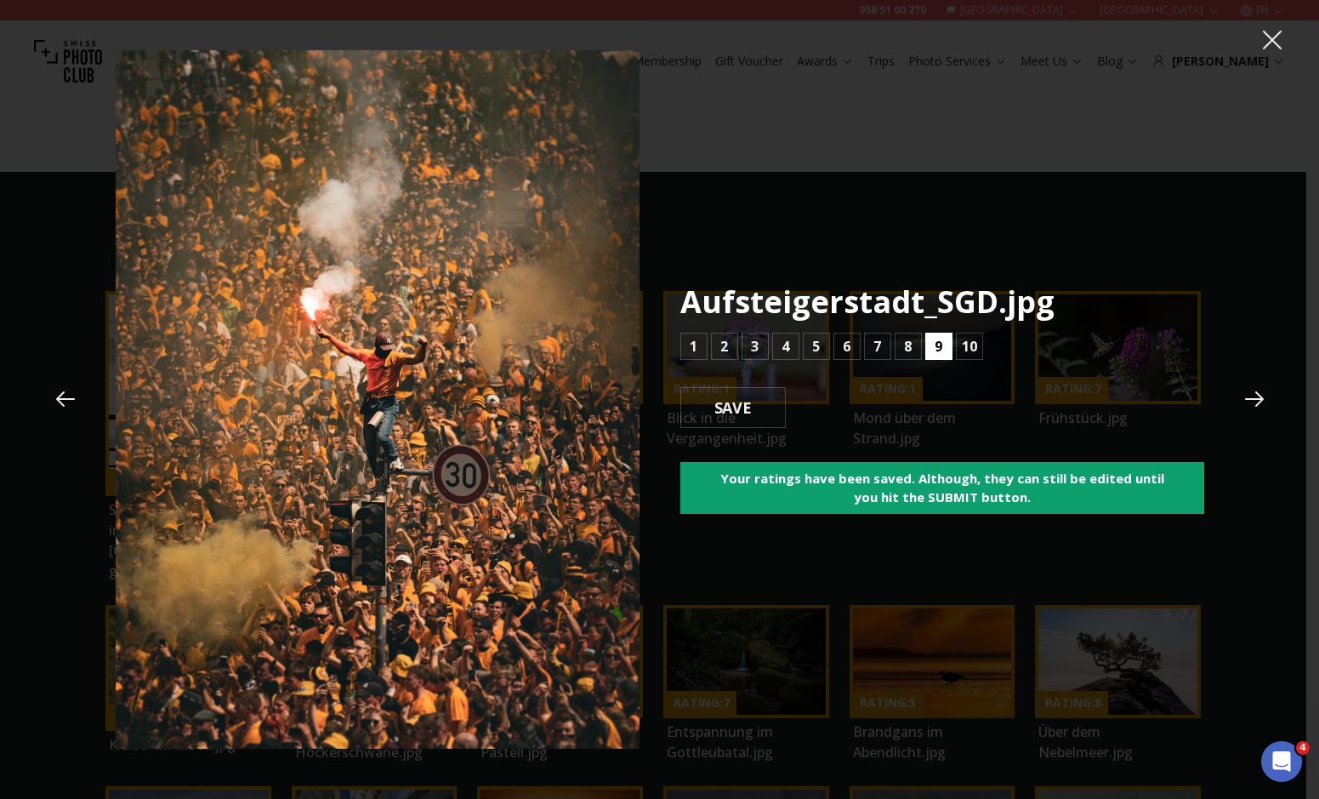
click at [927, 339] on button "9" at bounding box center [938, 346] width 27 height 27
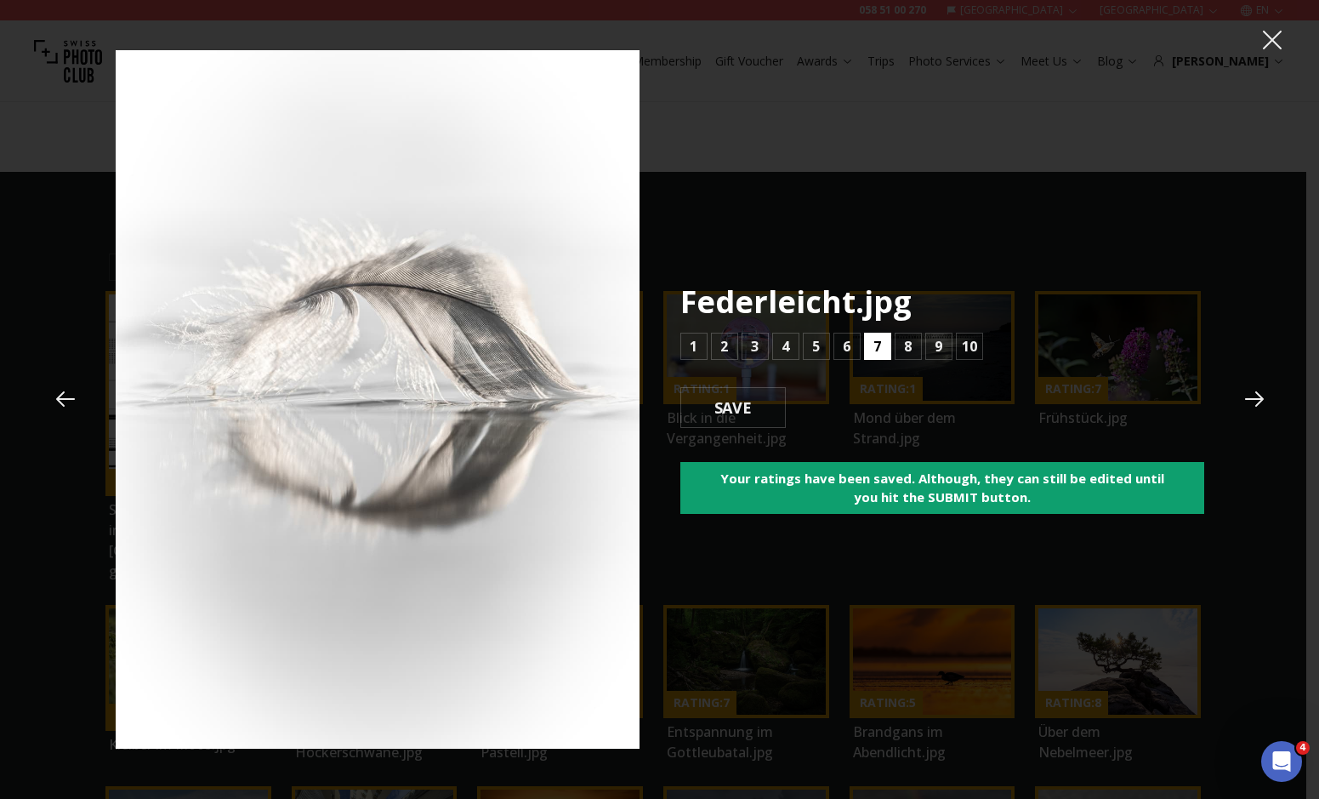
click at [879, 355] on b "7" at bounding box center [878, 346] width 8 height 20
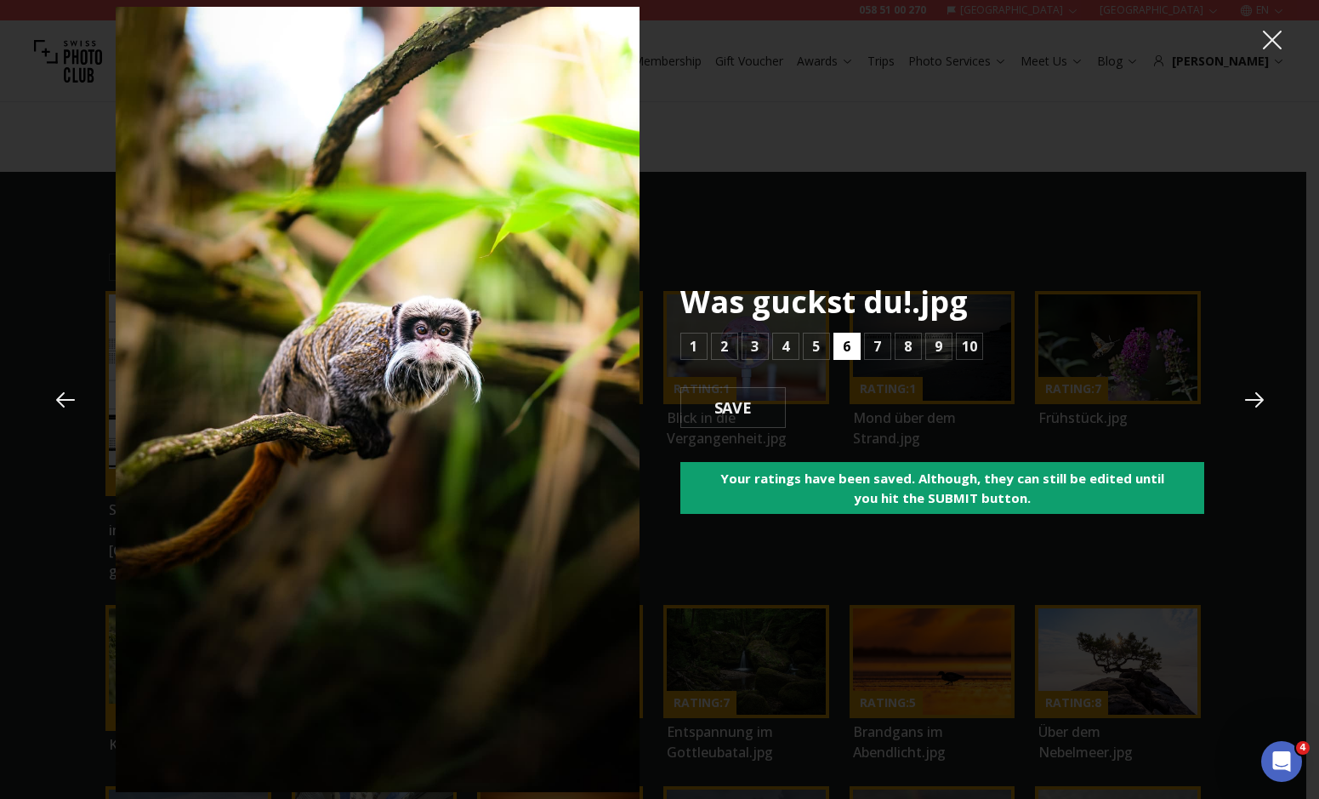
click at [855, 351] on button "6" at bounding box center [847, 346] width 27 height 27
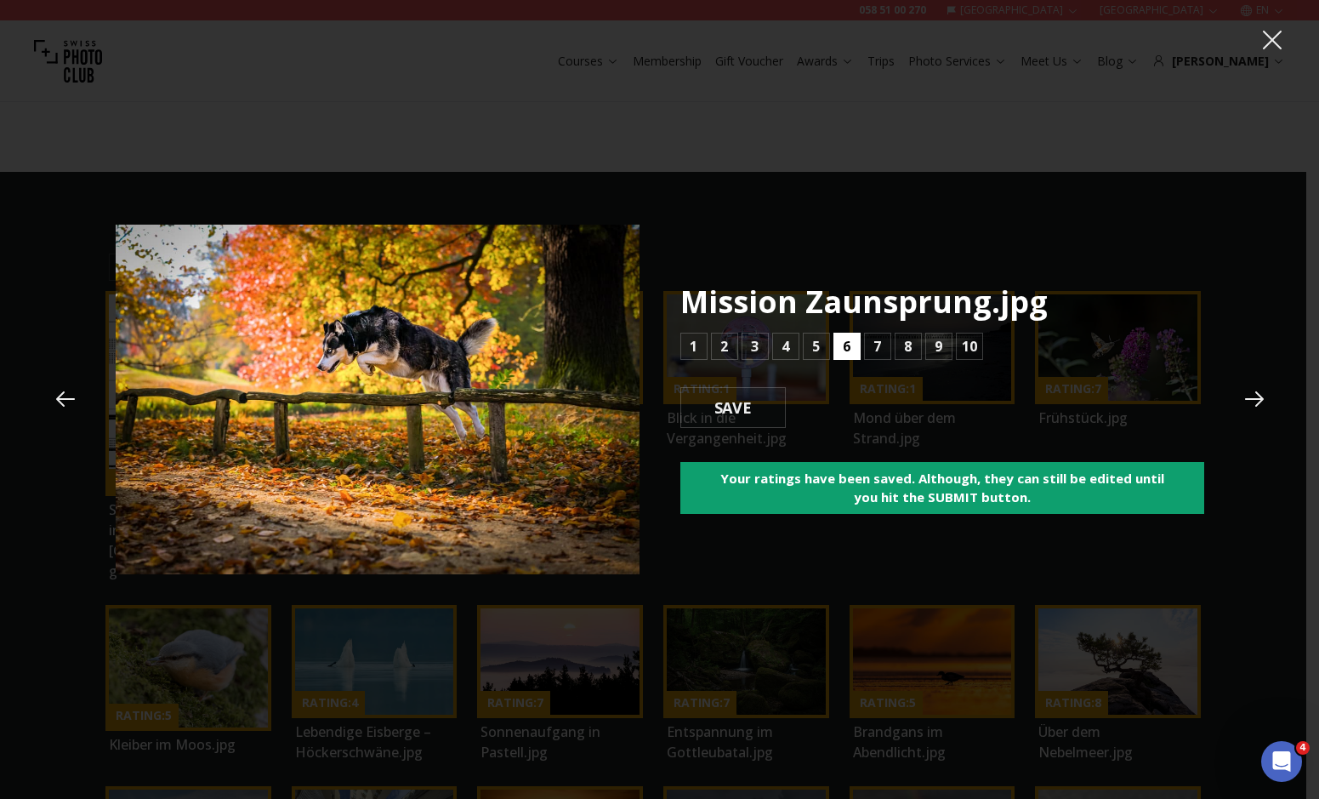
click at [843, 351] on b "6" at bounding box center [847, 346] width 8 height 20
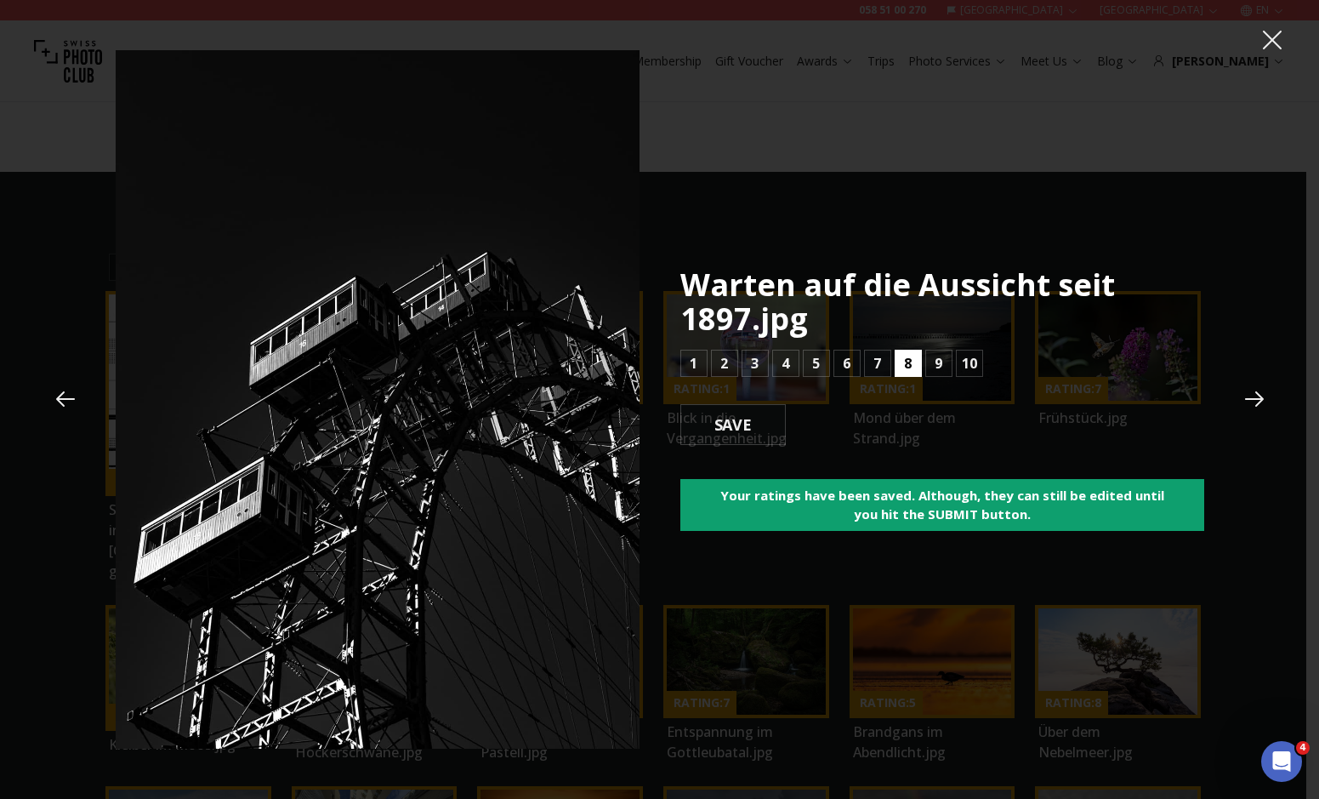
click at [914, 371] on button "8" at bounding box center [908, 363] width 27 height 27
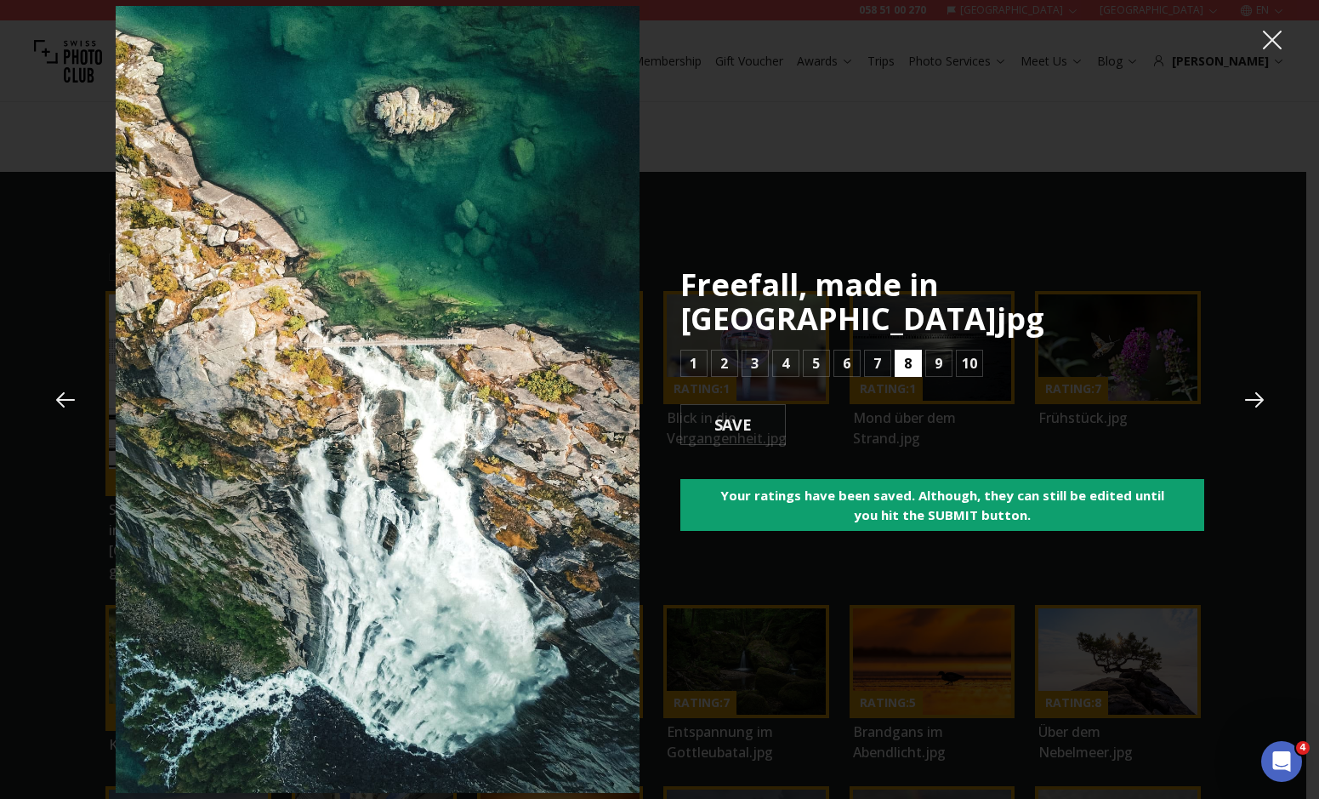
click at [914, 351] on button "8" at bounding box center [908, 363] width 27 height 27
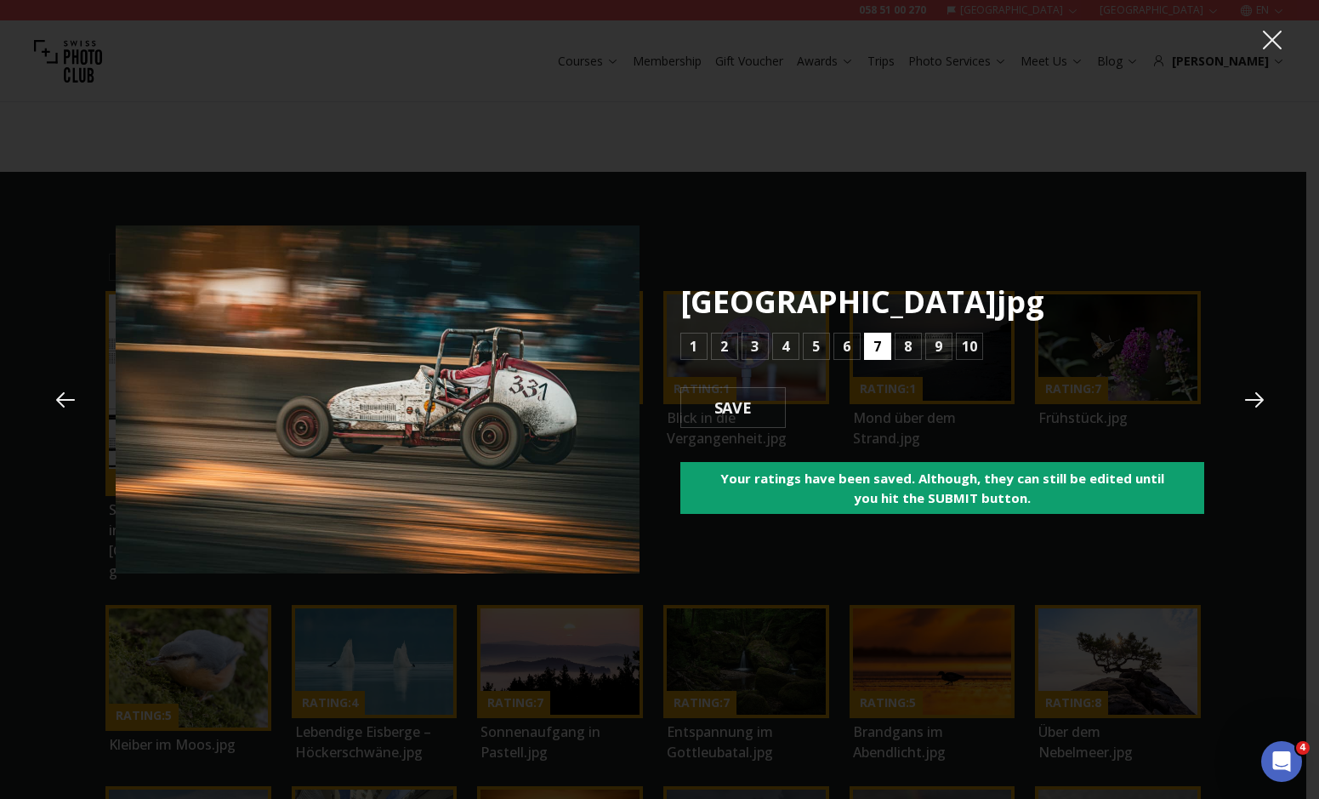
click at [885, 356] on button "7" at bounding box center [877, 346] width 27 height 27
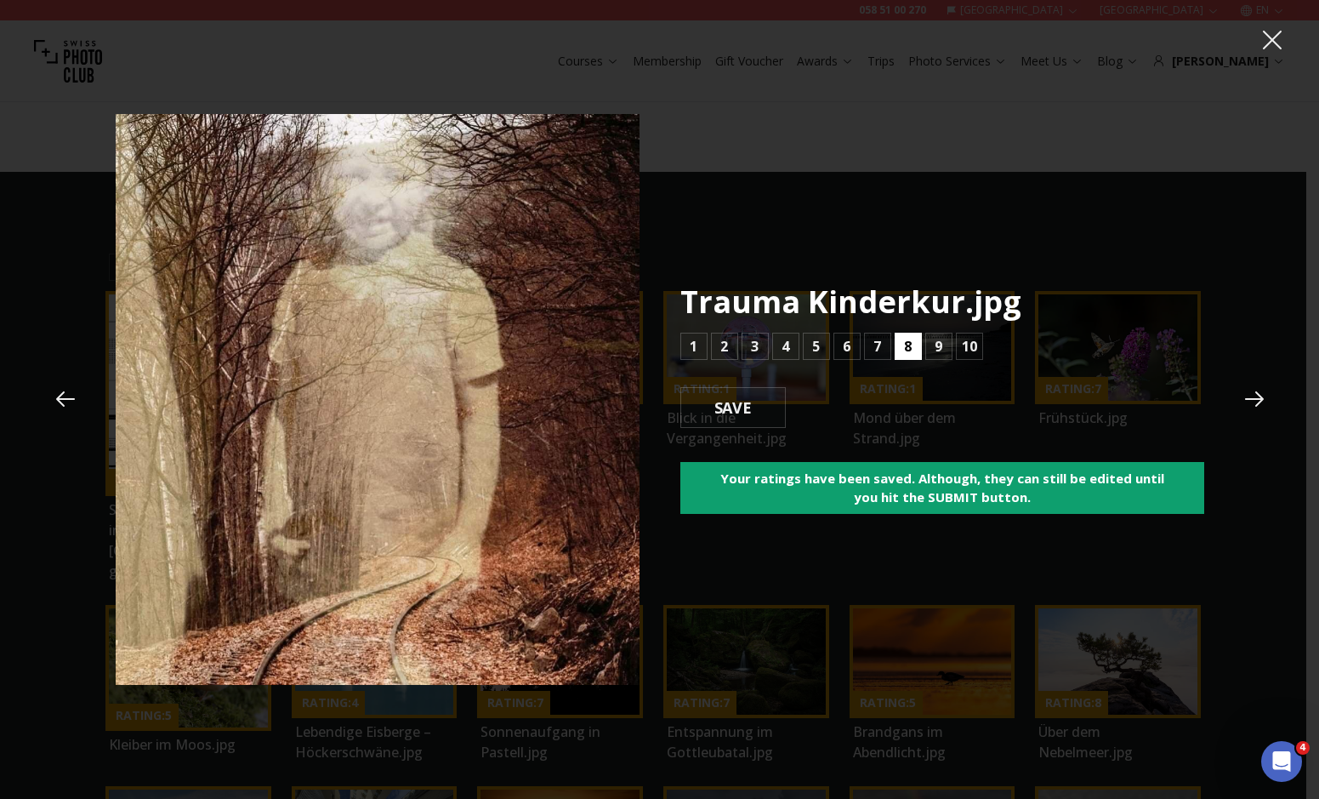
click at [902, 347] on button "8" at bounding box center [908, 346] width 27 height 27
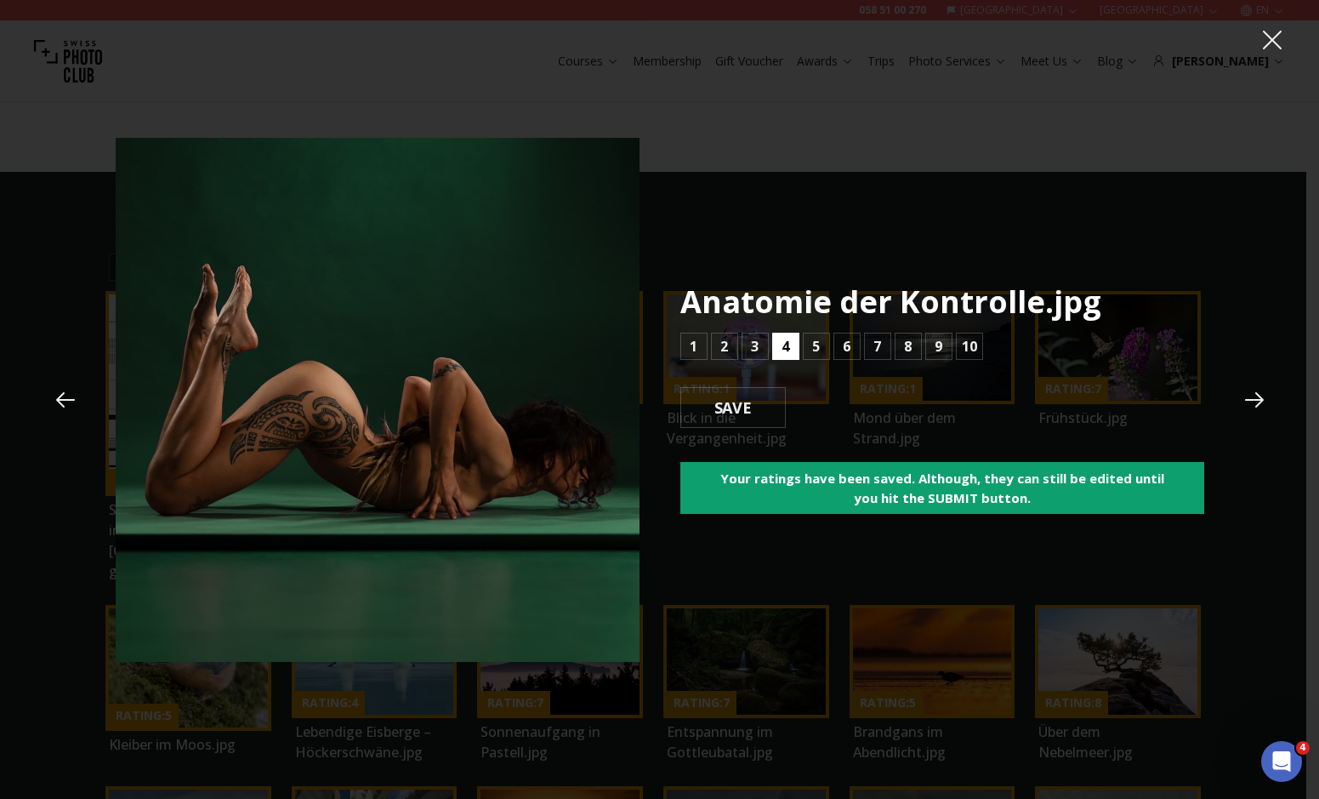
click at [794, 350] on button "4" at bounding box center [785, 346] width 27 height 27
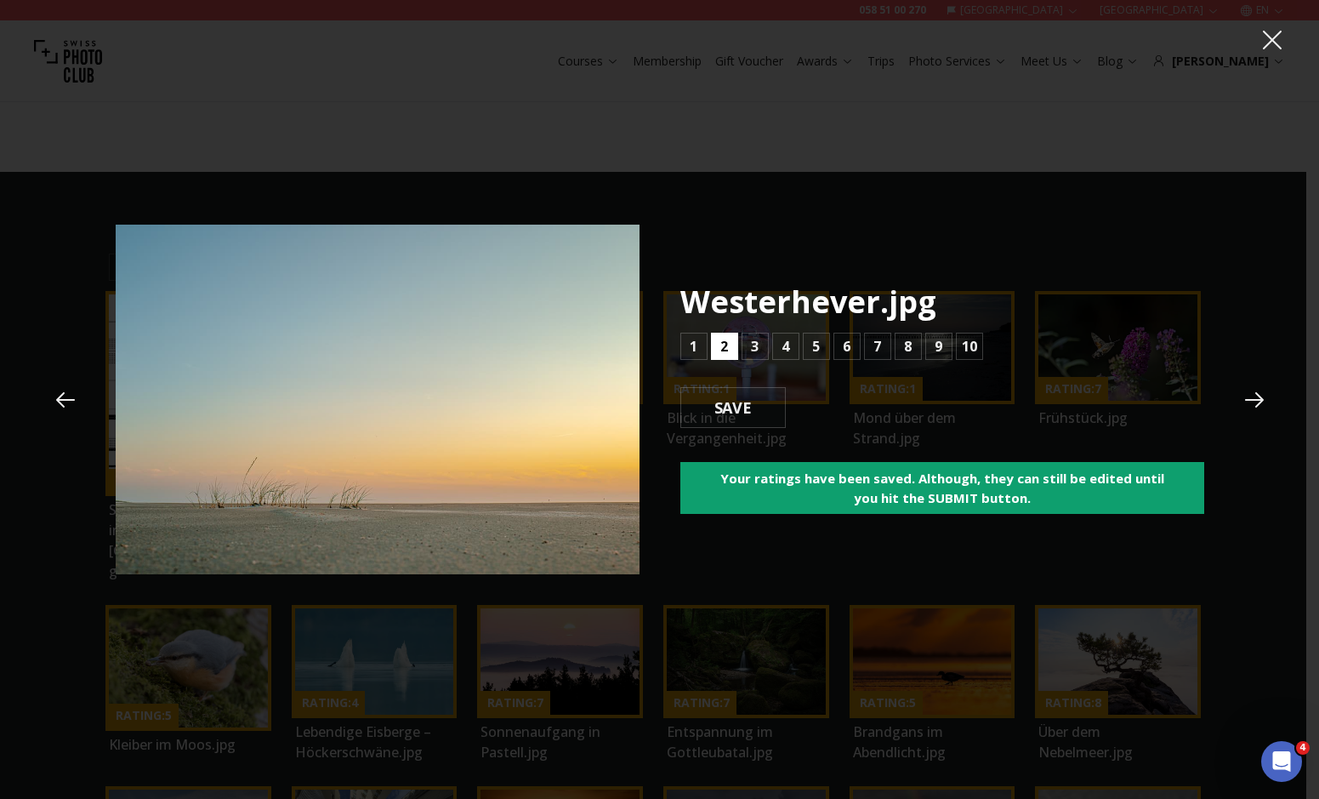
click at [720, 344] on b "2" at bounding box center [724, 346] width 8 height 20
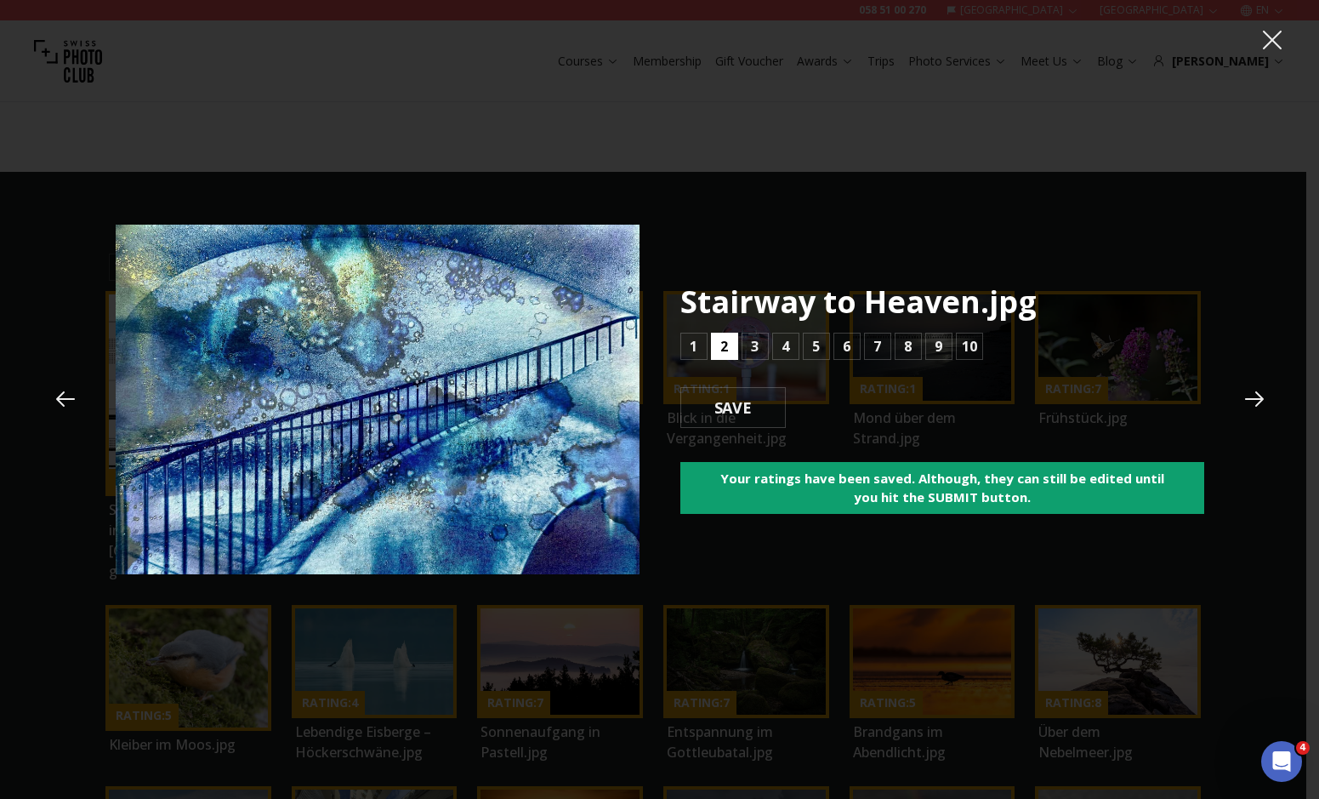
click at [720, 344] on b "2" at bounding box center [724, 346] width 8 height 20
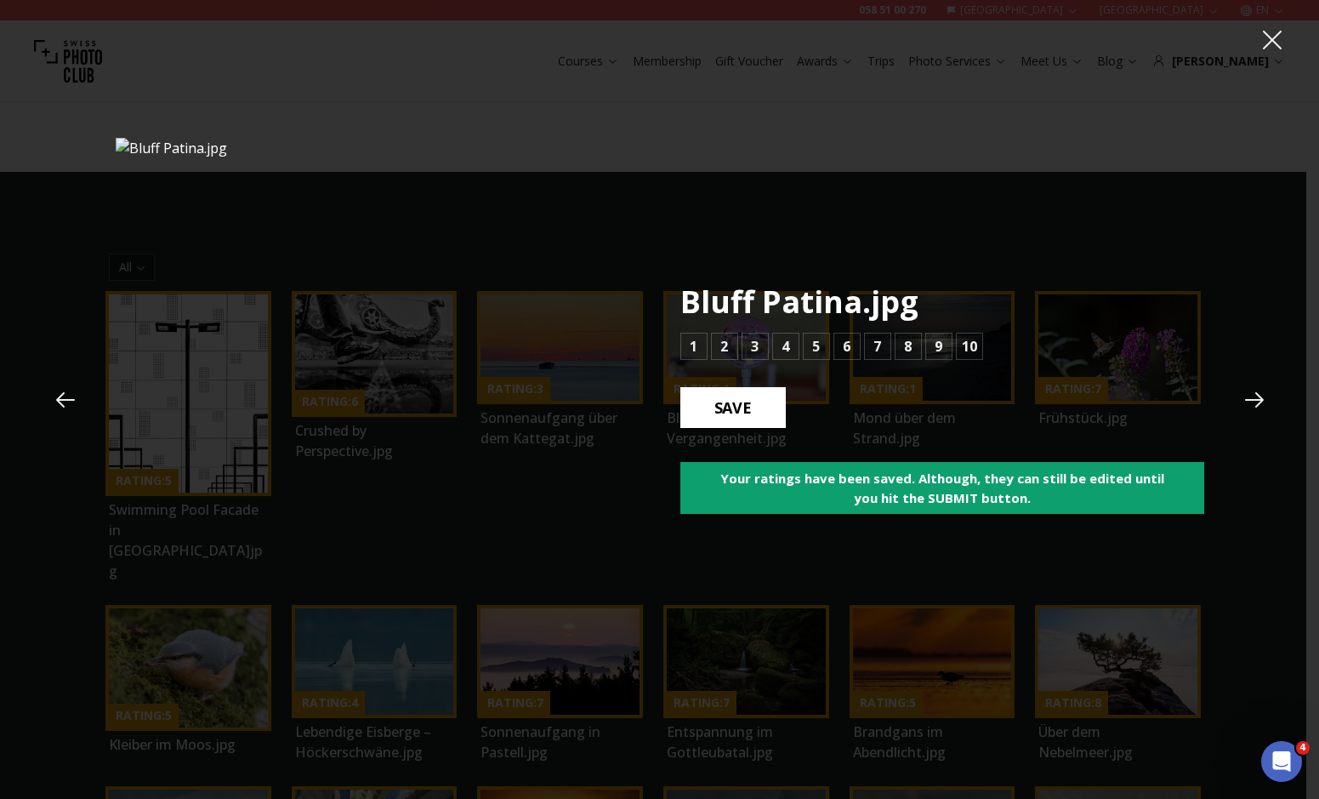
click at [715, 398] on b "SAVE" at bounding box center [733, 407] width 65 height 22
click at [1251, 385] on button at bounding box center [1255, 400] width 46 height 46
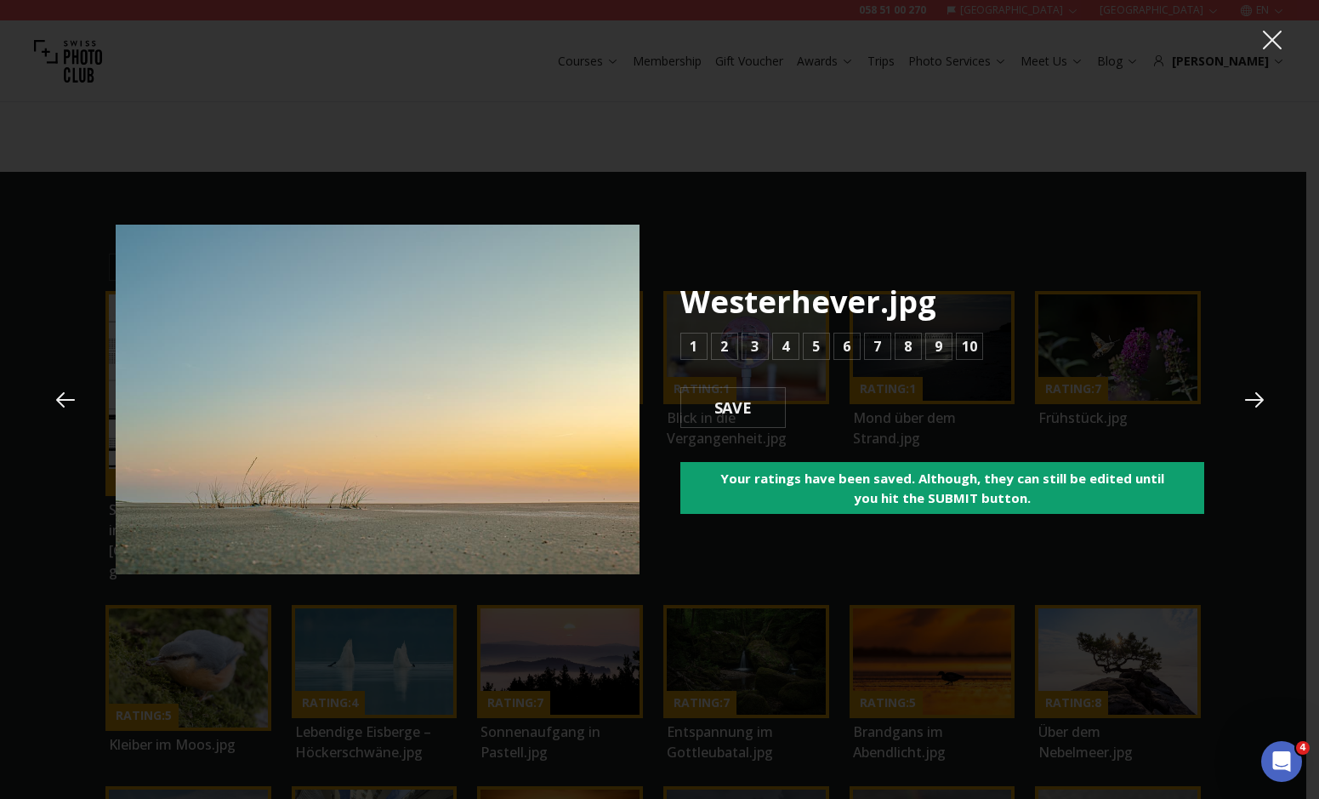
click at [54, 399] on icon at bounding box center [66, 400] width 26 height 26
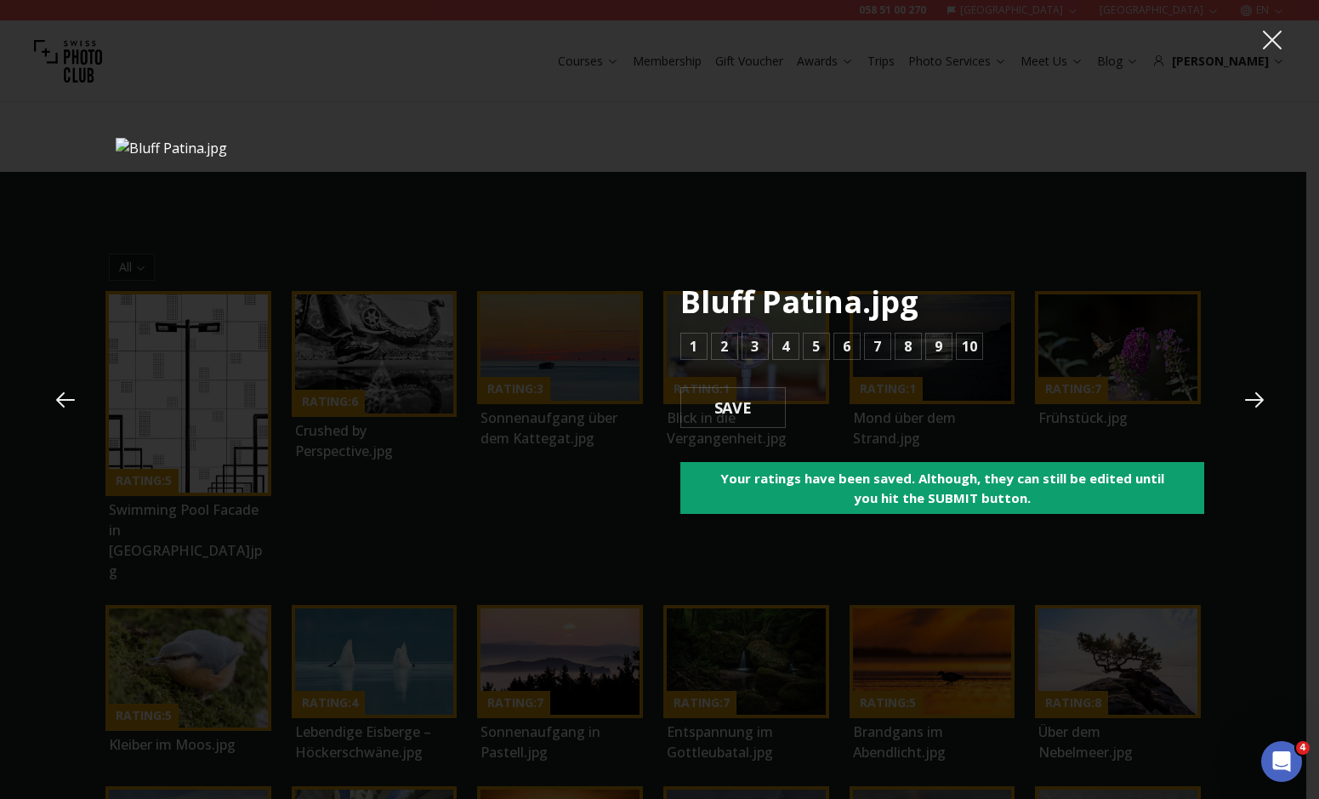
click at [54, 399] on icon at bounding box center [66, 400] width 26 height 26
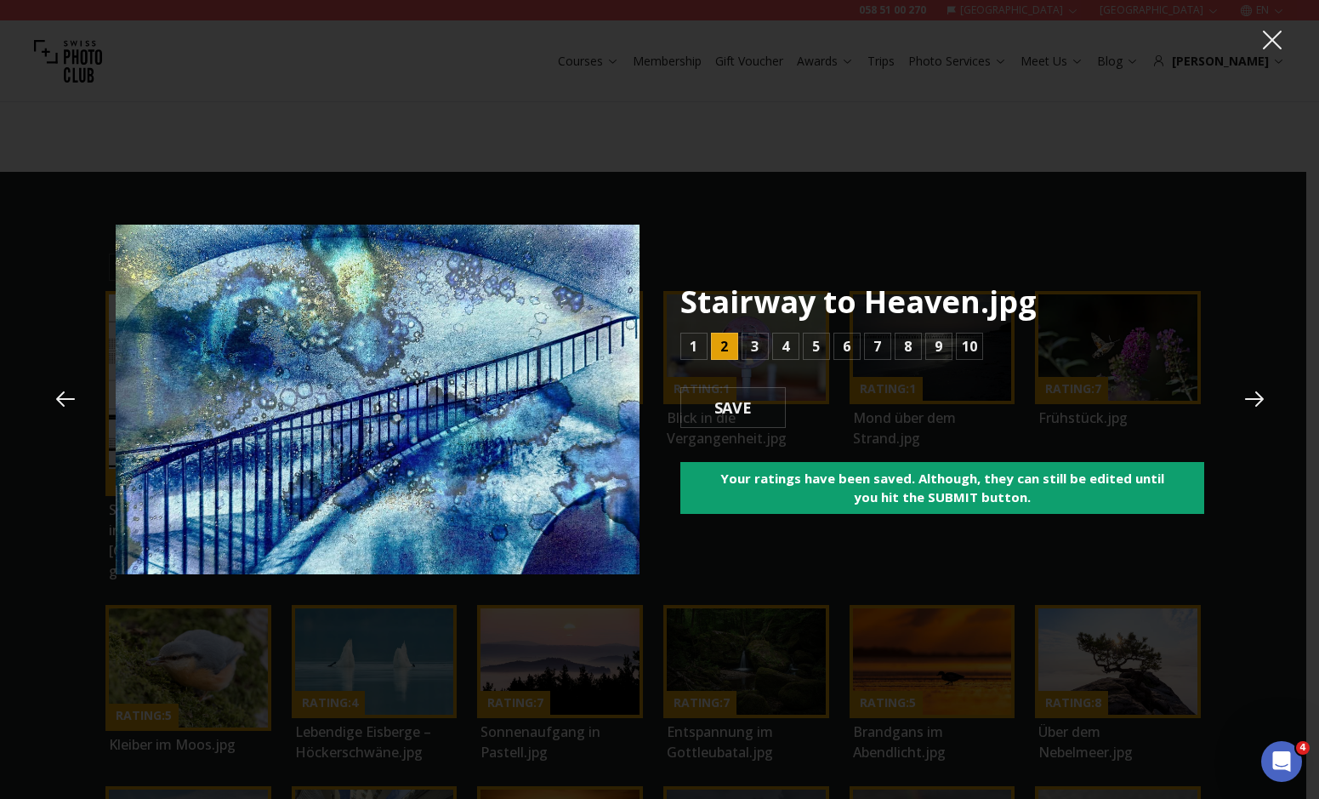
click at [1262, 383] on button at bounding box center [1255, 399] width 46 height 46
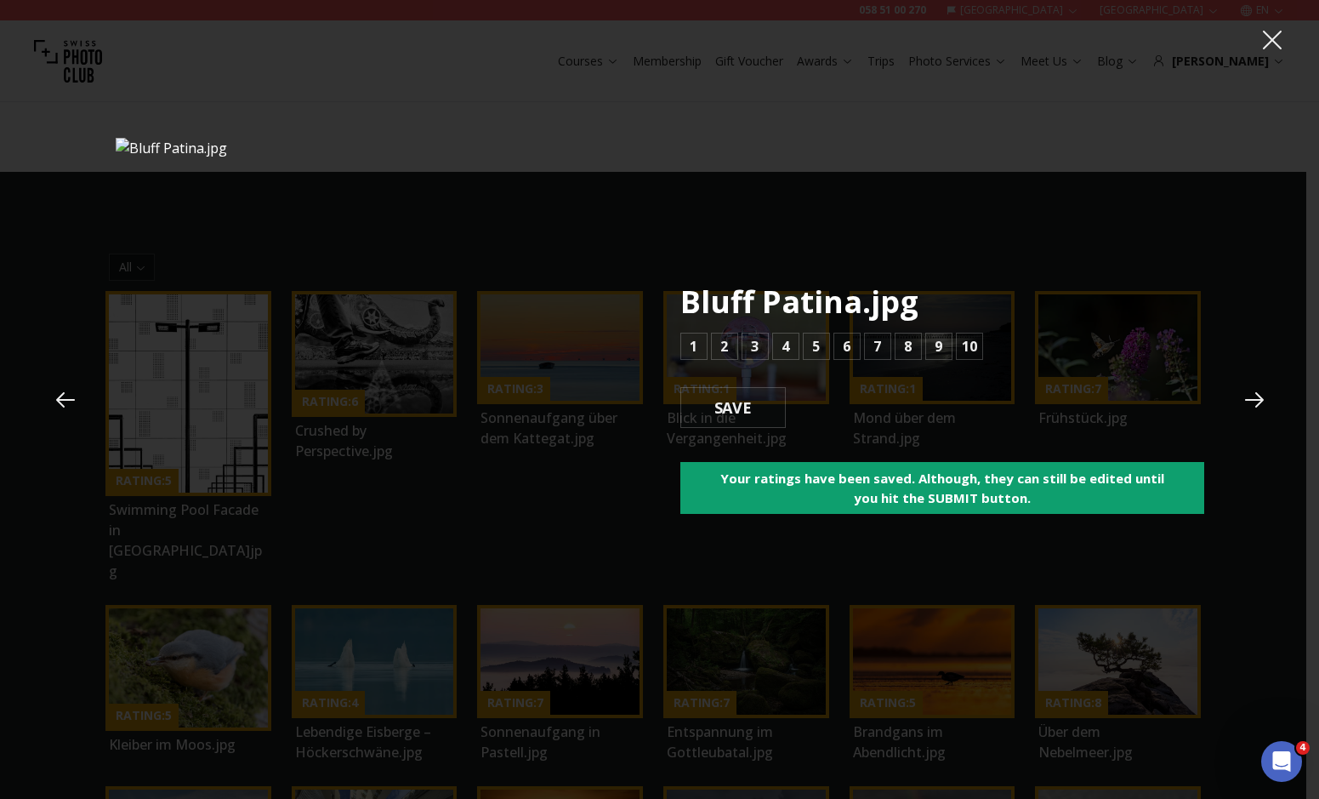
click at [1262, 387] on icon at bounding box center [1255, 400] width 26 height 26
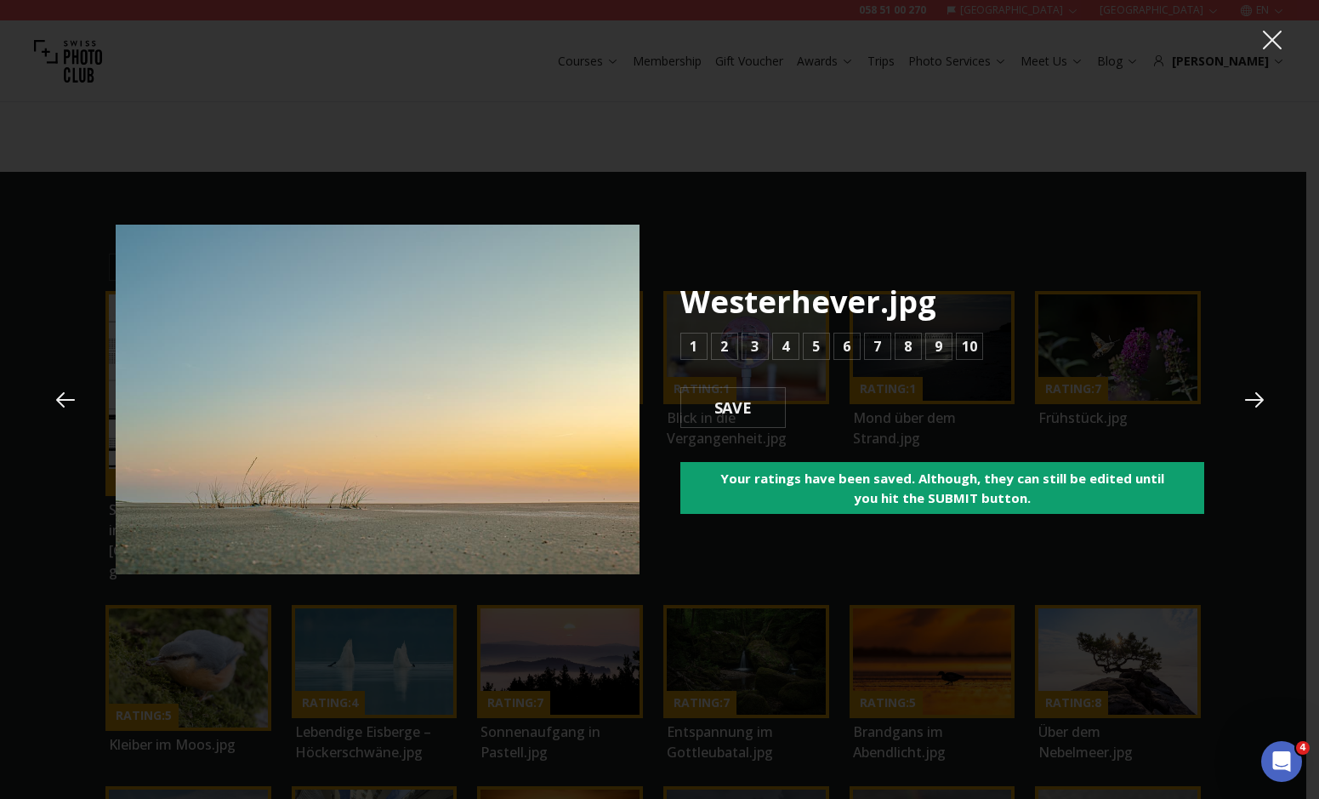
click at [1262, 387] on icon at bounding box center [1255, 400] width 26 height 26
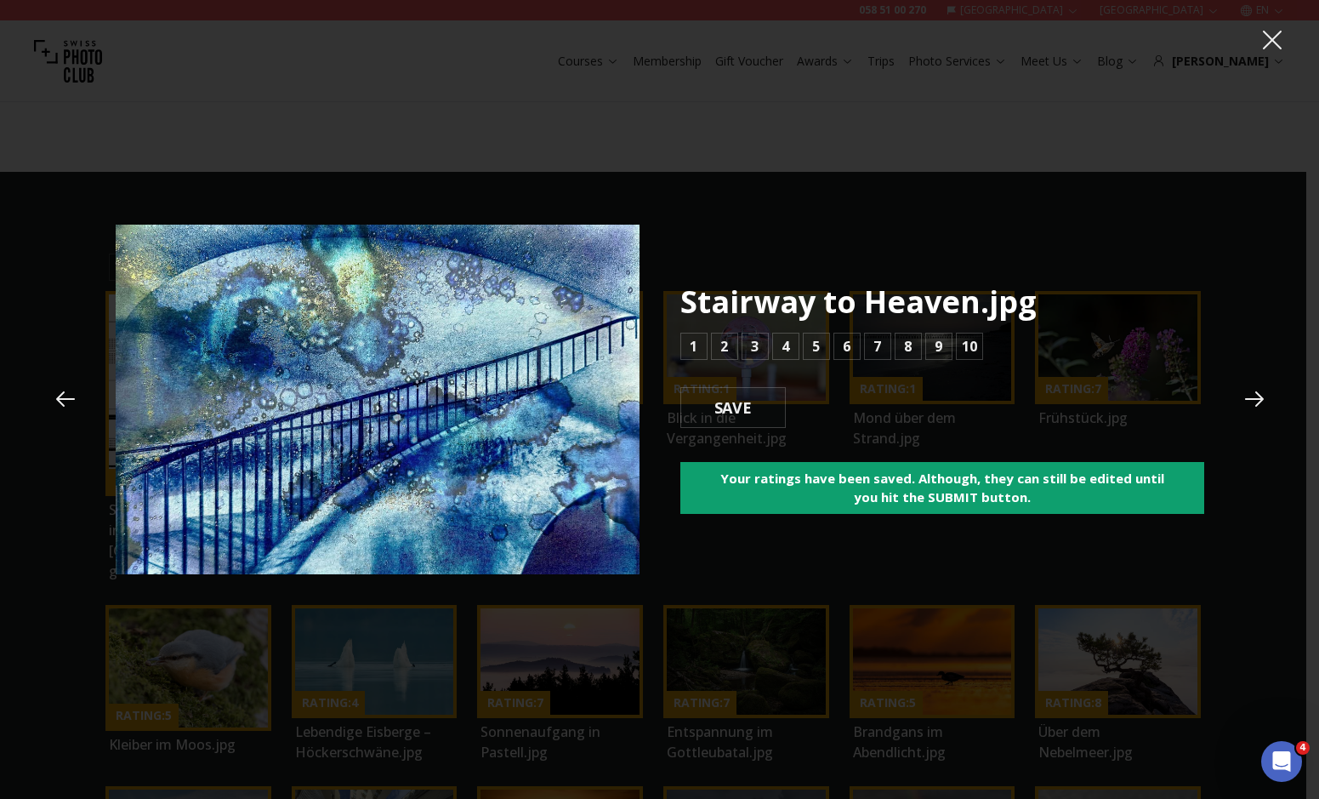
click at [1243, 394] on icon at bounding box center [1255, 399] width 26 height 26
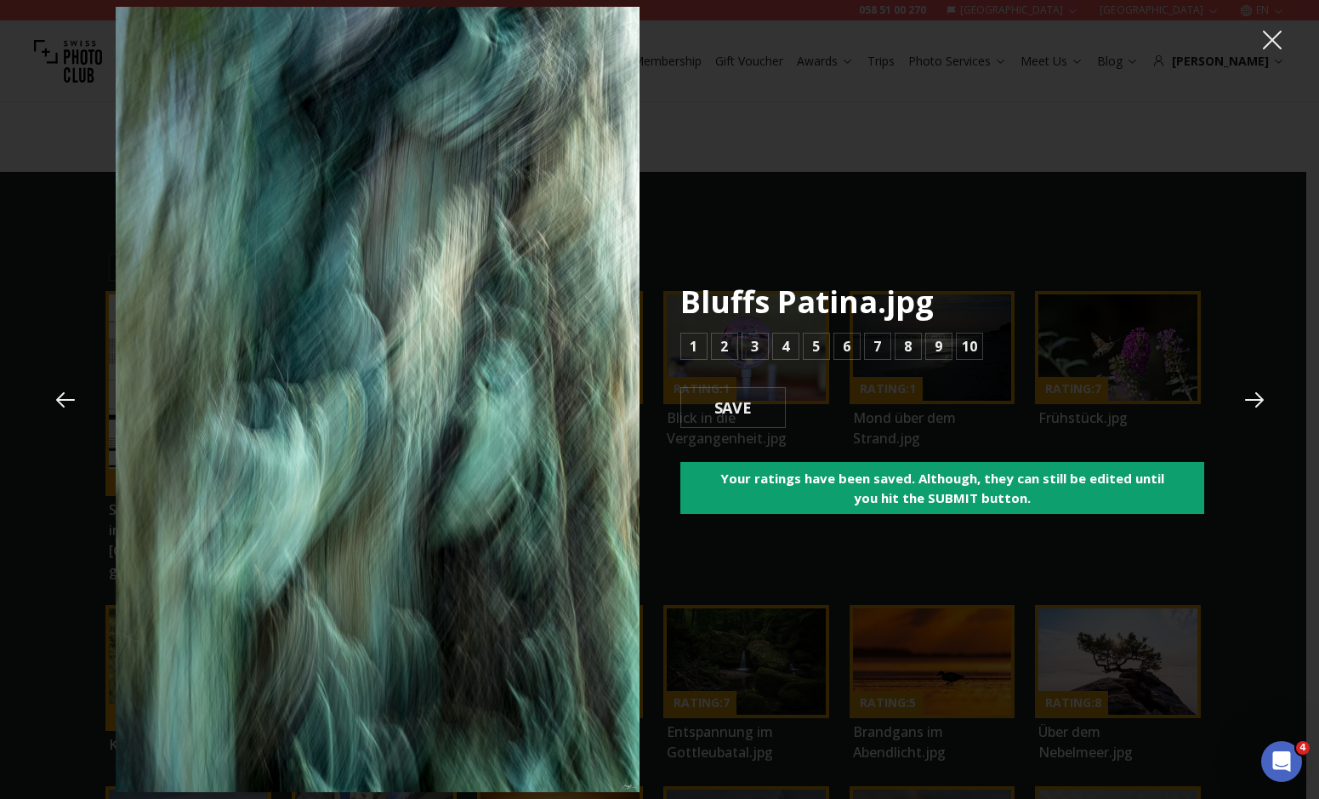
click at [1262, 33] on icon at bounding box center [1273, 40] width 26 height 26
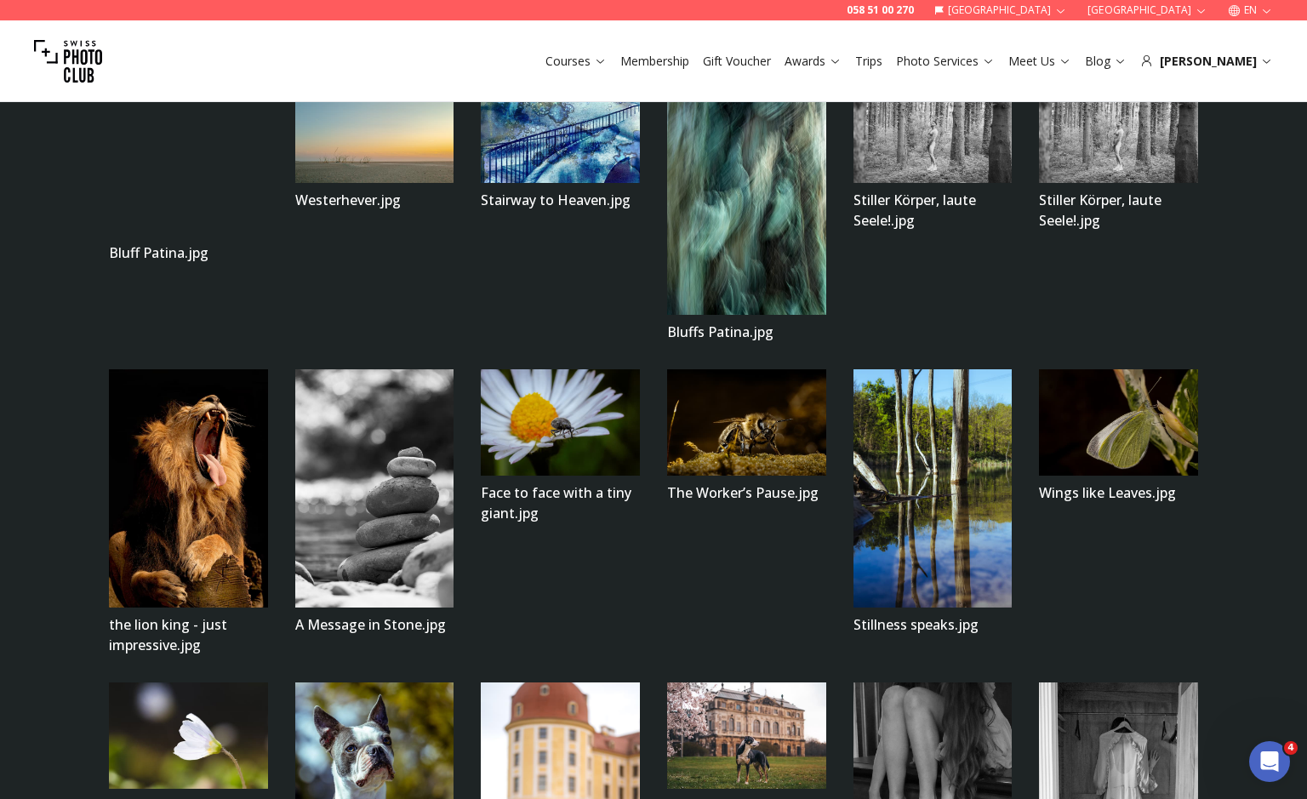
scroll to position [2644, 0]
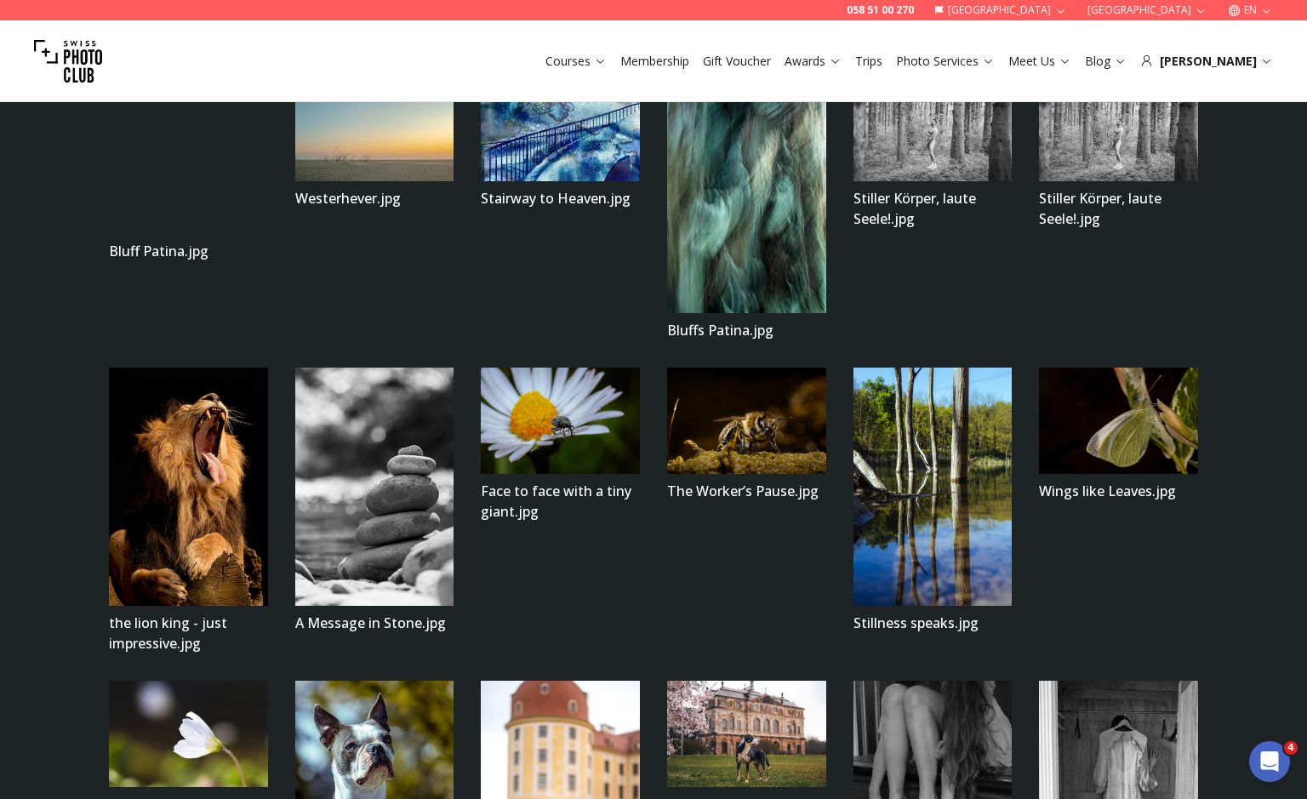
click at [226, 235] on img at bounding box center [188, 155] width 159 height 159
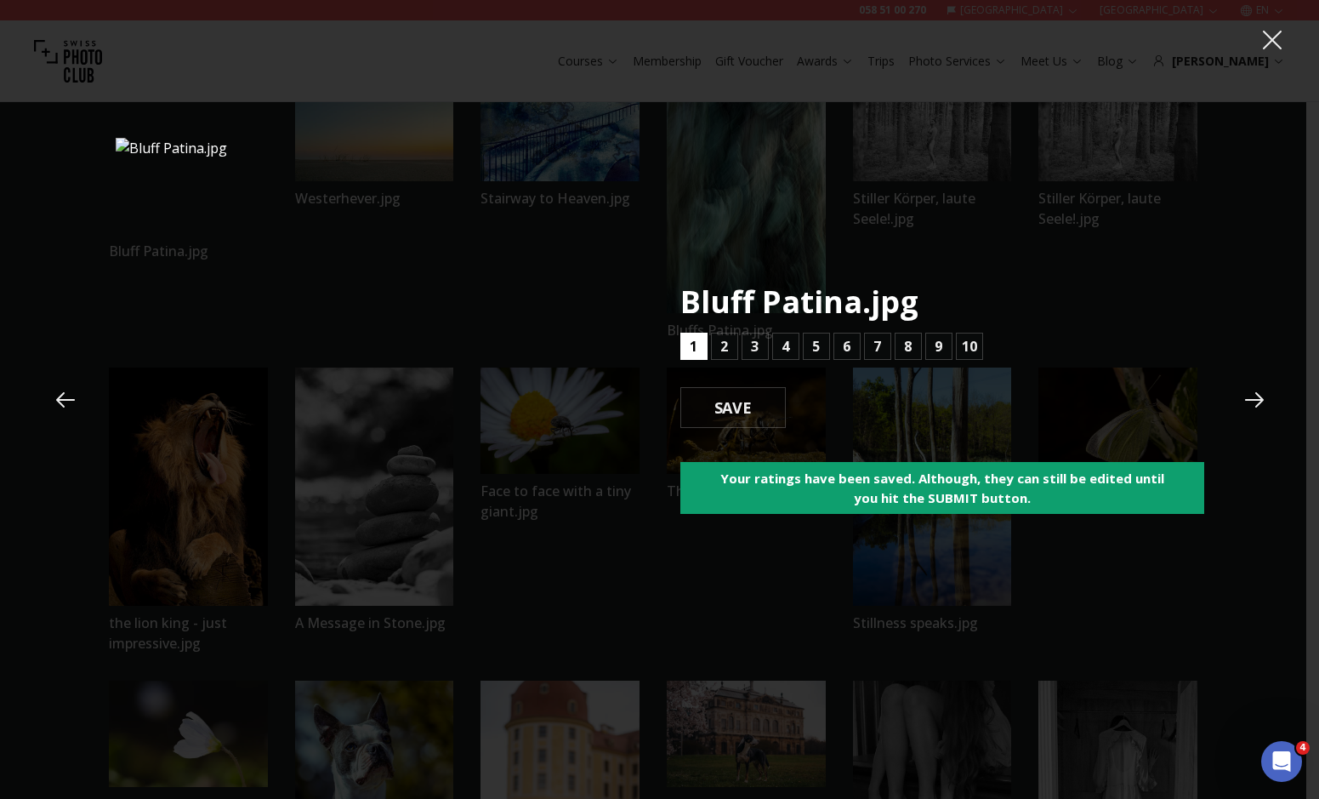
click at [696, 344] on b "1" at bounding box center [694, 346] width 8 height 20
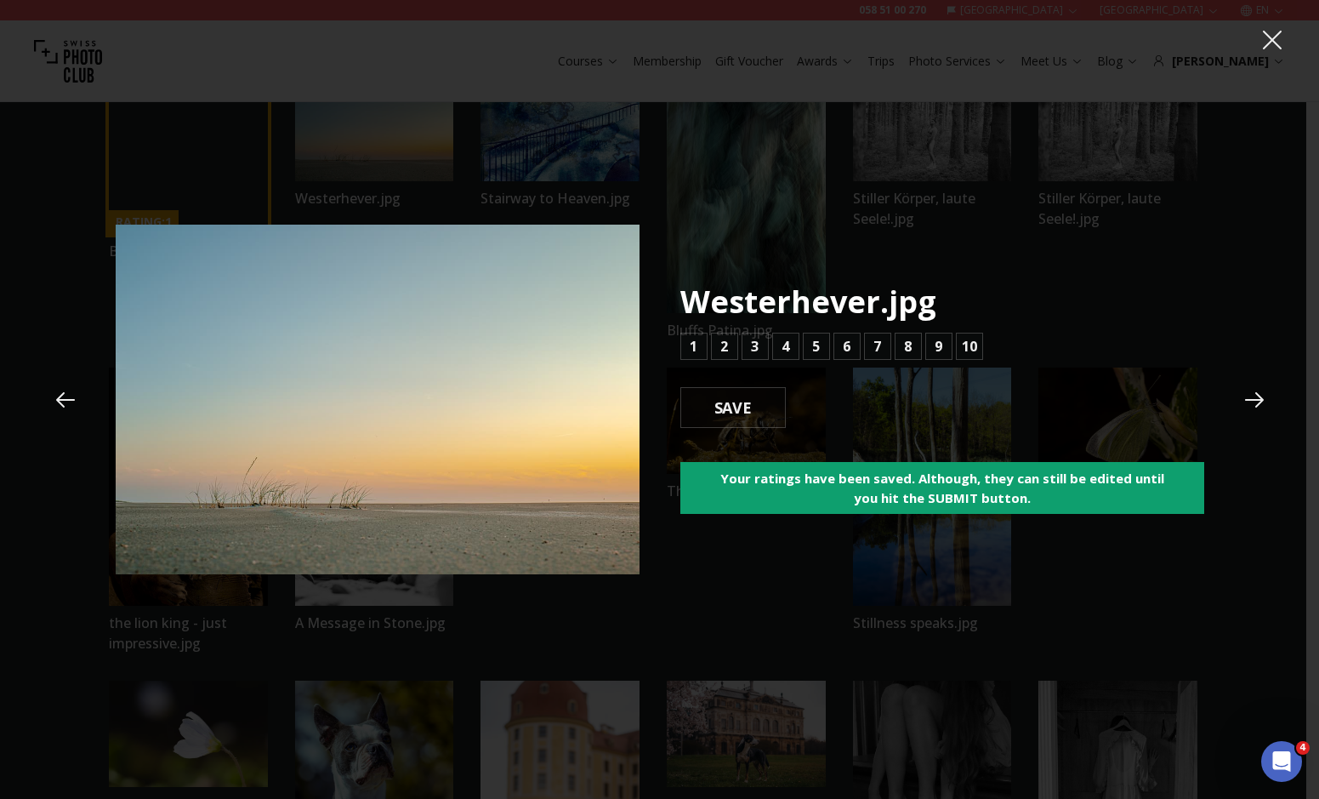
click at [1268, 43] on icon at bounding box center [1272, 40] width 19 height 19
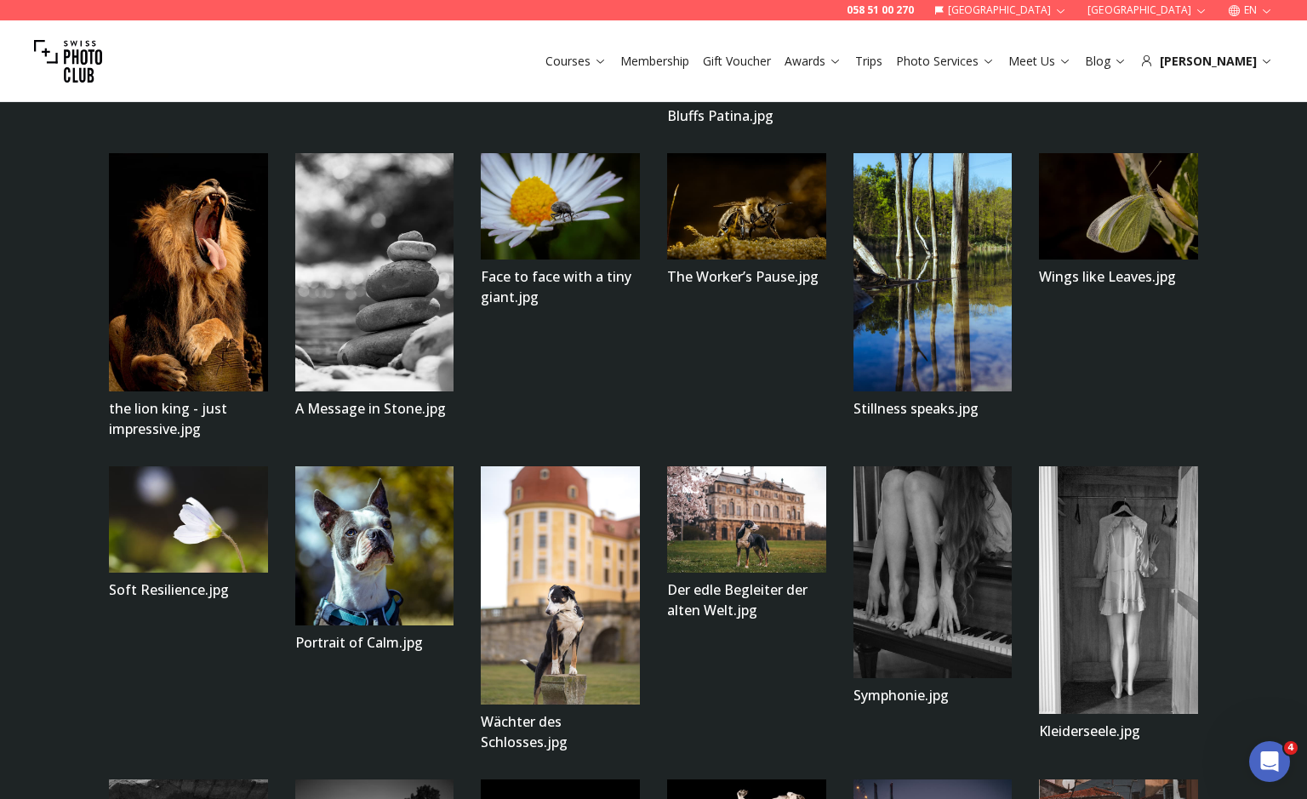
scroll to position [2856, 0]
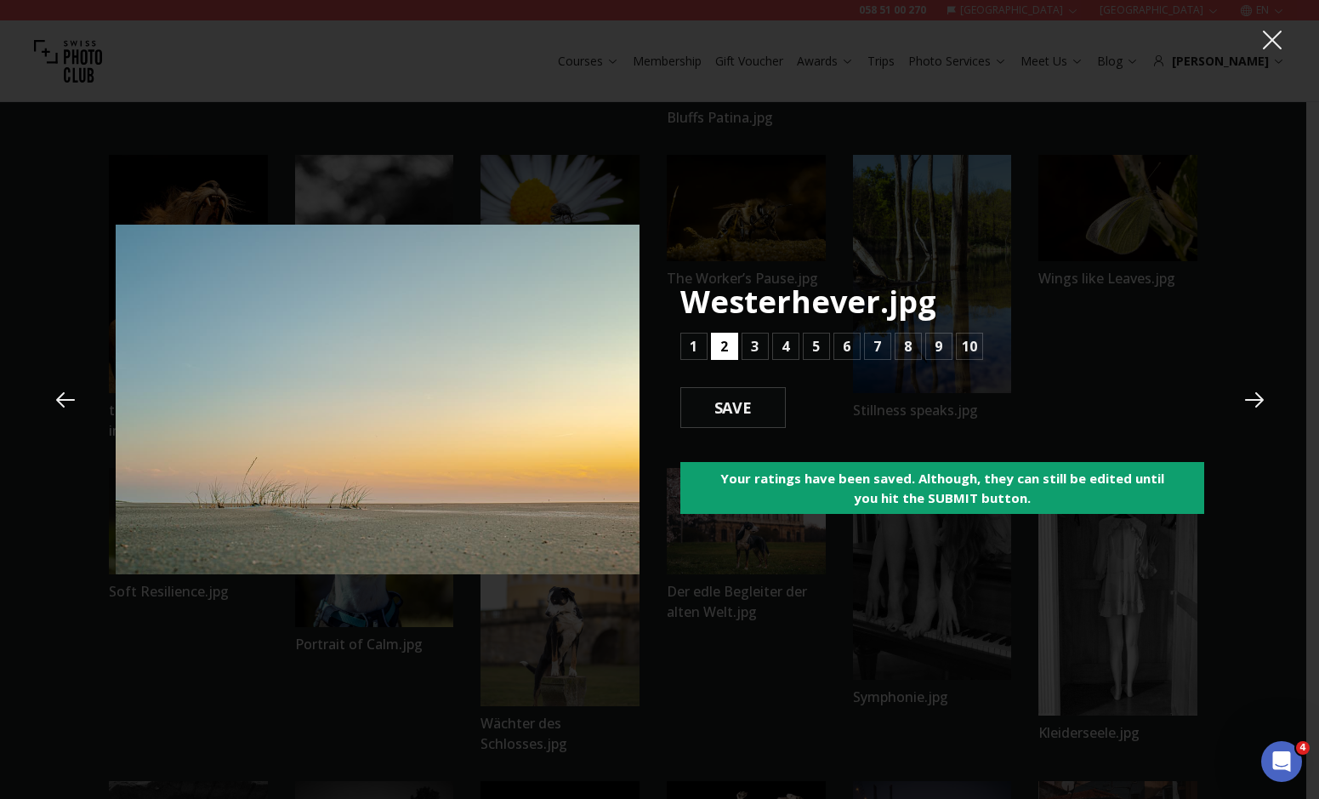
click at [721, 343] on b "2" at bounding box center [724, 346] width 8 height 20
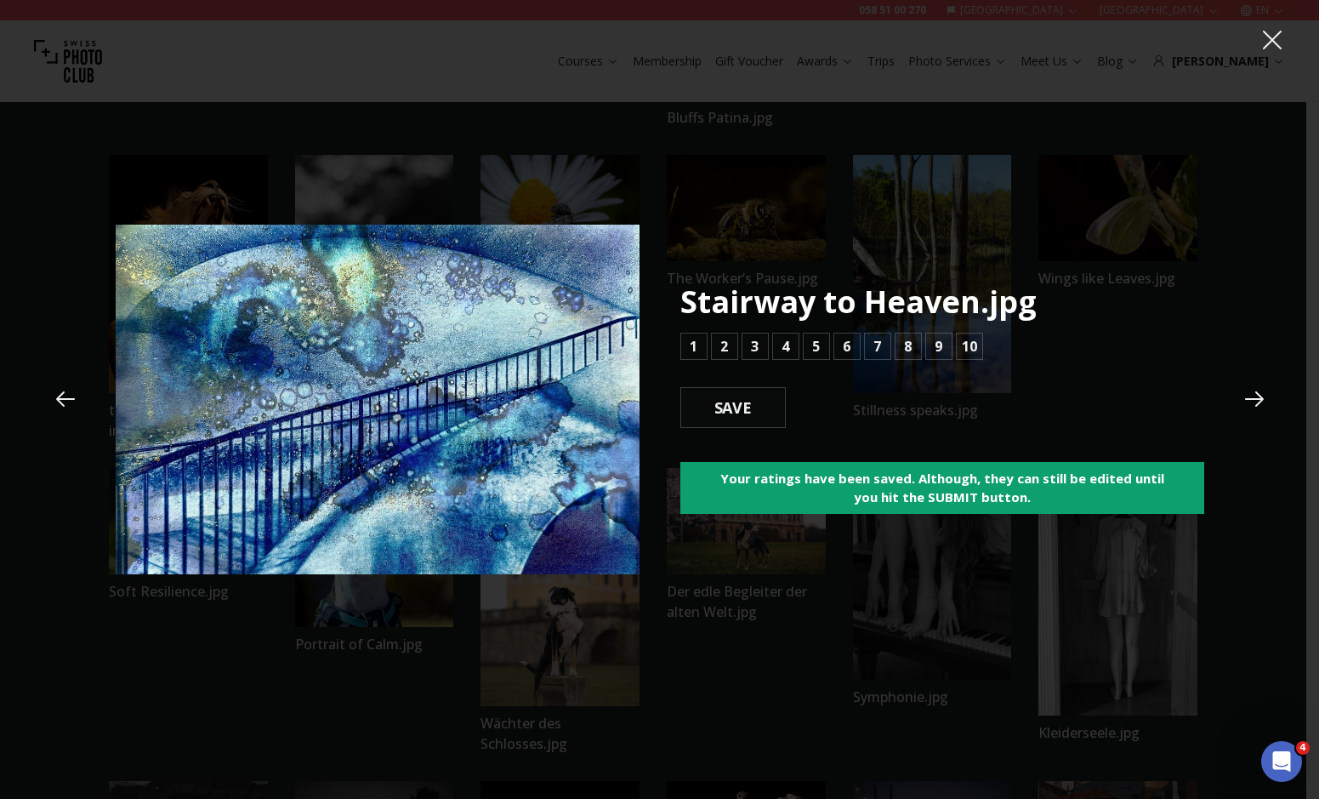
click at [1267, 50] on icon at bounding box center [1273, 40] width 26 height 26
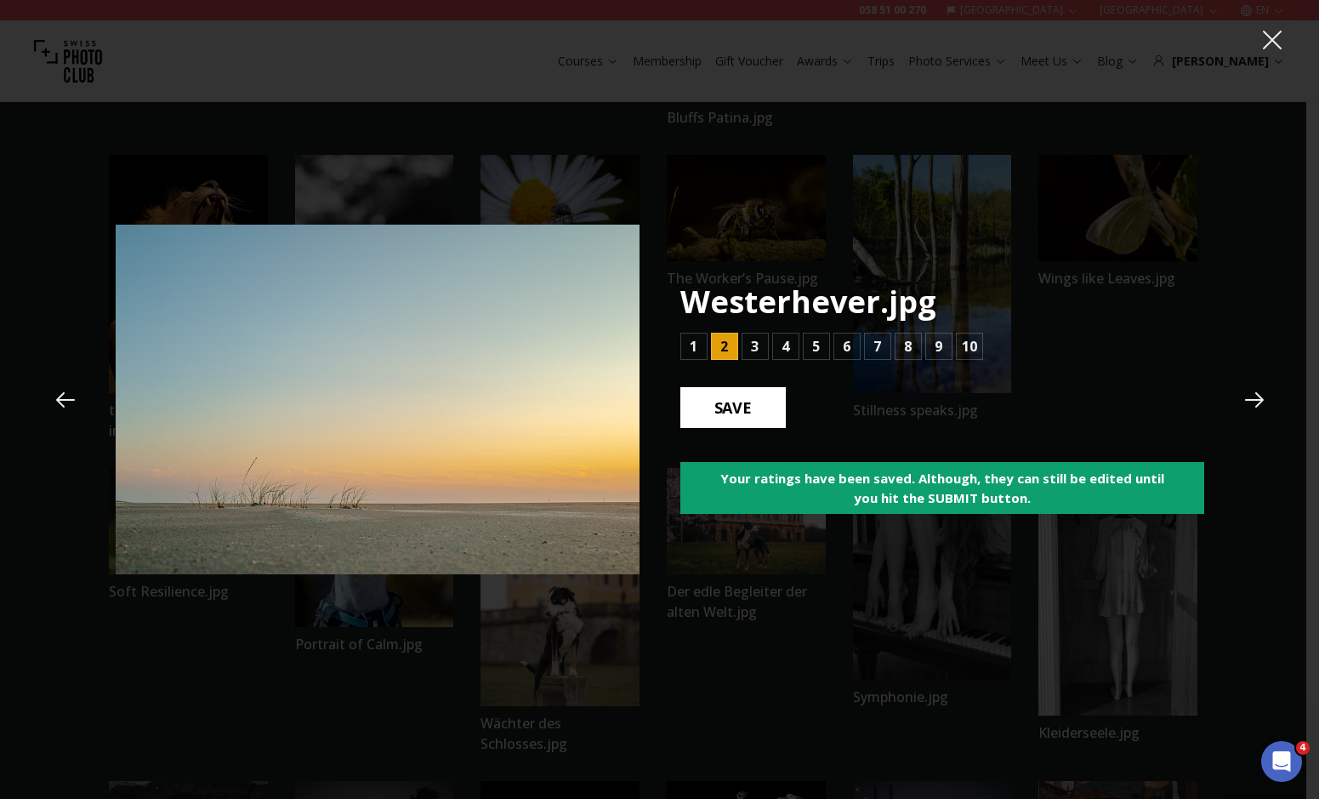
click at [709, 422] on button "SAVE" at bounding box center [733, 407] width 106 height 41
click at [803, 173] on div "Westerhever.jpg 1 2 3 4 5 6 7 8 9 10 SAVE Your ratings have been saved. Althoug…" at bounding box center [659, 399] width 1319 height 799
click at [1278, 43] on icon at bounding box center [1273, 40] width 26 height 26
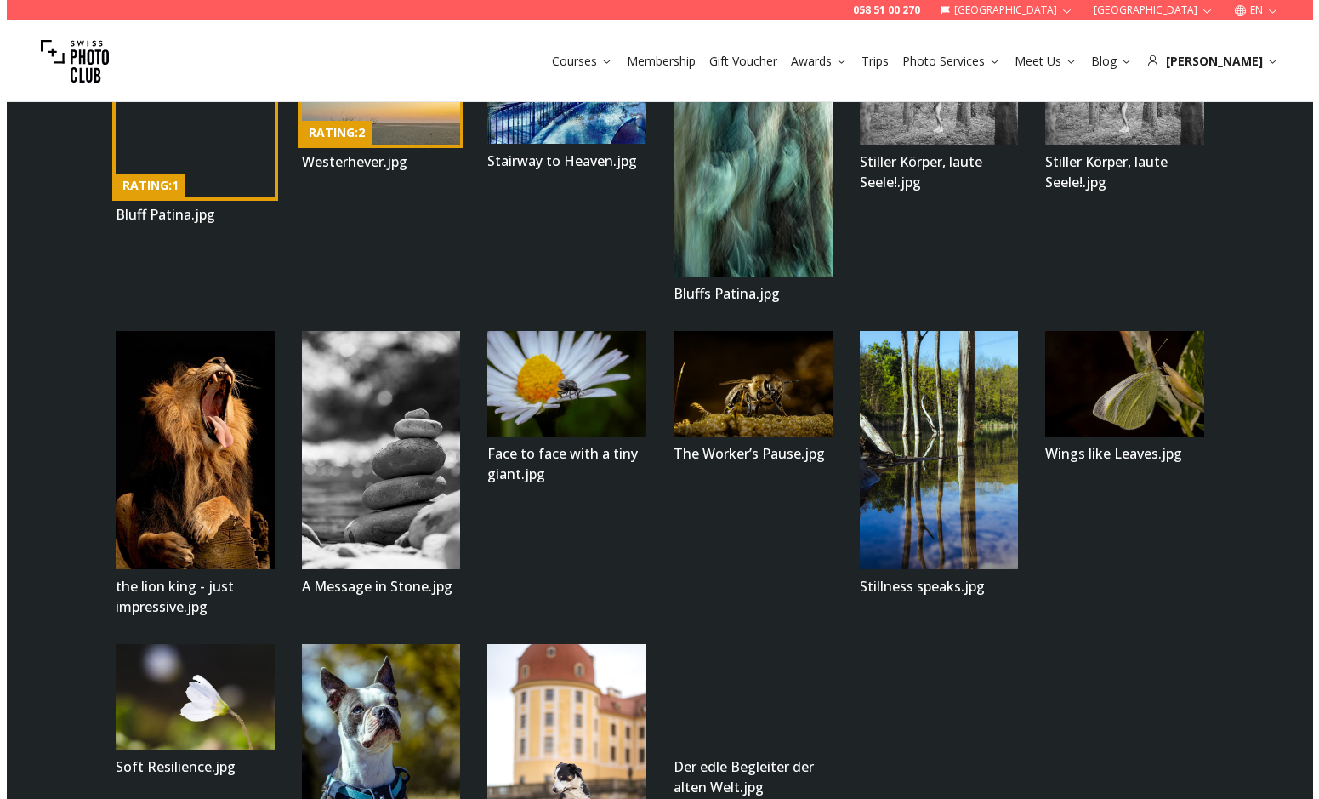
scroll to position [2642, 0]
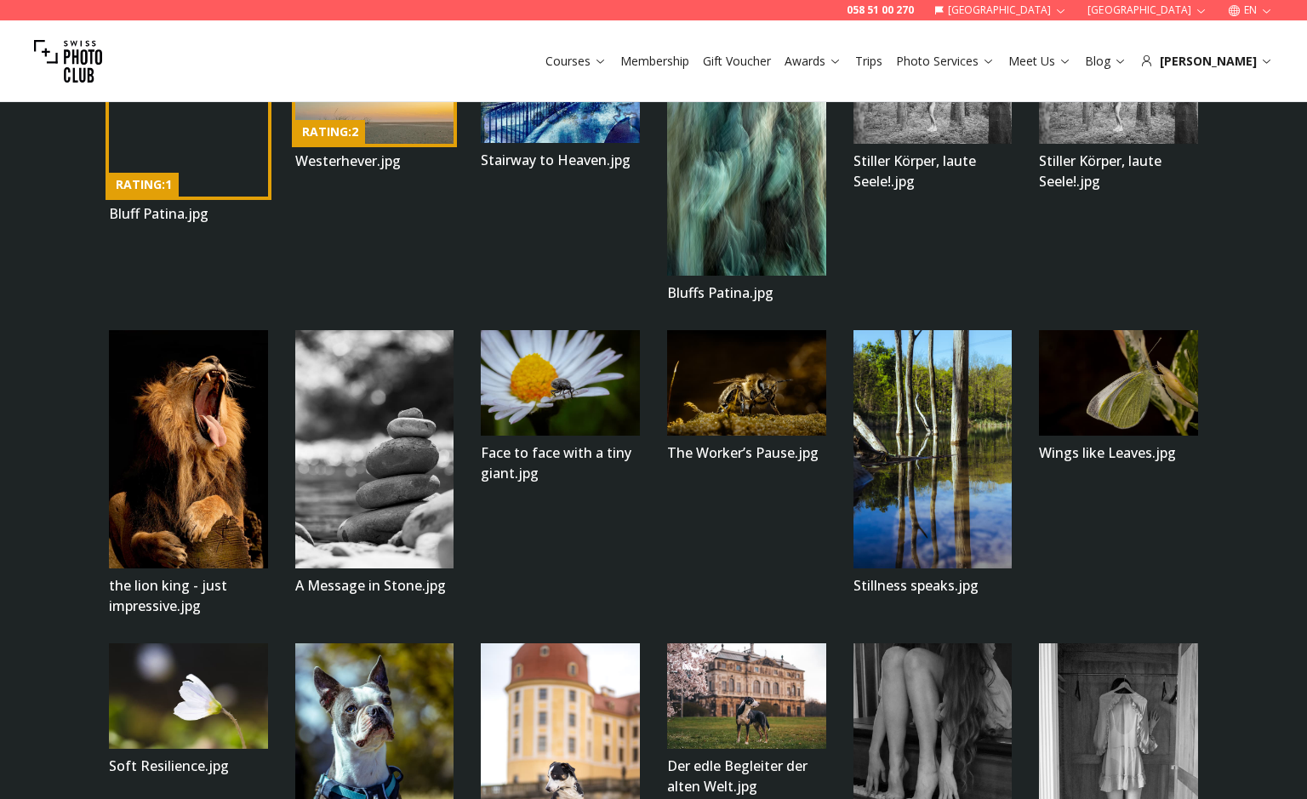
click at [559, 143] on img at bounding box center [560, 89] width 159 height 105
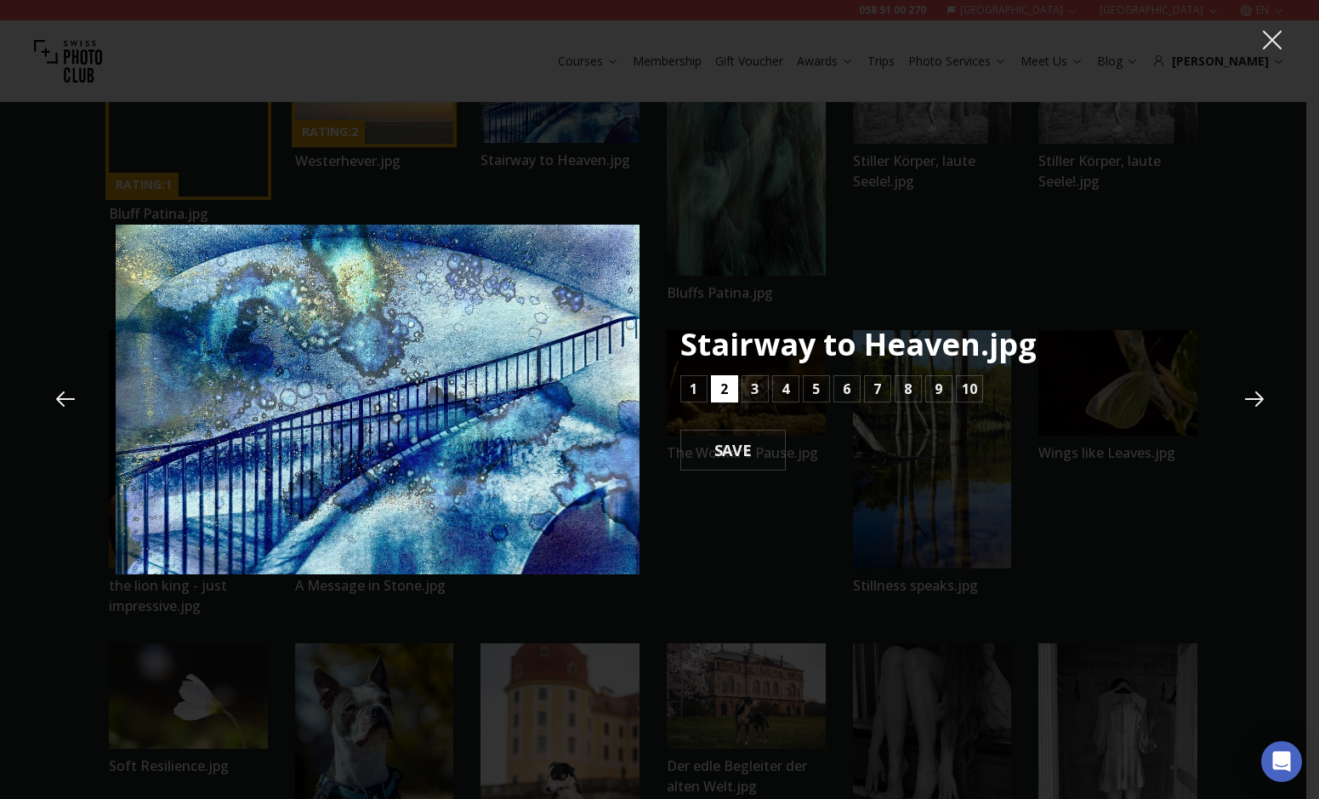
click at [716, 389] on button "2" at bounding box center [724, 388] width 27 height 27
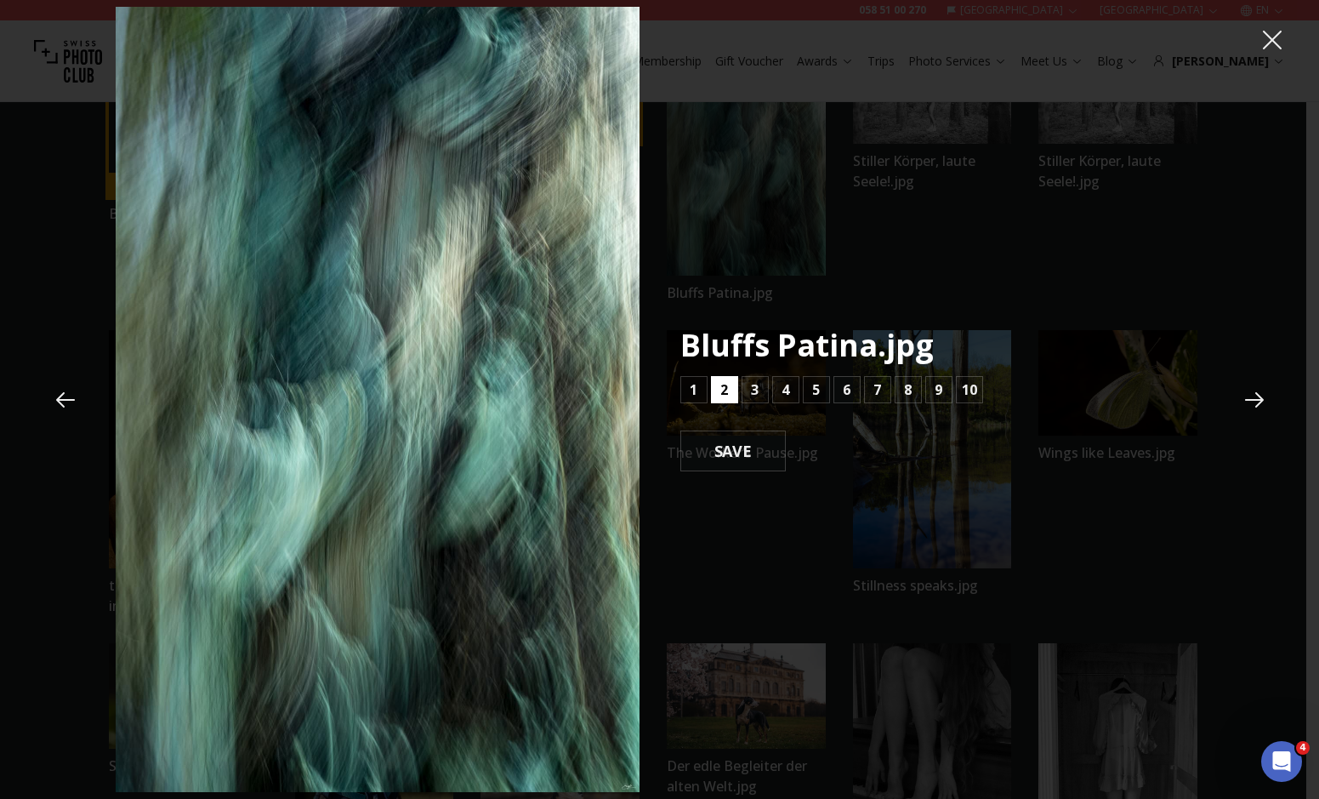
scroll to position [0, 0]
click at [898, 397] on button "8" at bounding box center [908, 389] width 27 height 27
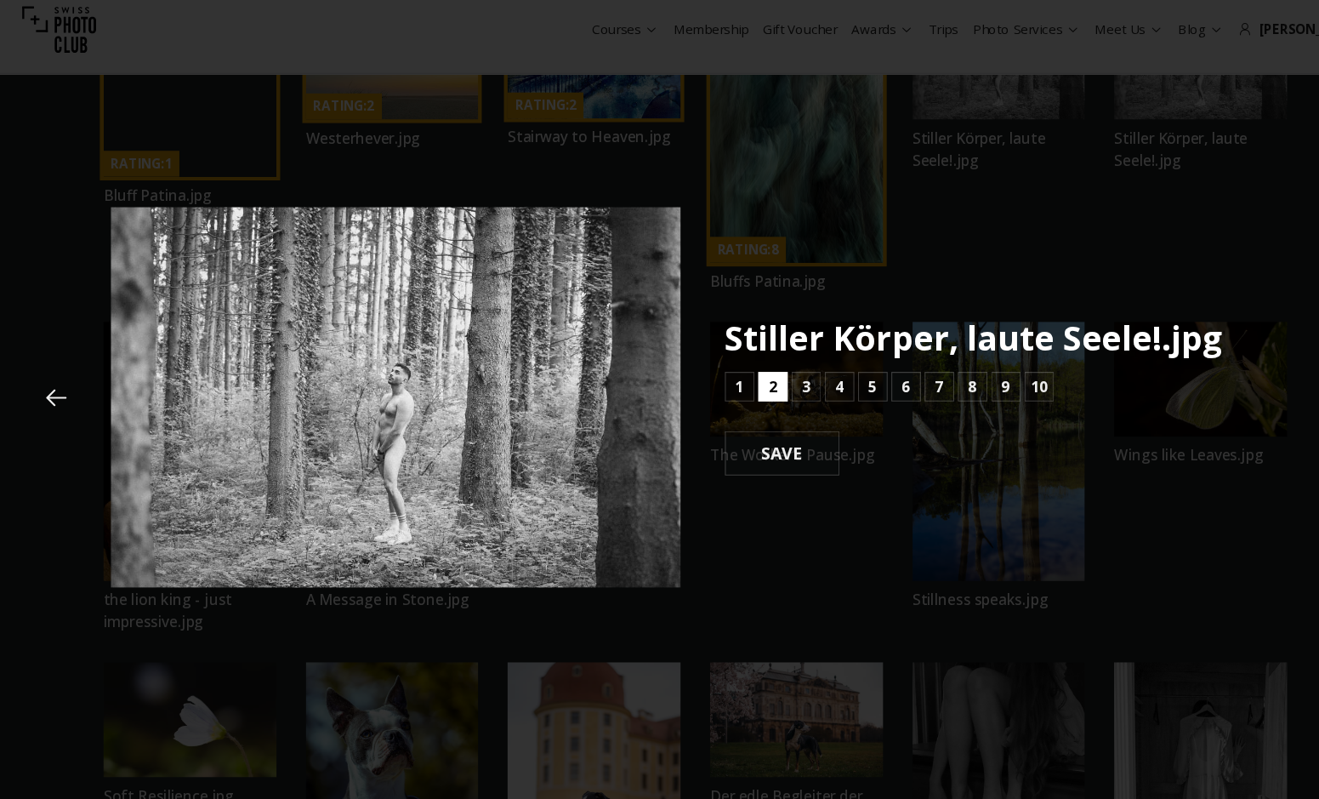
click at [726, 397] on b "2" at bounding box center [724, 389] width 8 height 20
click at [726, 399] on b "2" at bounding box center [724, 389] width 8 height 20
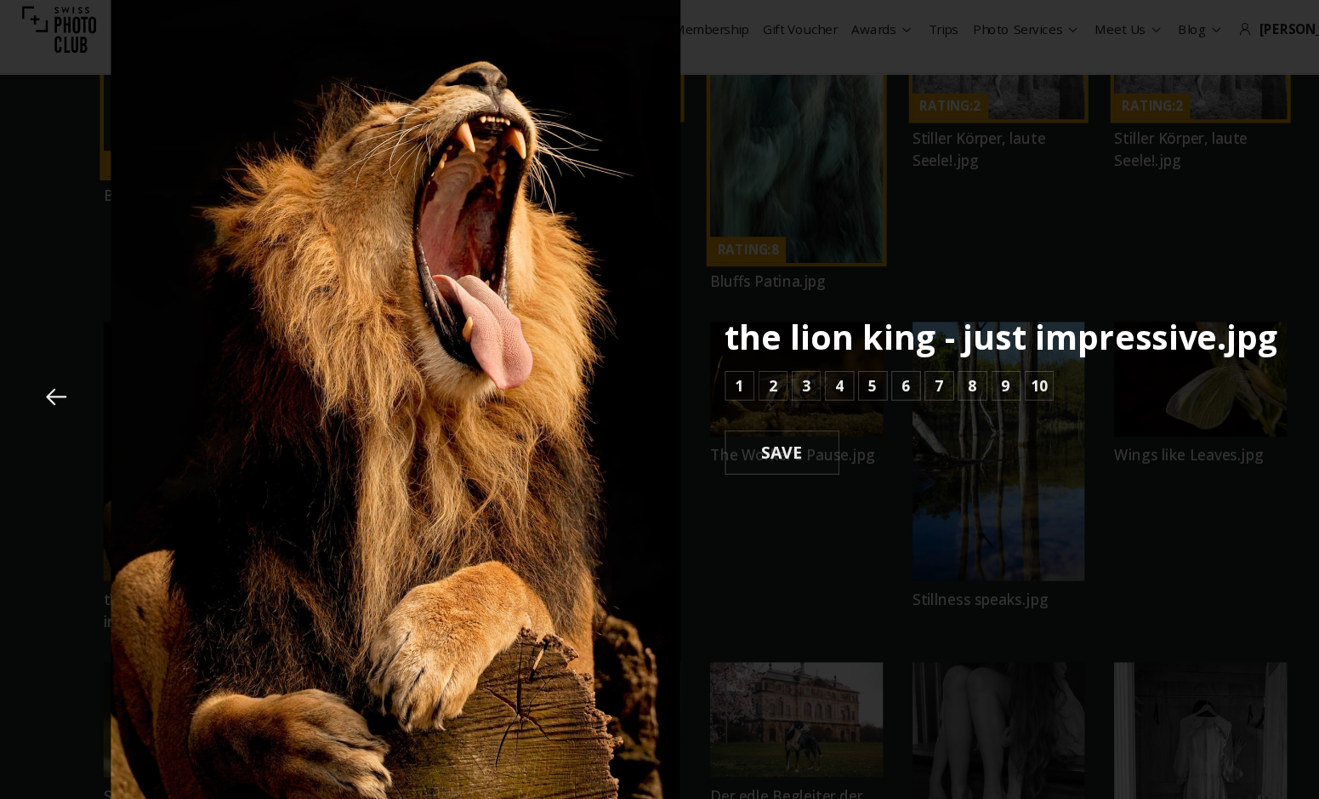
click at [878, 225] on div "the lion king - just impressive.jpg 1 2 3 4 5 6 7 8 9 10 SAVE" at bounding box center [660, 399] width 1089 height 785
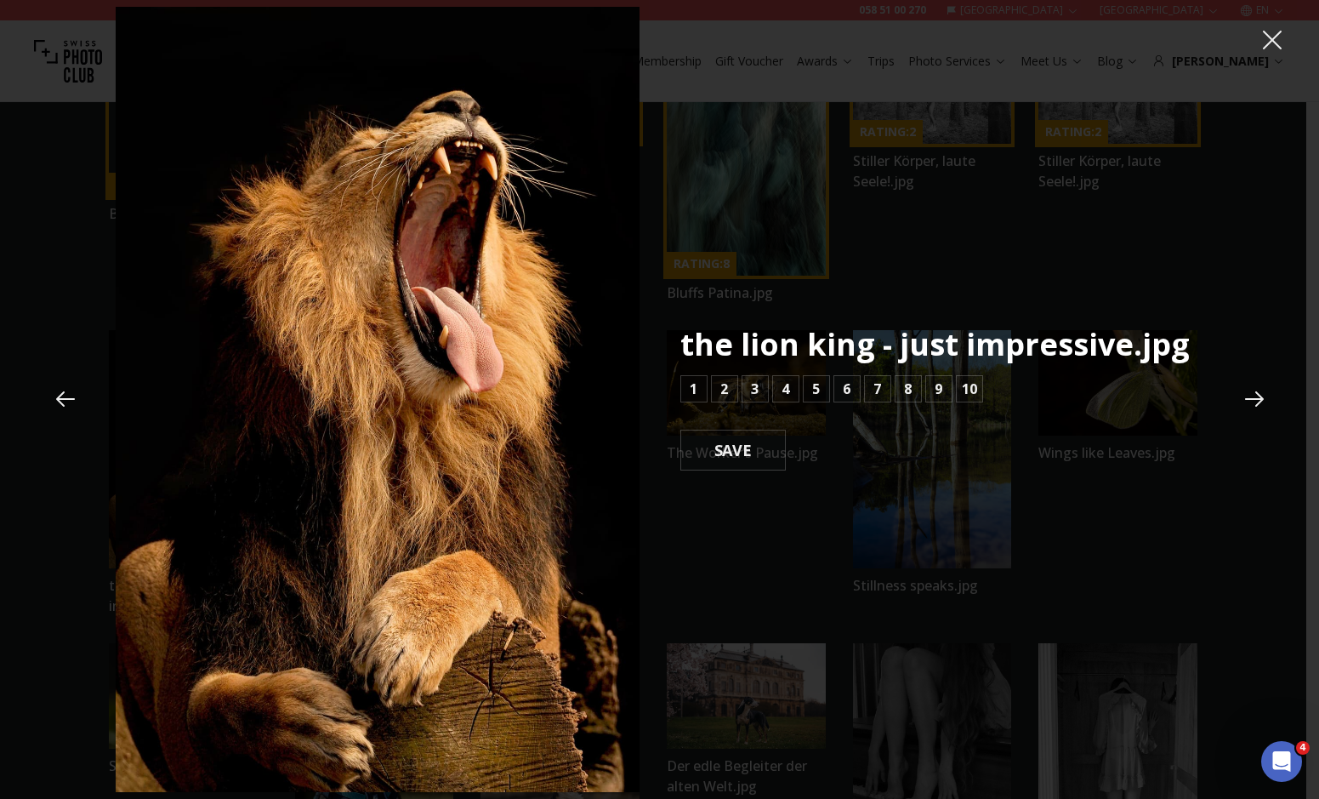
click at [1258, 401] on icon at bounding box center [1255, 399] width 26 height 26
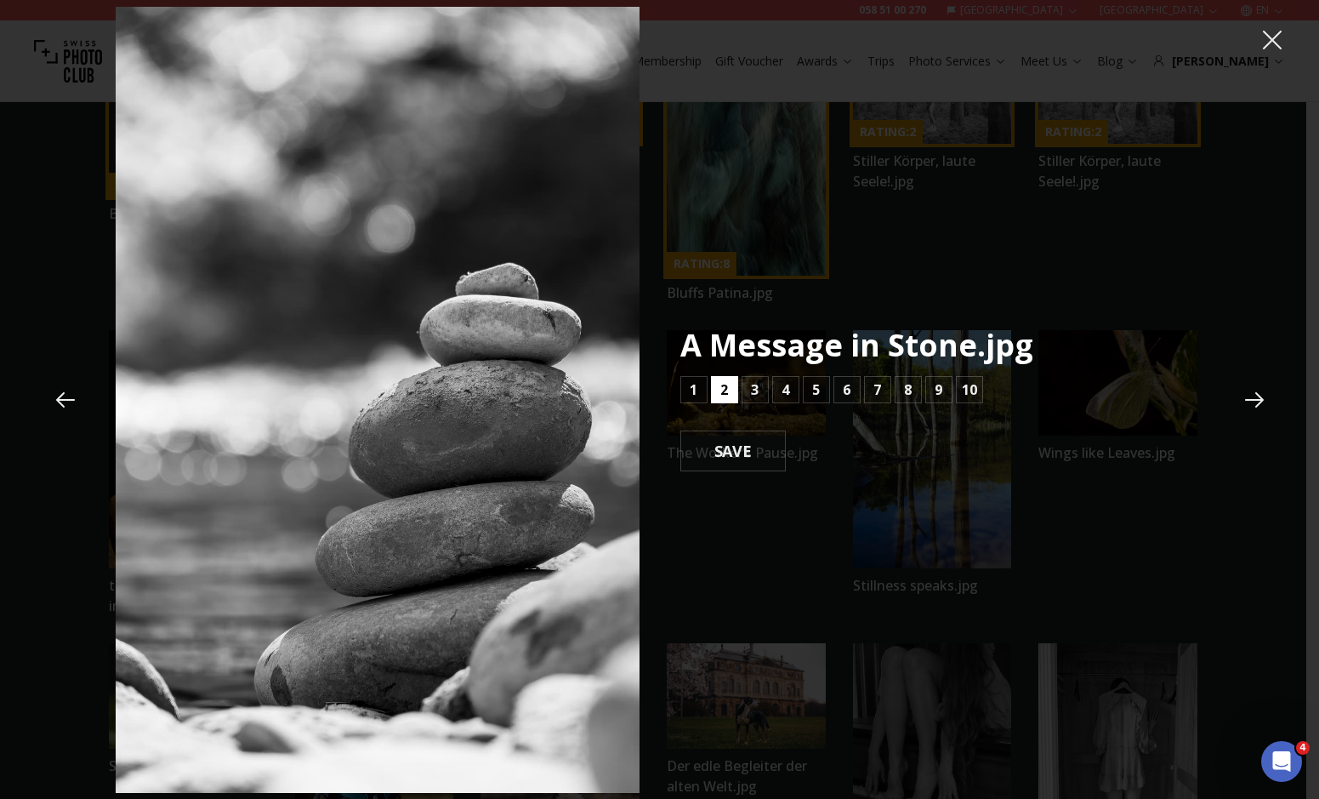
click at [718, 389] on button "2" at bounding box center [724, 389] width 27 height 27
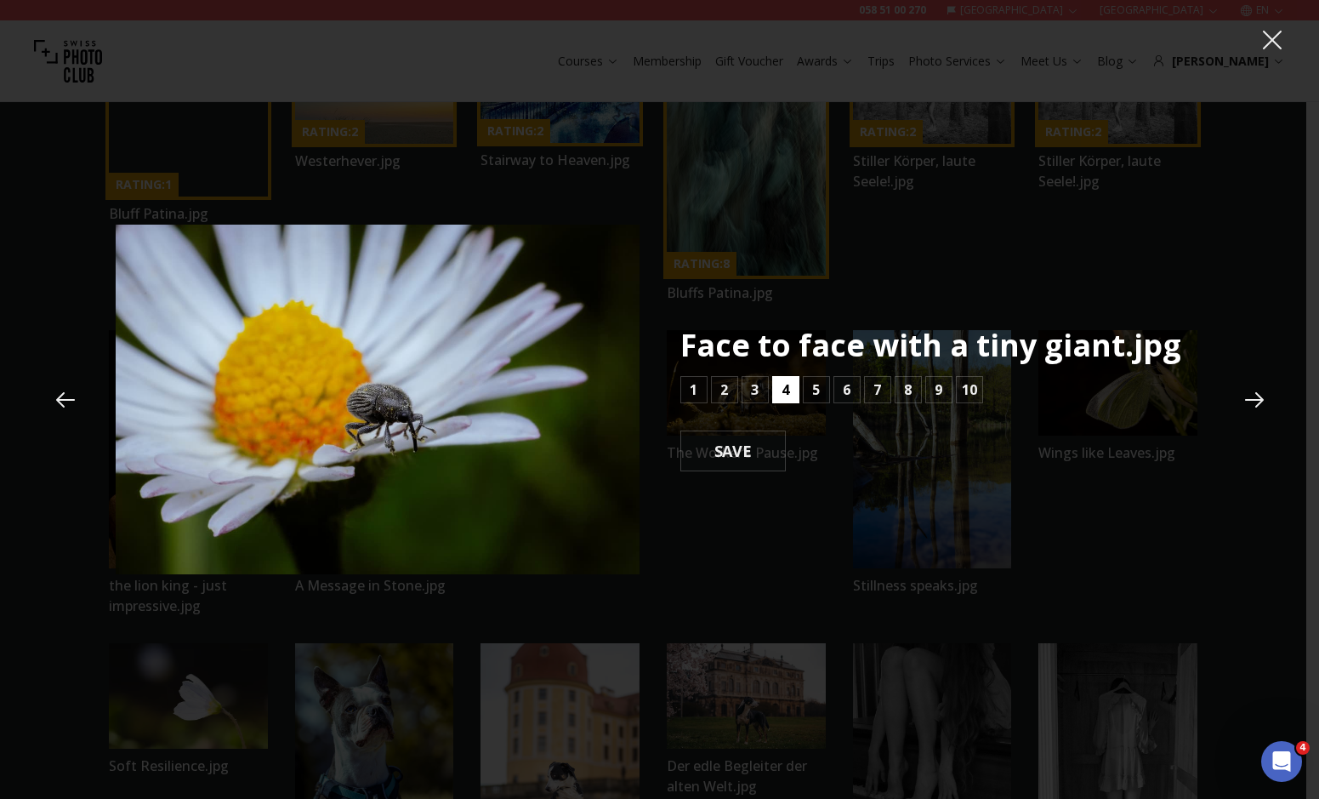
click at [777, 384] on button "4" at bounding box center [785, 389] width 27 height 27
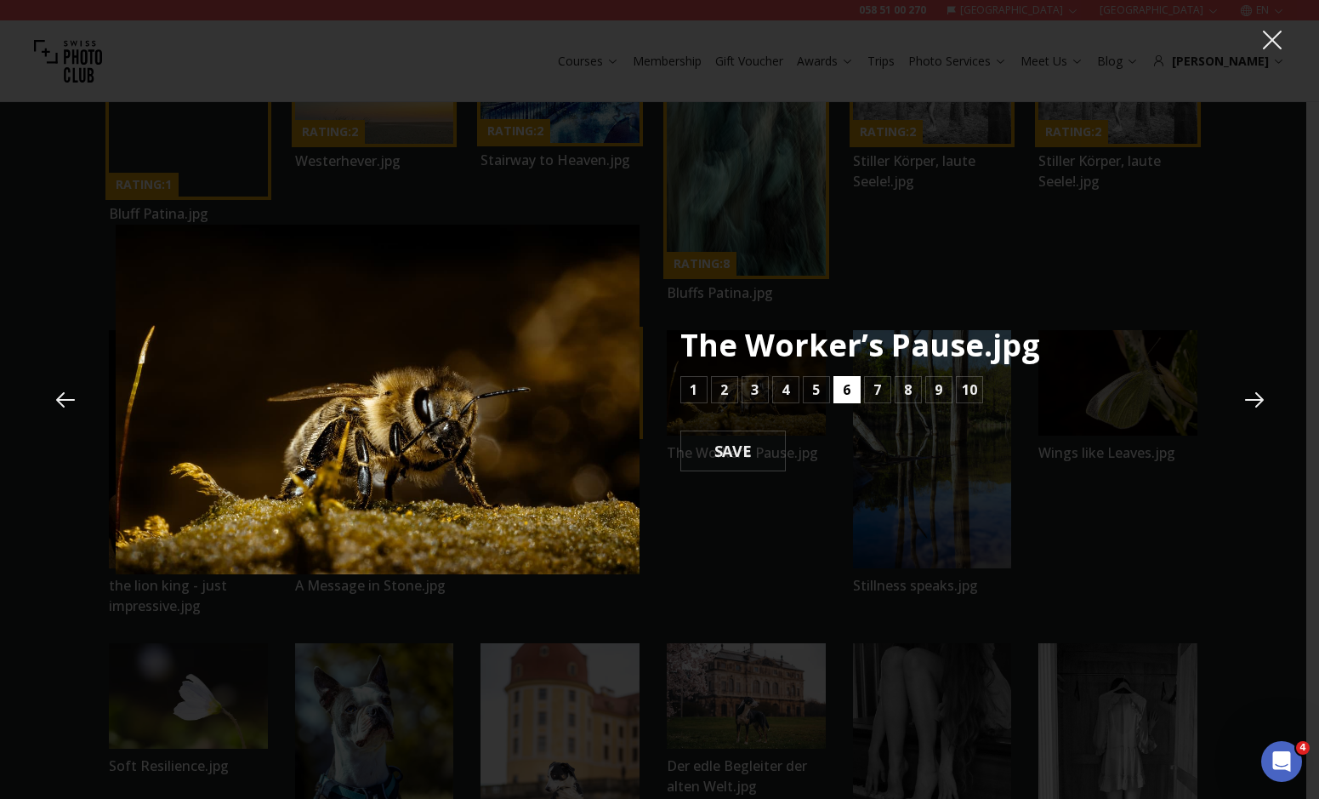
click at [851, 396] on button "6" at bounding box center [847, 389] width 27 height 27
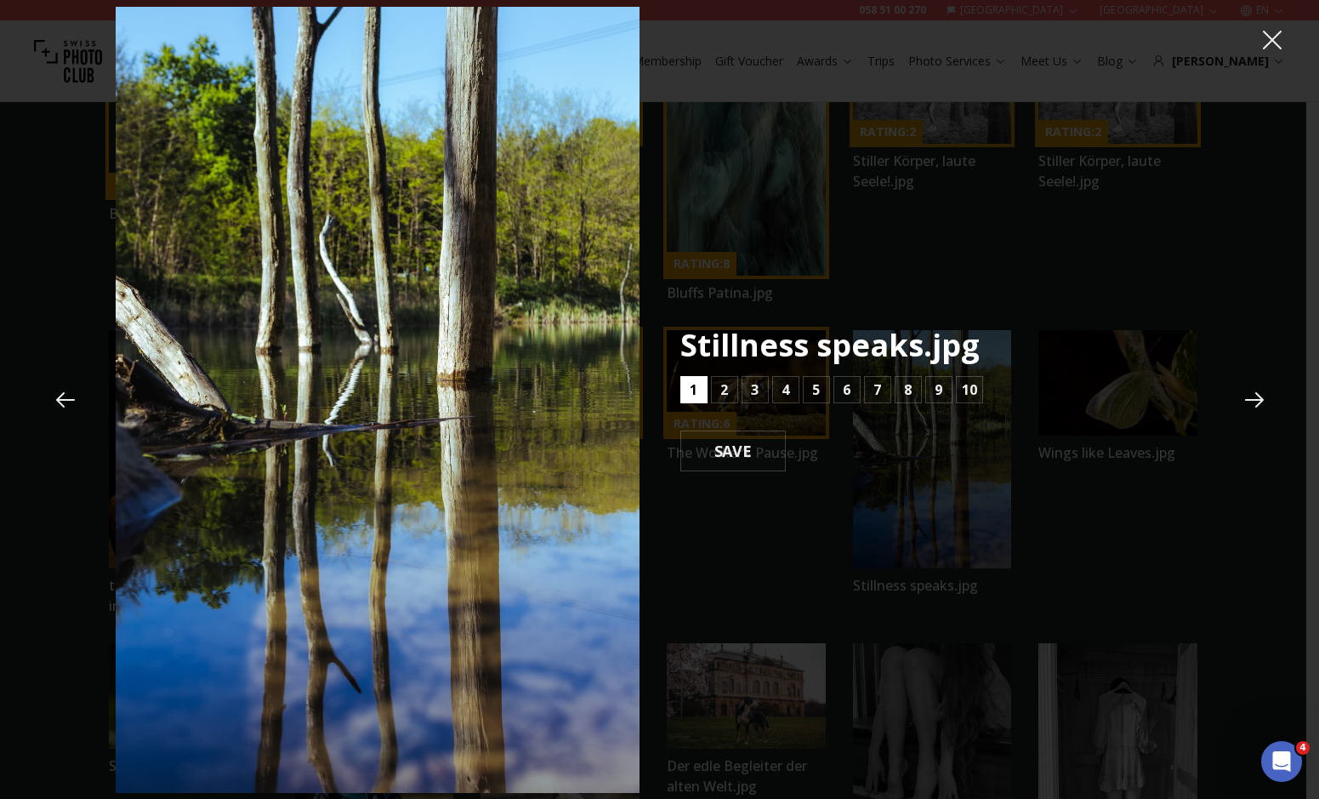
click at [697, 398] on b "1" at bounding box center [694, 389] width 8 height 20
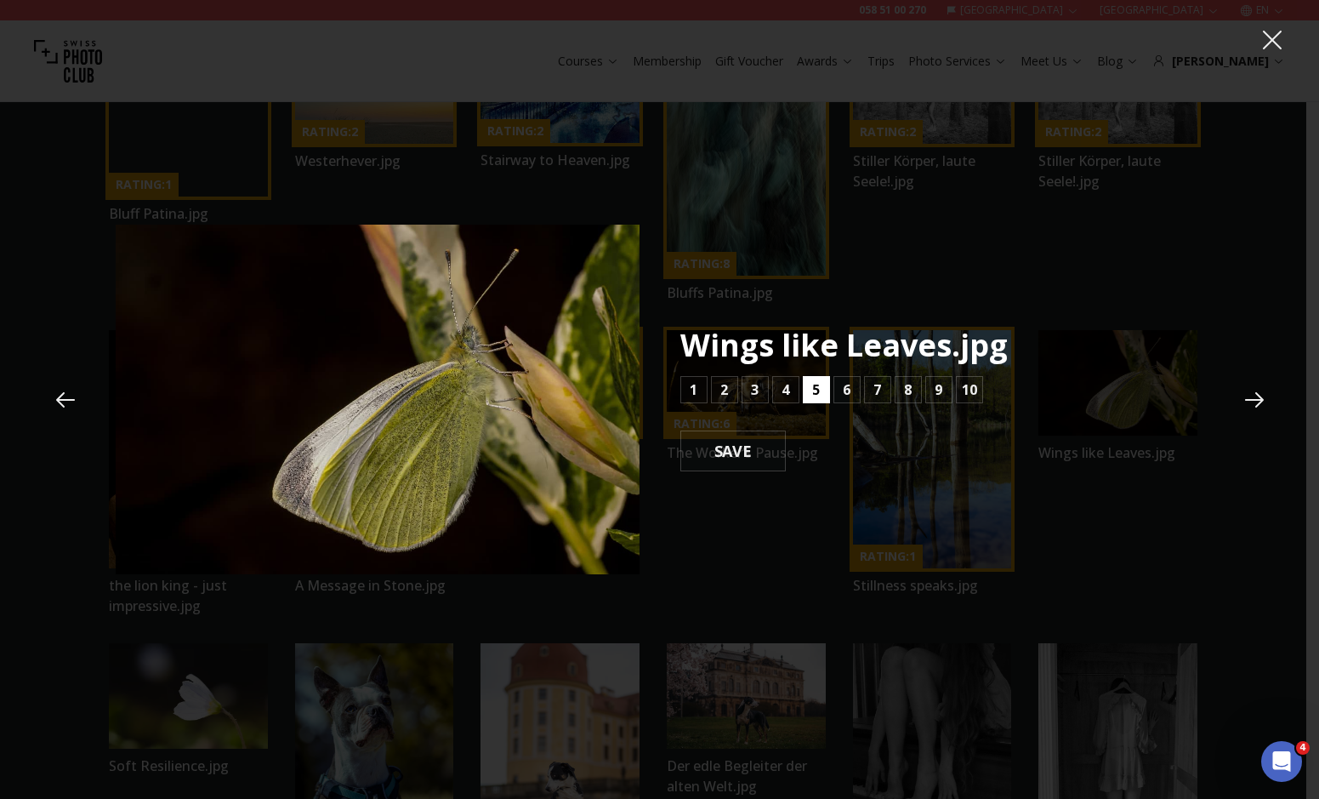
click at [819, 384] on b "5" at bounding box center [816, 389] width 8 height 20
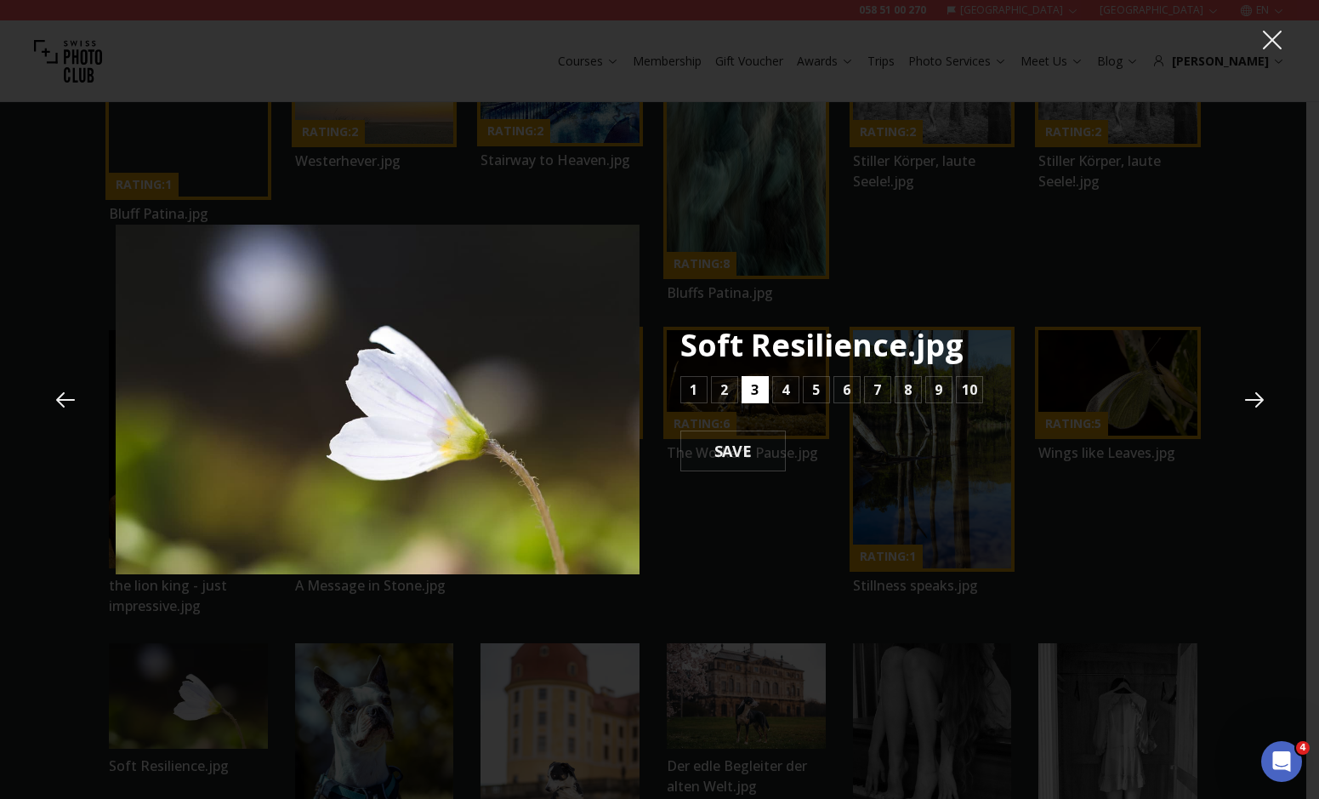
click at [754, 392] on b "3" at bounding box center [755, 389] width 8 height 20
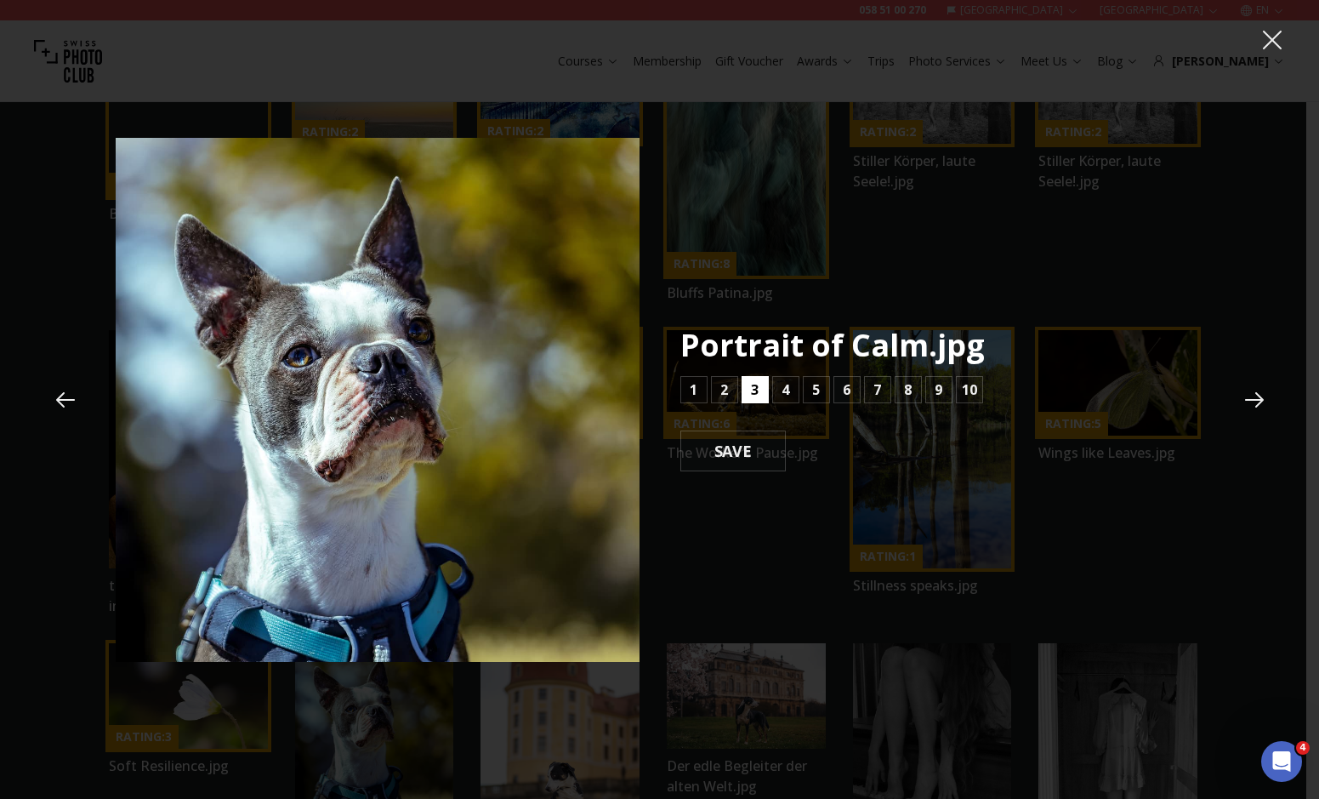
click at [761, 388] on button "3" at bounding box center [755, 389] width 27 height 27
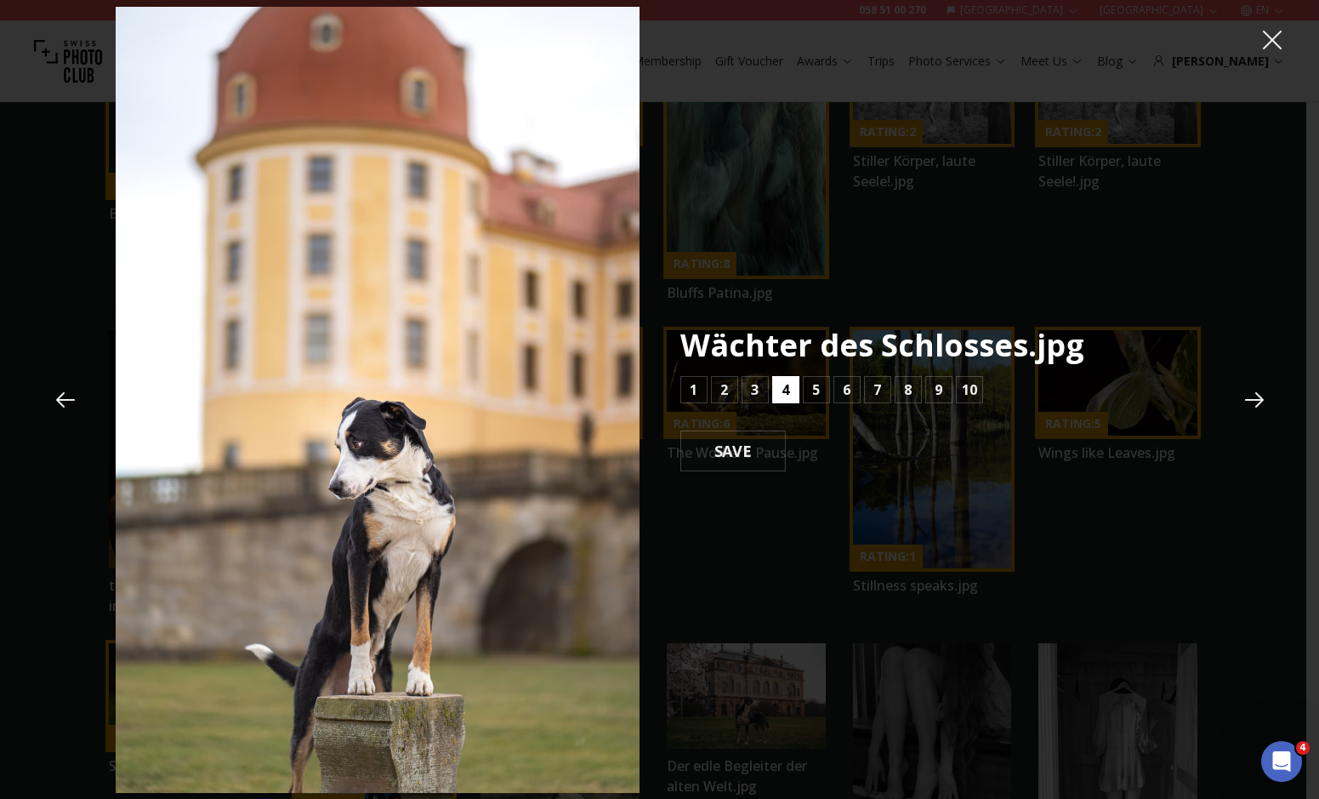
click at [789, 392] on b "4" at bounding box center [786, 389] width 8 height 20
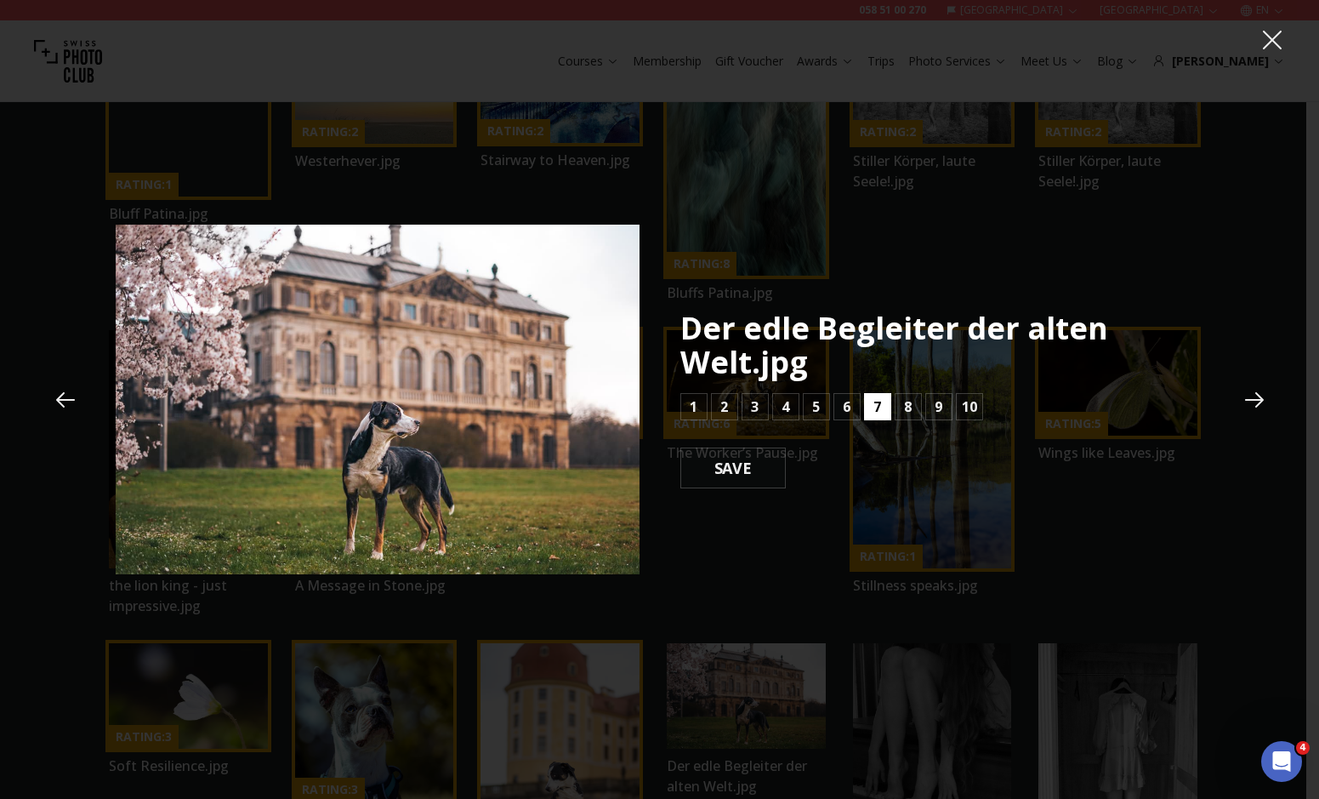
click at [869, 411] on button "7" at bounding box center [877, 406] width 27 height 27
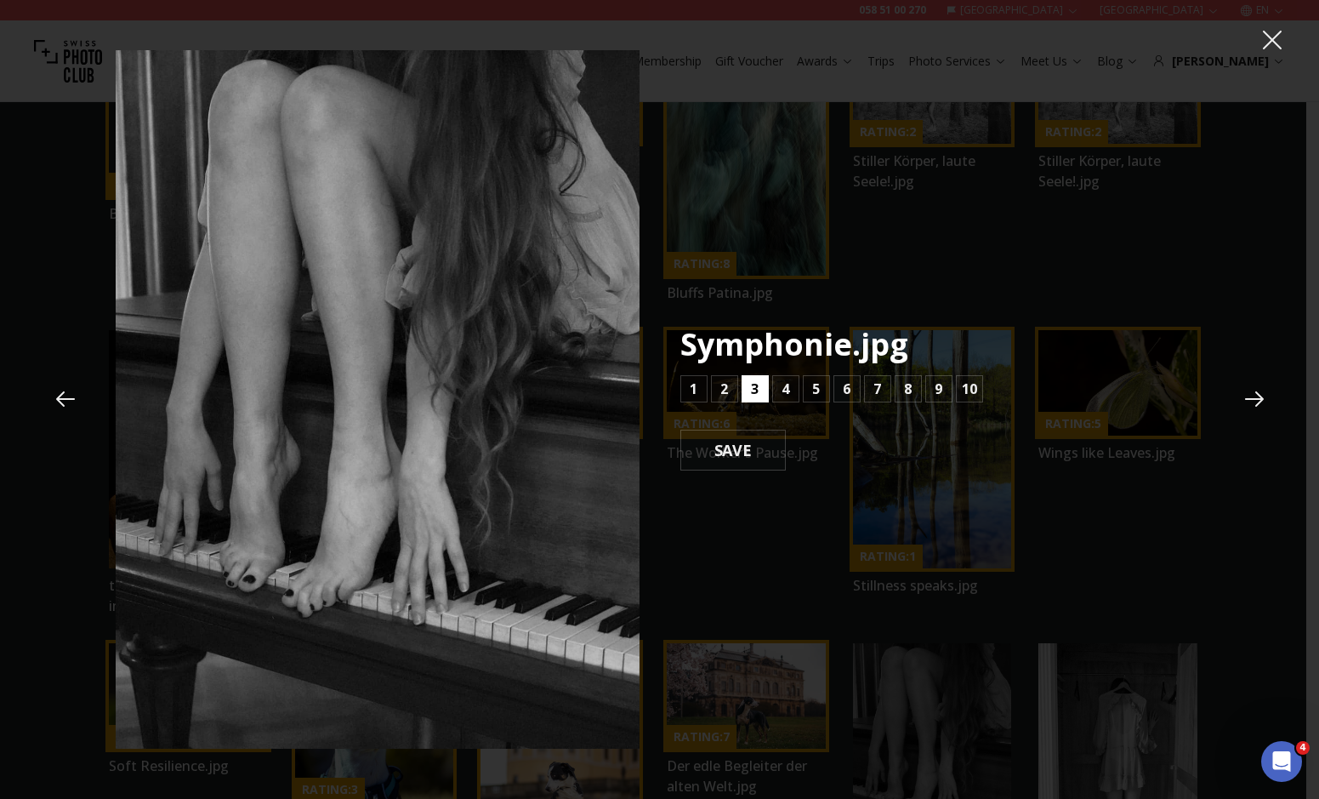
click at [758, 397] on b "3" at bounding box center [755, 389] width 8 height 20
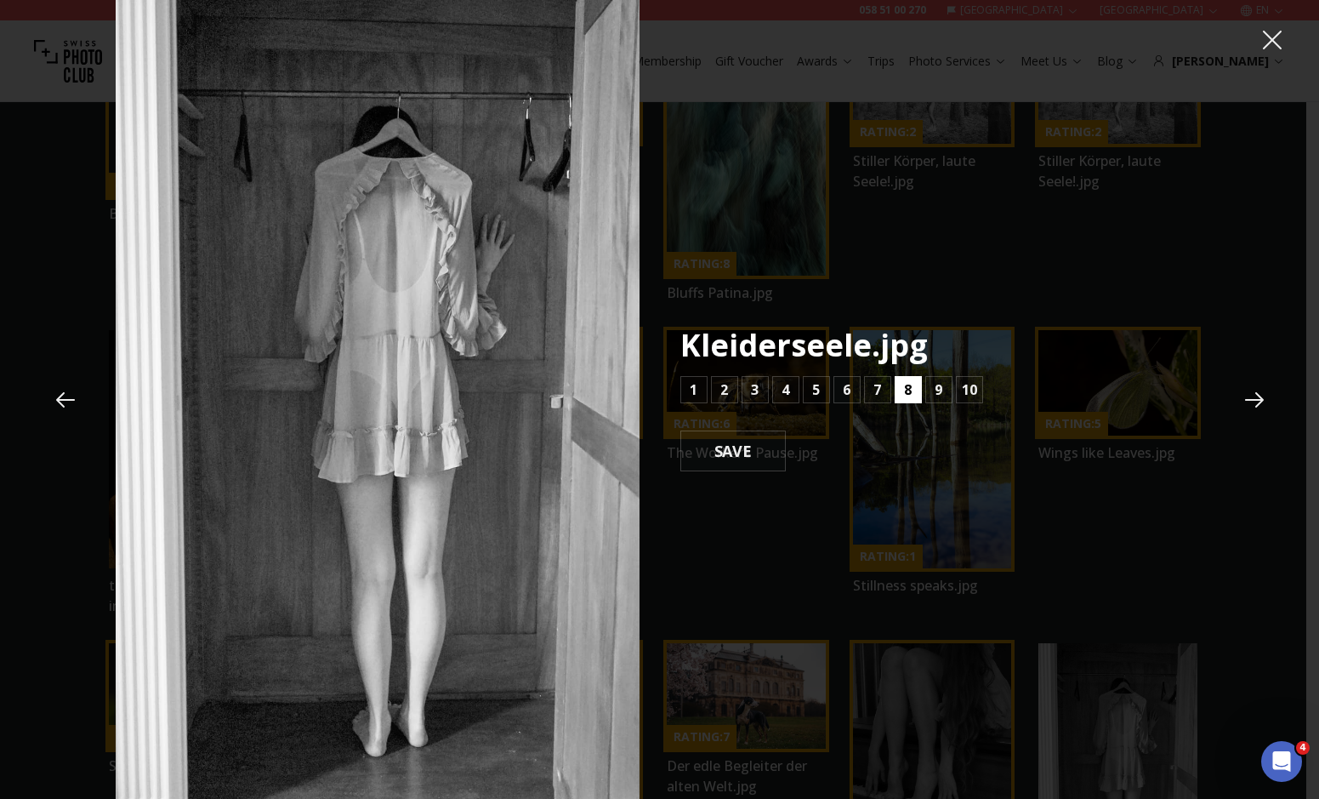
click at [915, 390] on button "8" at bounding box center [908, 389] width 27 height 27
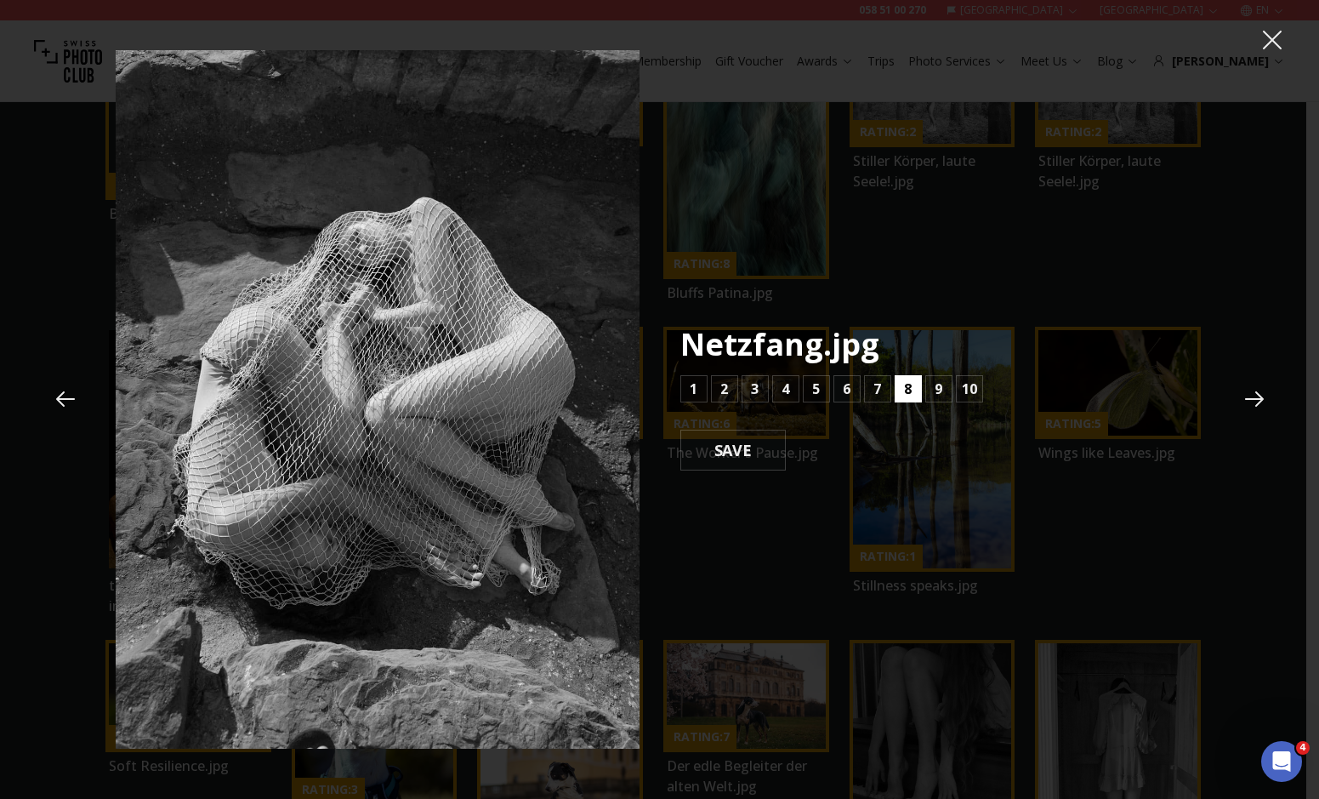
click at [915, 390] on button "8" at bounding box center [908, 388] width 27 height 27
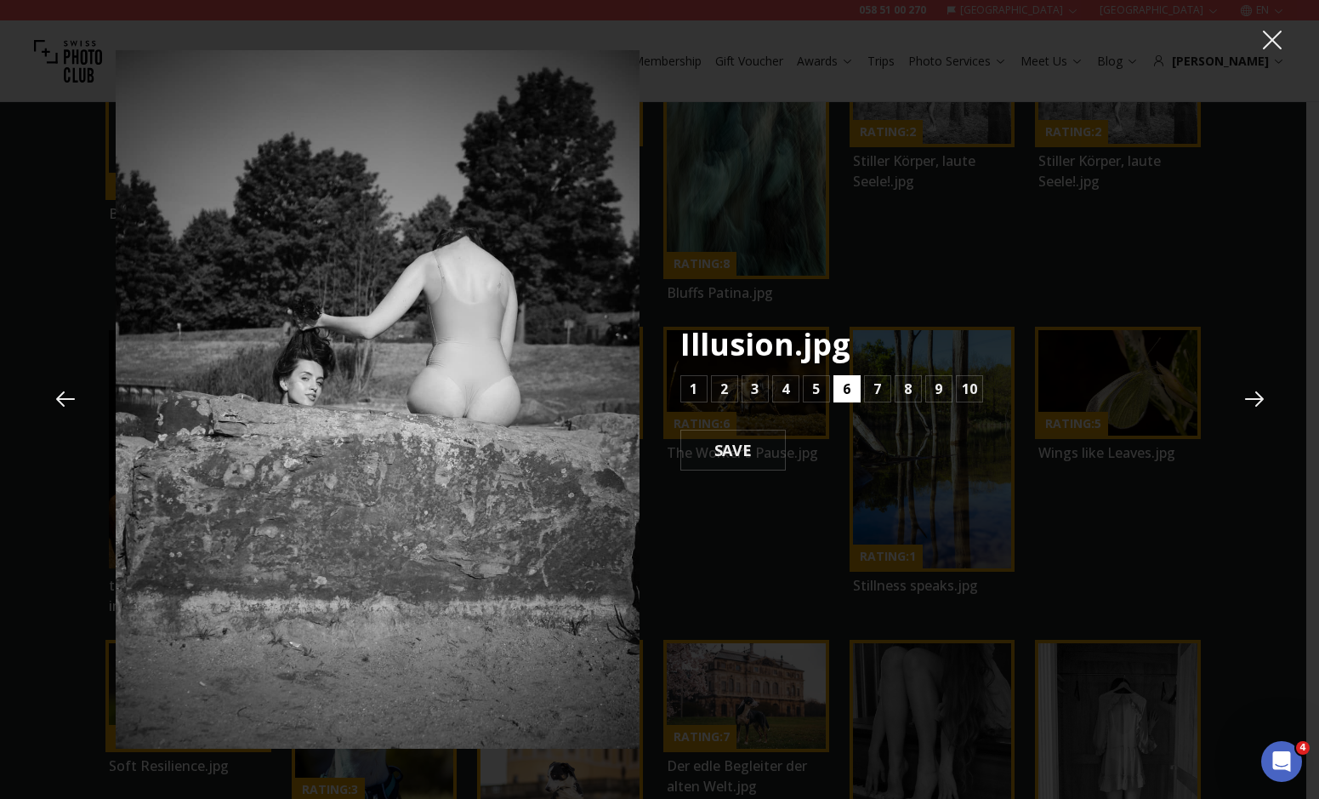
click at [857, 390] on button "6" at bounding box center [847, 388] width 27 height 27
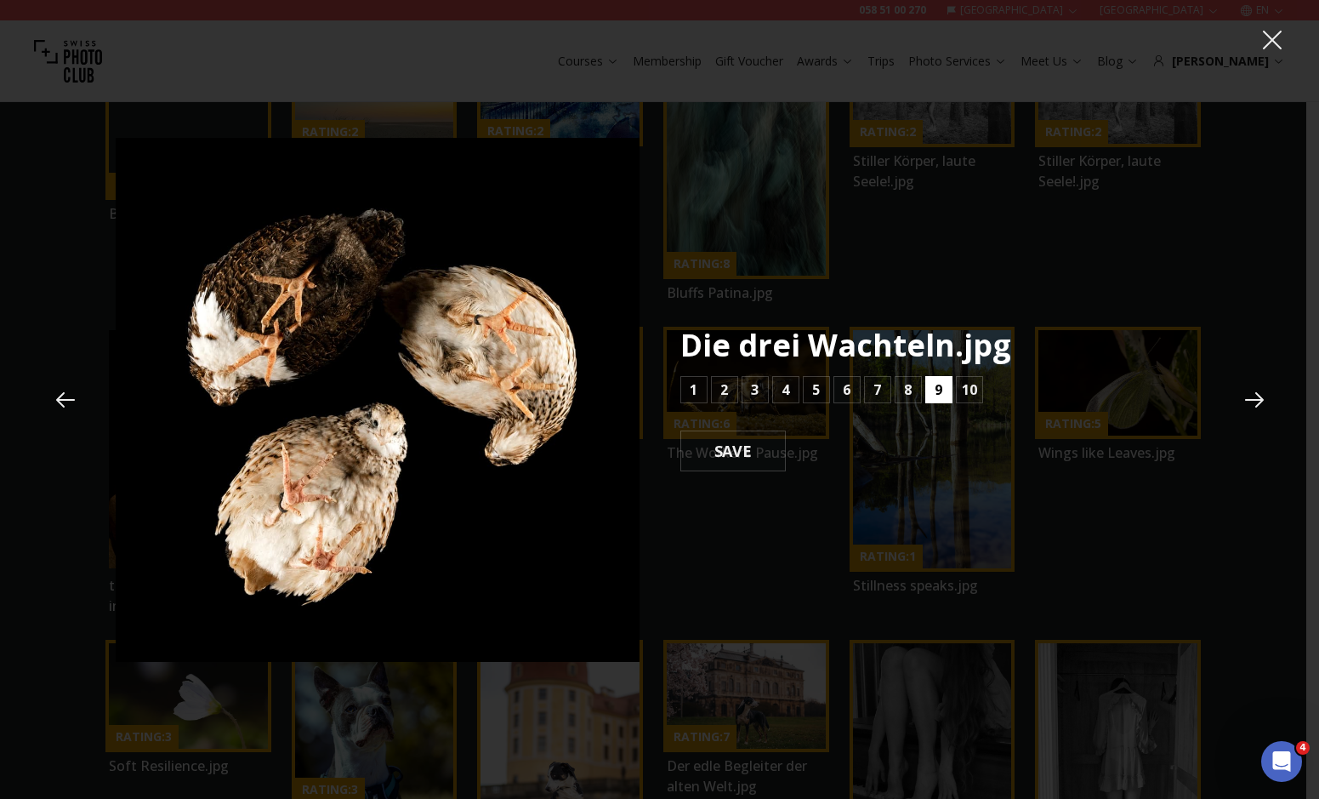
click at [932, 379] on button "9" at bounding box center [938, 389] width 27 height 27
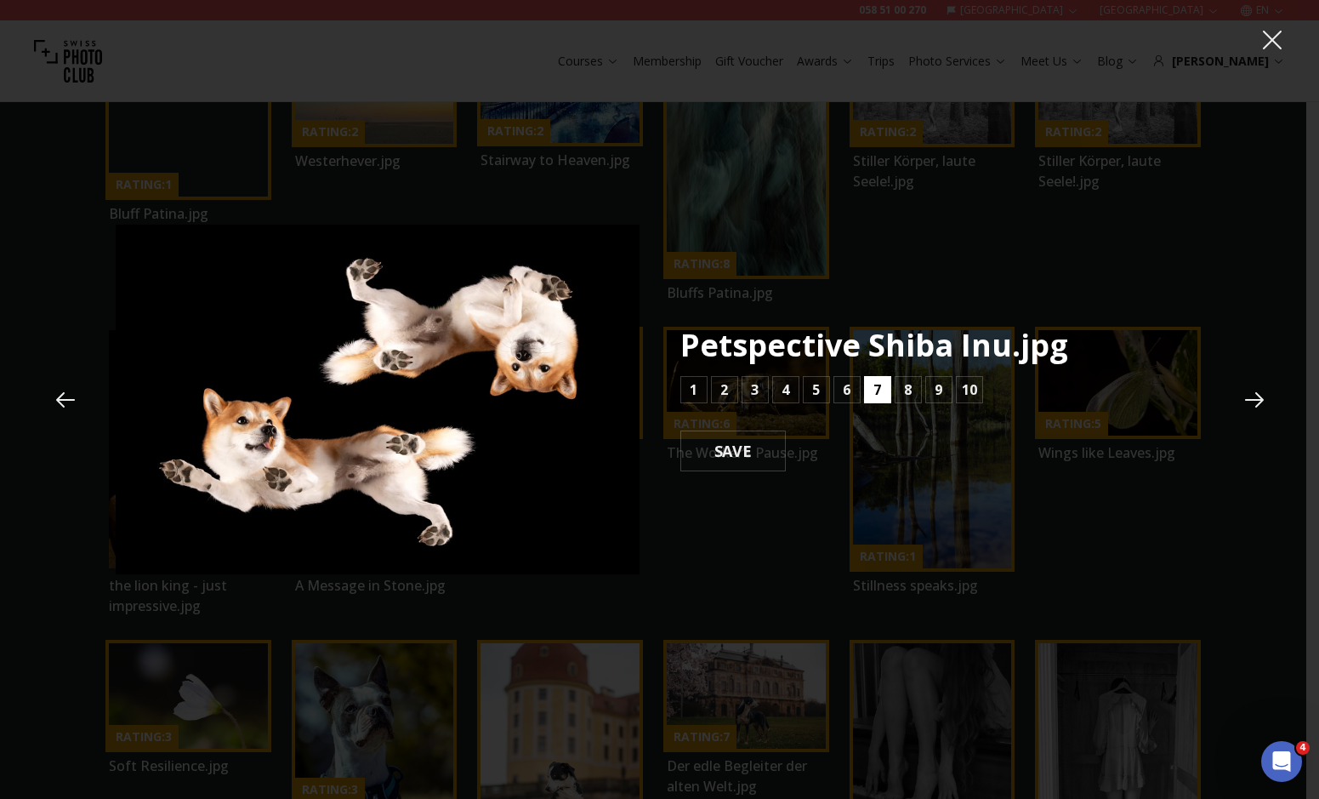
click at [868, 380] on button "7" at bounding box center [877, 389] width 27 height 27
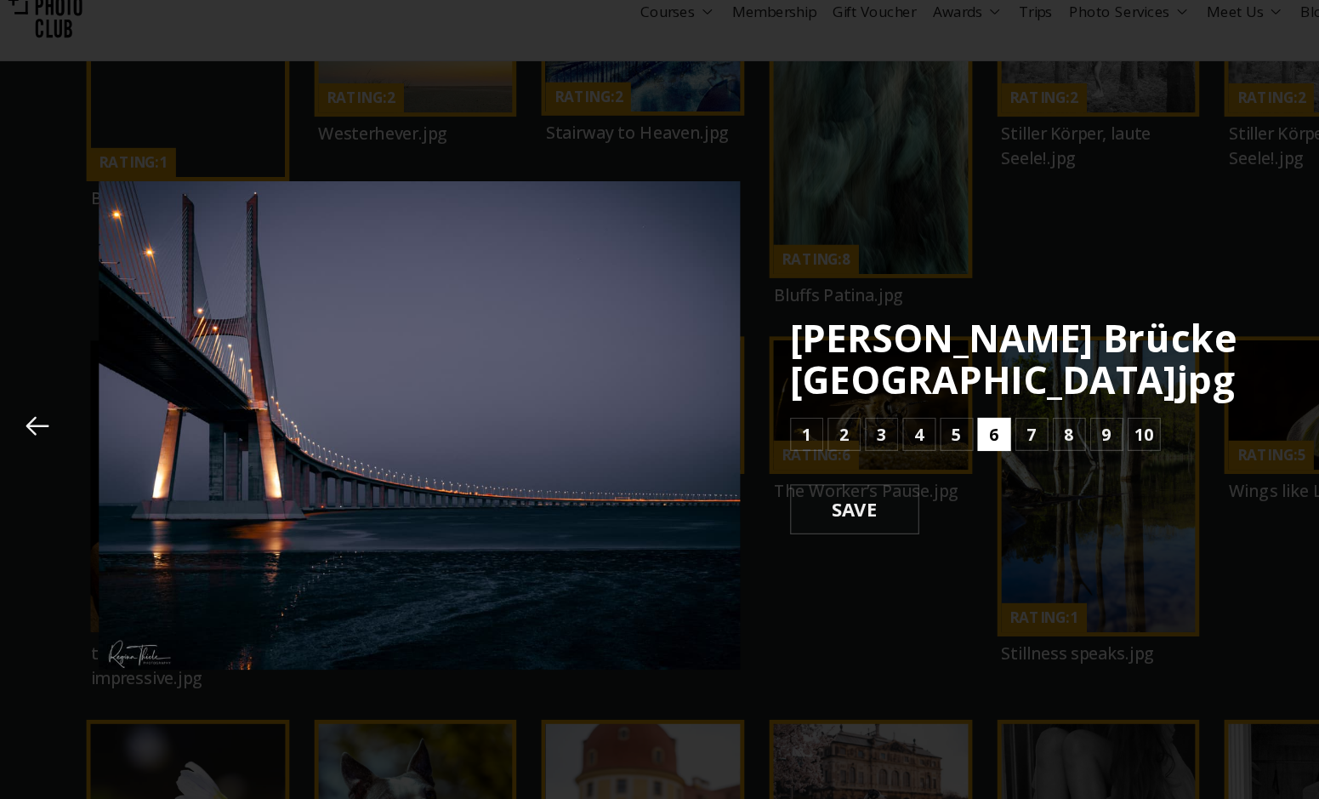
click at [846, 406] on b "6" at bounding box center [847, 406] width 8 height 20
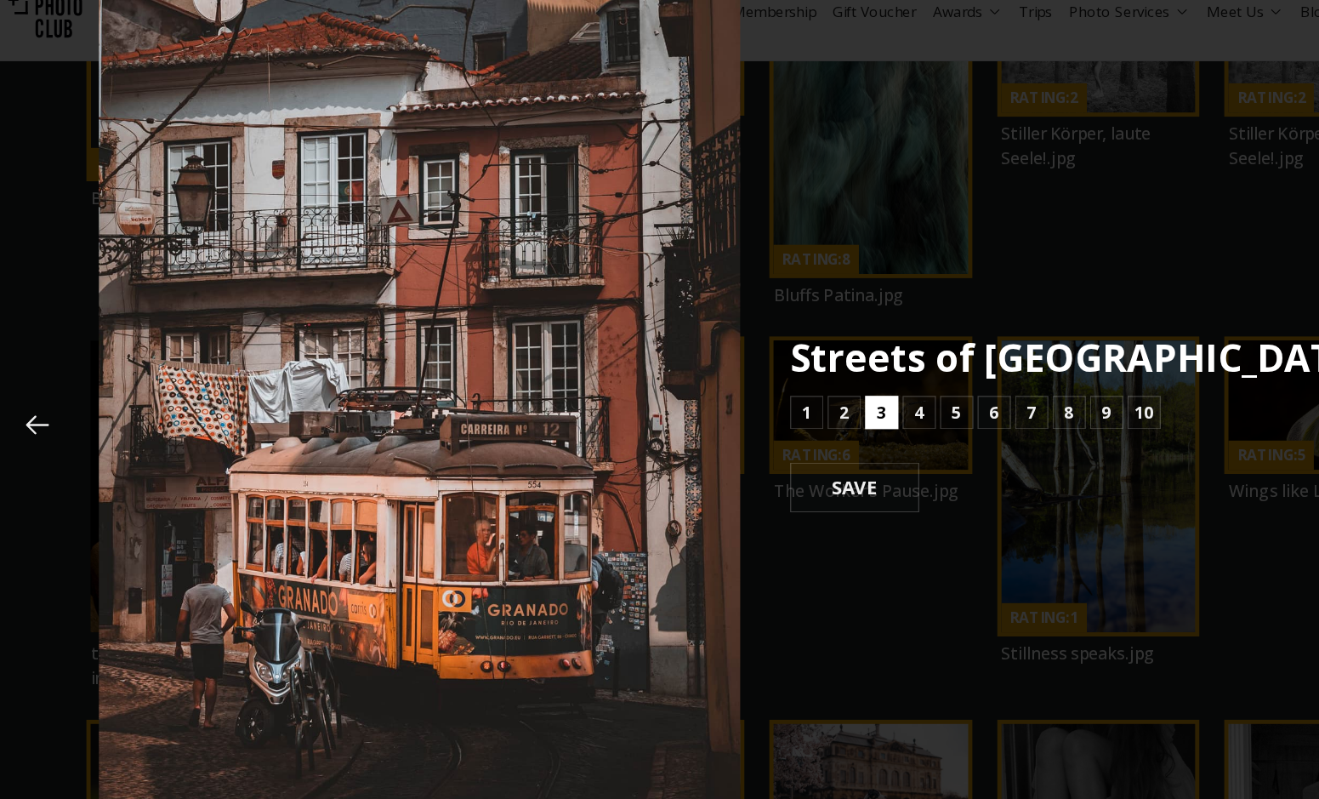
click at [744, 395] on button "3" at bounding box center [755, 388] width 27 height 27
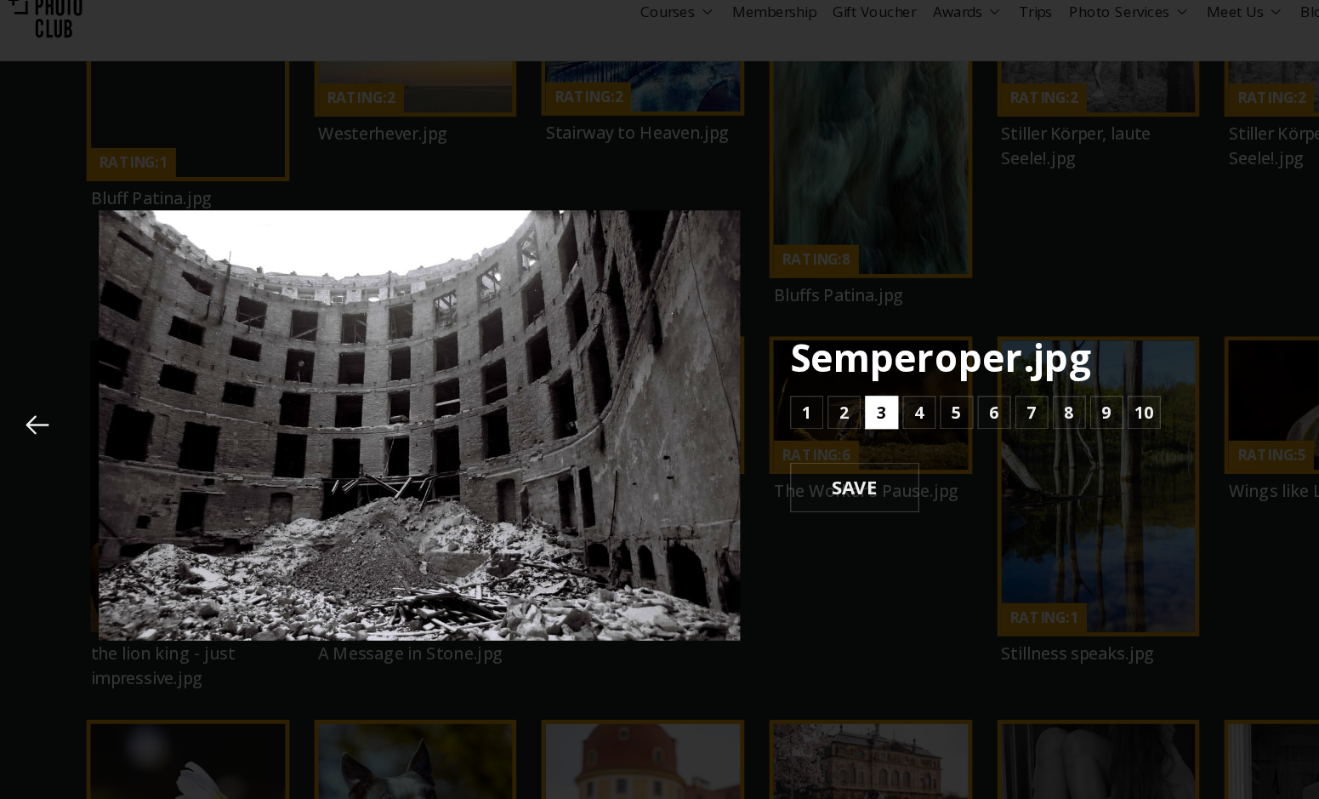
click at [744, 395] on button "3" at bounding box center [755, 388] width 27 height 27
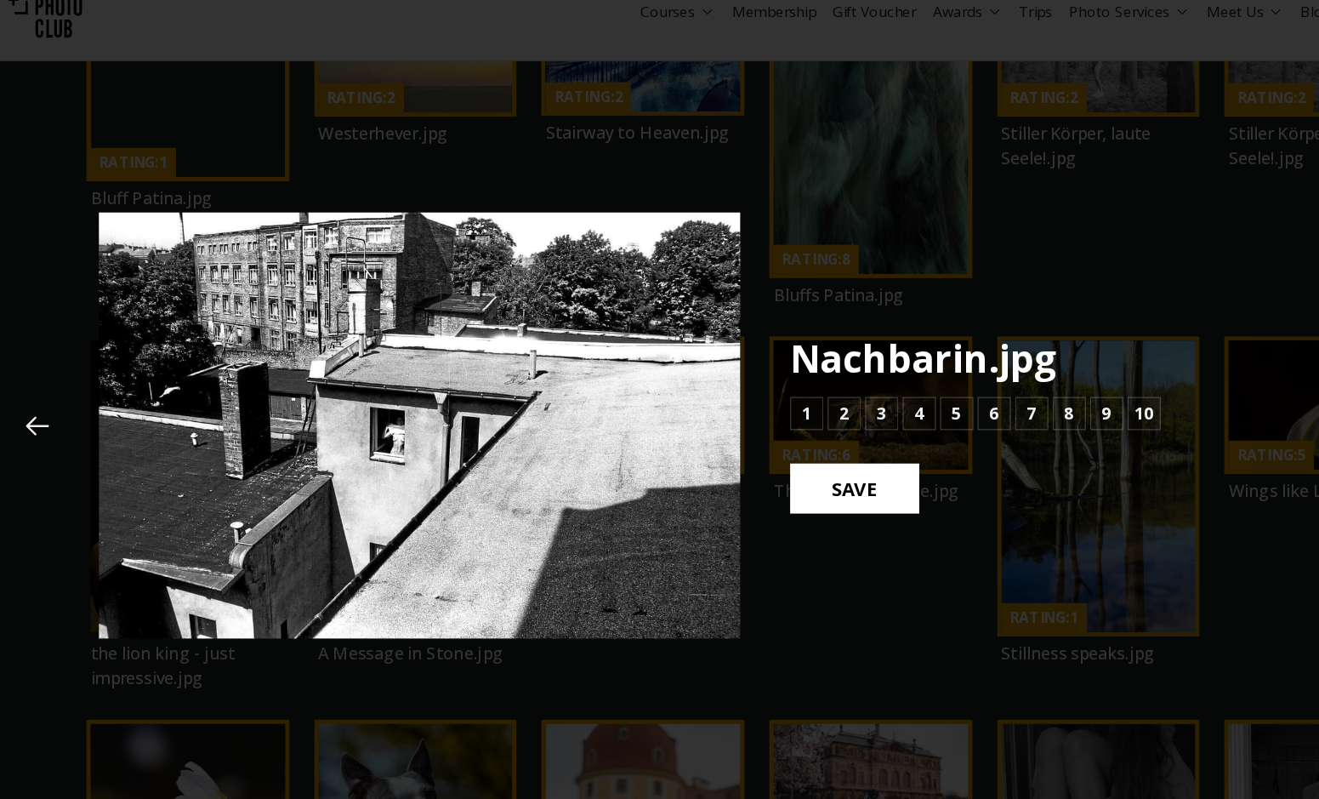
click at [745, 434] on button "SAVE" at bounding box center [733, 450] width 106 height 41
